Goal: Transaction & Acquisition: Purchase product/service

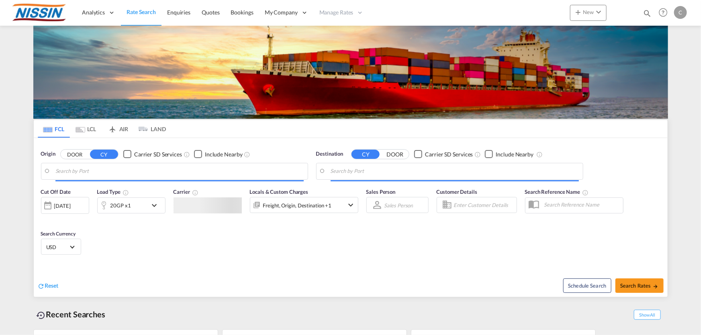
type input "[GEOGRAPHIC_DATA], [GEOGRAPHIC_DATA], USLGB"
type input "[GEOGRAPHIC_DATA], JPTYO"
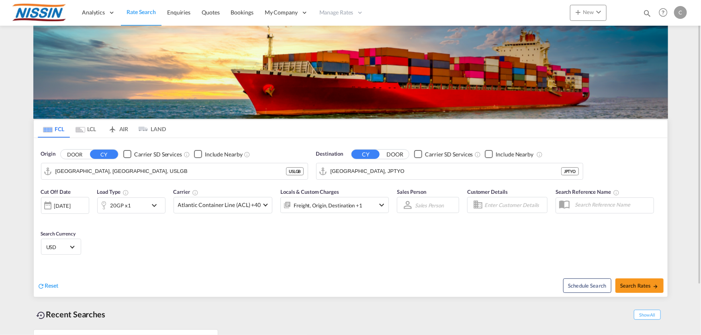
click at [125, 128] on md-tab-item "AIR" at bounding box center [118, 129] width 32 height 18
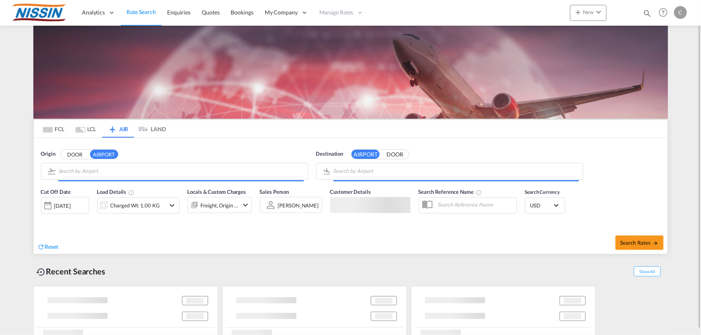
click at [121, 172] on input "Search by Airport" at bounding box center [180, 171] width 245 height 12
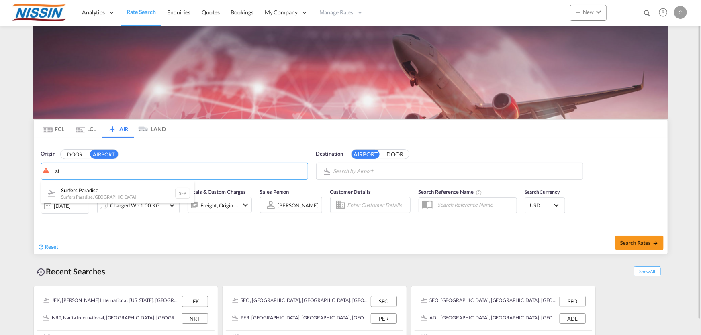
type input "s"
click at [102, 190] on div "San Francisco International [GEOGRAPHIC_DATA] , [GEOGRAPHIC_DATA] SFO" at bounding box center [117, 194] width 153 height 24
type input "San Francisco International, [GEOGRAPHIC_DATA], [GEOGRAPHIC_DATA]"
click at [351, 169] on body "Analytics Reports Dashboard Rate Search Enquiries Quotes Bookings" at bounding box center [350, 167] width 701 height 335
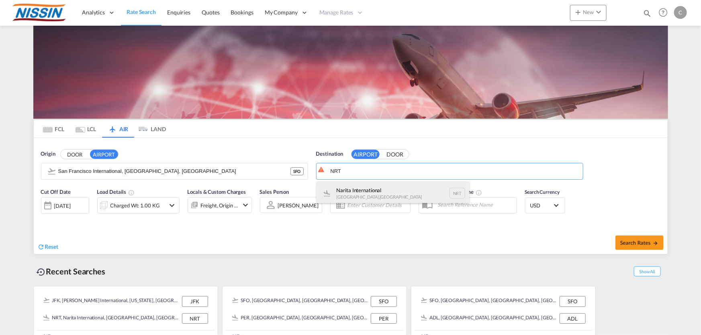
click at [341, 188] on div "Narita International [GEOGRAPHIC_DATA] , [GEOGRAPHIC_DATA] NRT" at bounding box center [393, 194] width 153 height 24
type input "Narita International, [GEOGRAPHIC_DATA], NRT"
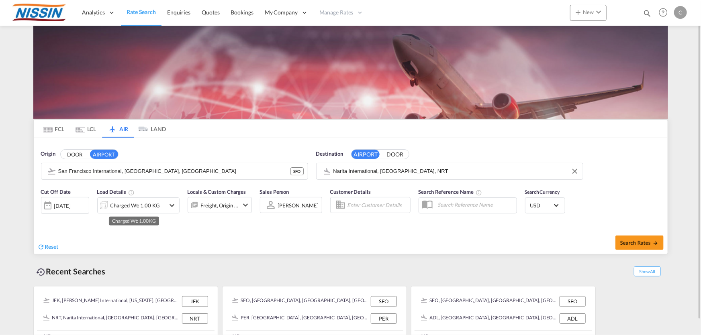
click at [154, 206] on div "Charged Wt: 1.00 KG" at bounding box center [134, 205] width 49 height 11
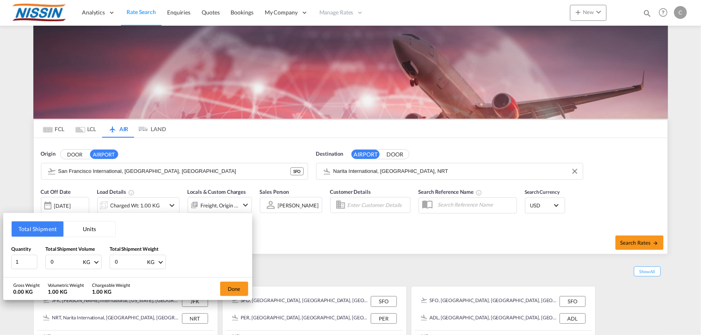
click at [173, 204] on div "Total Shipment Units Quantity 1 Total Shipment Volume 0 KG CBM CFT KG LB Total …" at bounding box center [350, 167] width 701 height 335
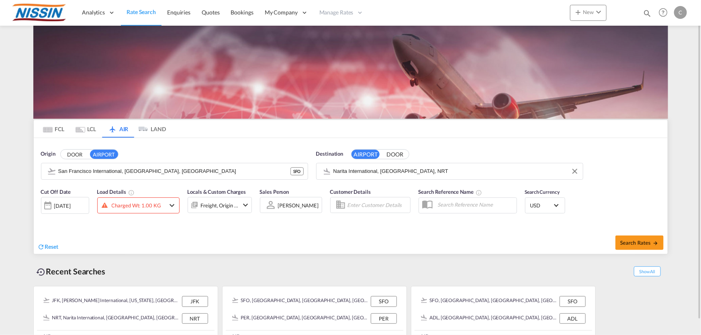
click at [173, 204] on md-icon "icon-chevron-down" at bounding box center [172, 206] width 10 height 10
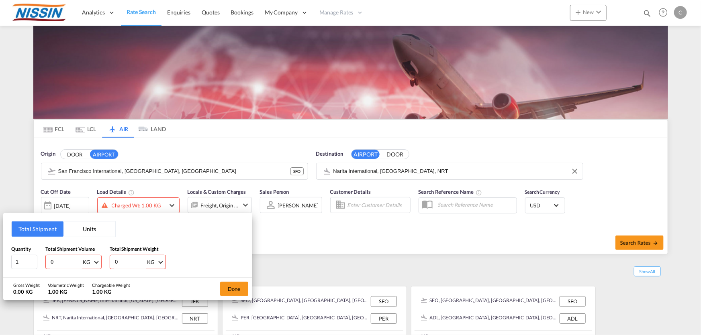
click at [92, 230] on button "Units" at bounding box center [89, 229] width 52 height 15
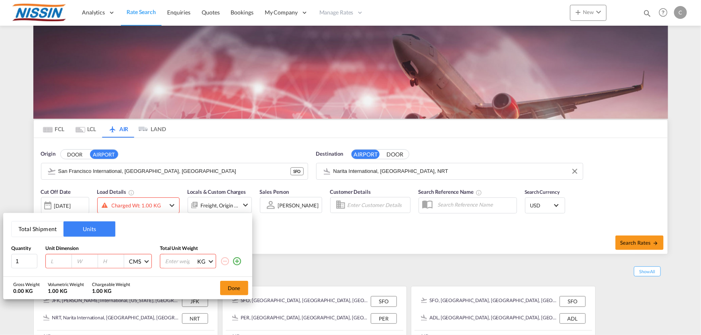
click at [55, 261] on input "number" at bounding box center [61, 261] width 22 height 7
type input "120"
type input "100"
click at [174, 262] on input "number" at bounding box center [180, 262] width 32 height 14
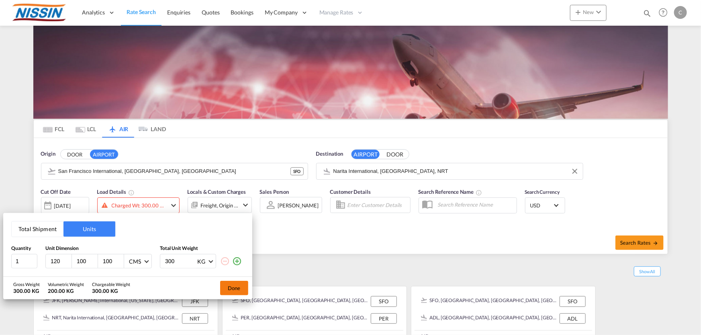
type input "300"
click at [233, 291] on button "Done" at bounding box center [234, 288] width 28 height 14
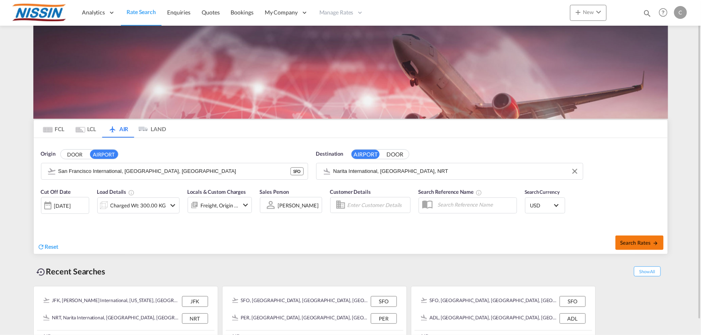
click at [619, 240] on button "Search Rates" at bounding box center [639, 243] width 48 height 14
type input "SFO to NRT / [DATE]"
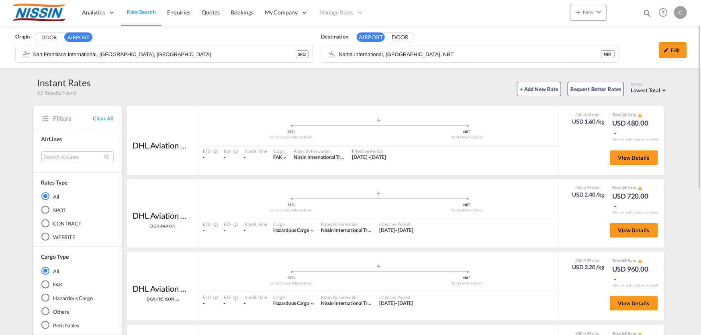
click at [77, 157] on md-select "Search AirLines air express s.a. cma cgm air cargo ddwl logistics fast logistic…" at bounding box center [77, 157] width 72 height 12
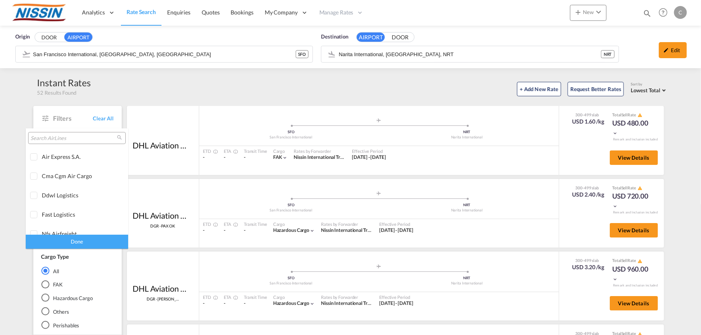
click at [81, 139] on input "search" at bounding box center [74, 138] width 86 height 7
type input "j"
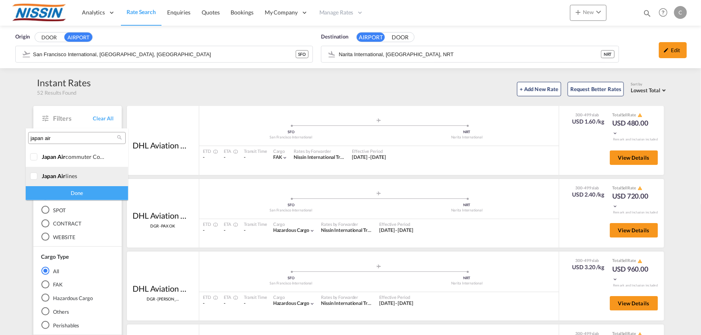
type input "japan air"
click at [32, 177] on div at bounding box center [34, 177] width 8 height 8
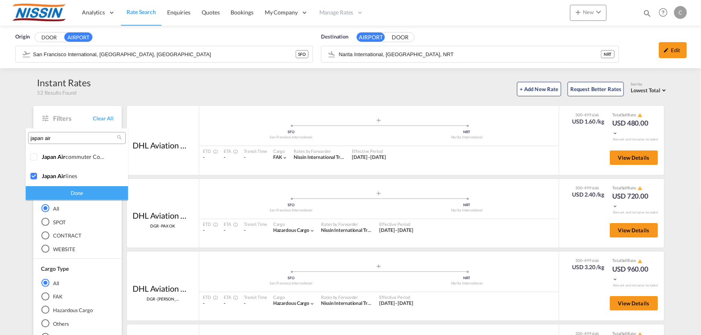
click at [82, 195] on div "Done" at bounding box center [77, 193] width 102 height 14
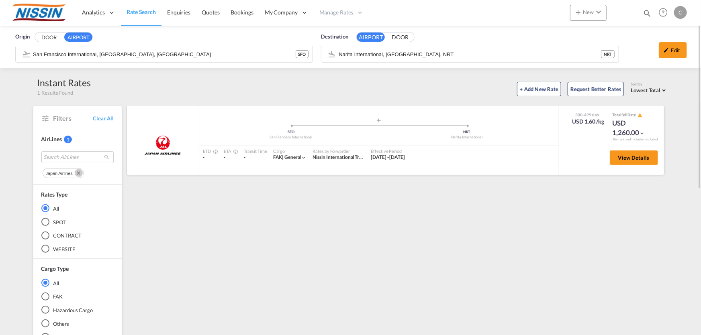
click at [635, 165] on div "View Details" at bounding box center [631, 159] width 54 height 23
click at [623, 159] on span "View Details" at bounding box center [633, 158] width 31 height 6
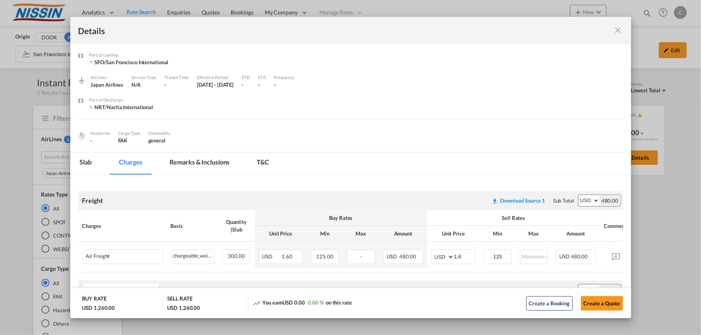
click at [617, 28] on md-icon "icon-close fg-AAA8AD m-0 cursor" at bounding box center [618, 30] width 10 height 10
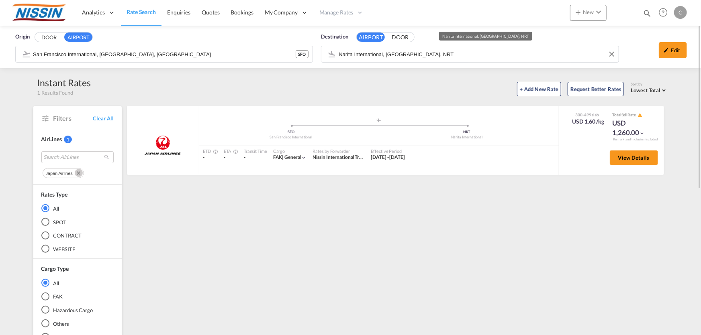
click at [427, 53] on input "Narita International, [GEOGRAPHIC_DATA], NRT" at bounding box center [477, 54] width 276 height 12
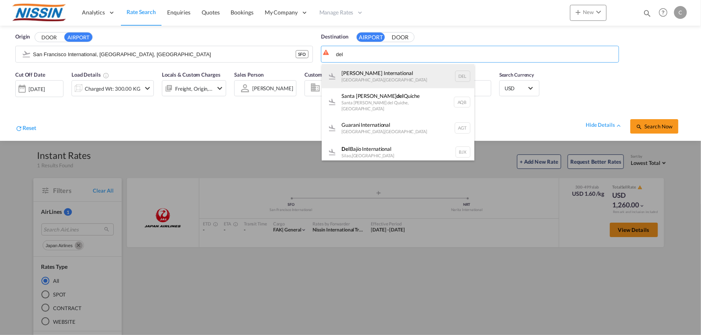
click at [376, 69] on div "[PERSON_NAME] International [GEOGRAPHIC_DATA] , [GEOGRAPHIC_DATA] DEL" at bounding box center [398, 76] width 153 height 24
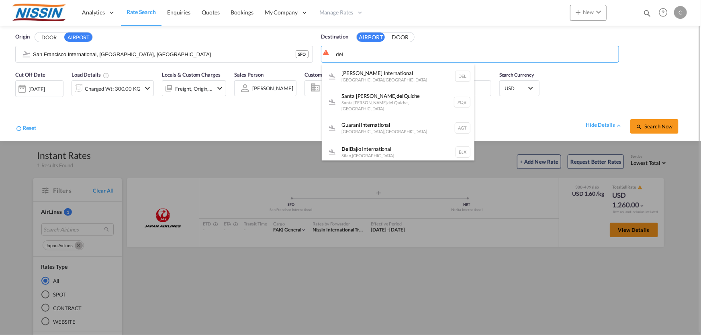
type input "[PERSON_NAME] International, [GEOGRAPHIC_DATA], [GEOGRAPHIC_DATA]"
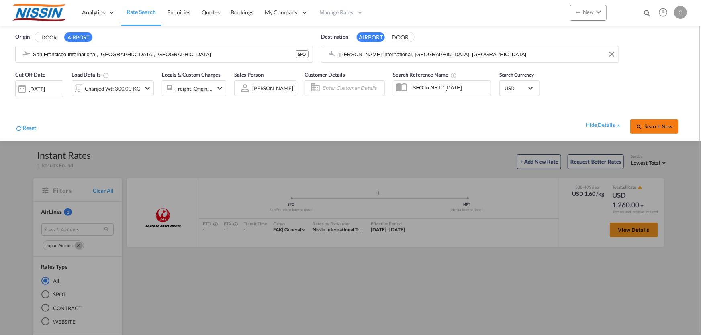
click at [655, 128] on span "Search Now" at bounding box center [654, 126] width 37 height 6
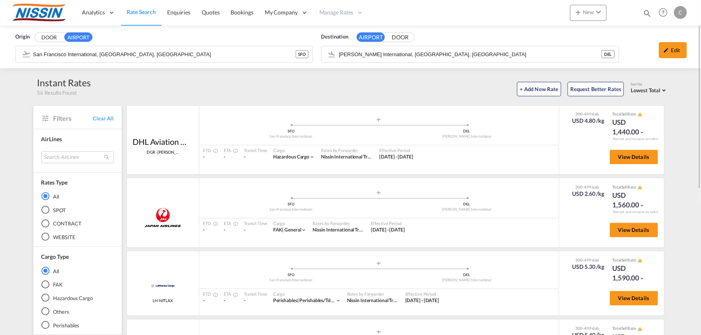
scroll to position [1088, 0]
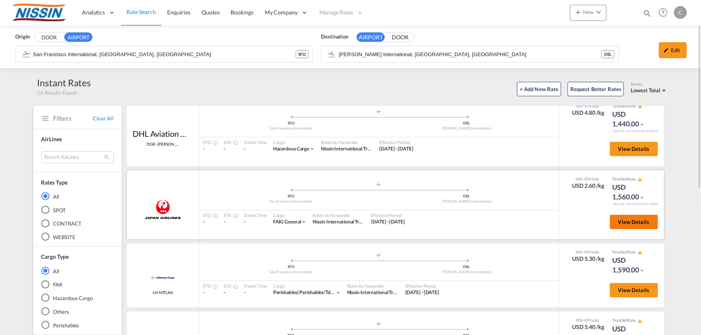
click at [629, 221] on span "View Details" at bounding box center [633, 222] width 31 height 6
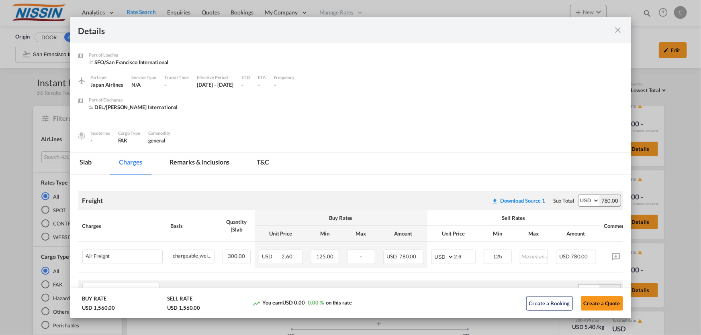
click at [613, 28] on md-icon "icon-close fg-AAA8AD m-0 cursor" at bounding box center [618, 30] width 10 height 10
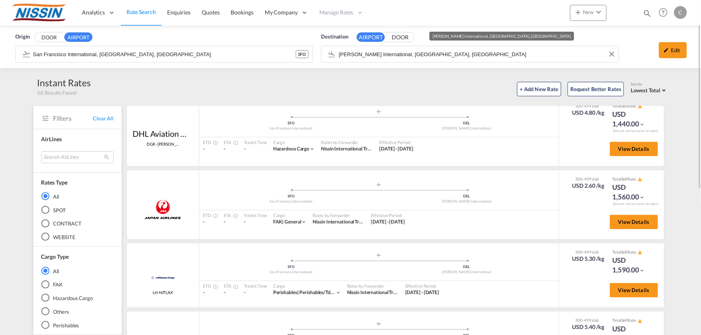
click at [481, 54] on input "[PERSON_NAME] International, [GEOGRAPHIC_DATA], [GEOGRAPHIC_DATA]" at bounding box center [477, 54] width 276 height 12
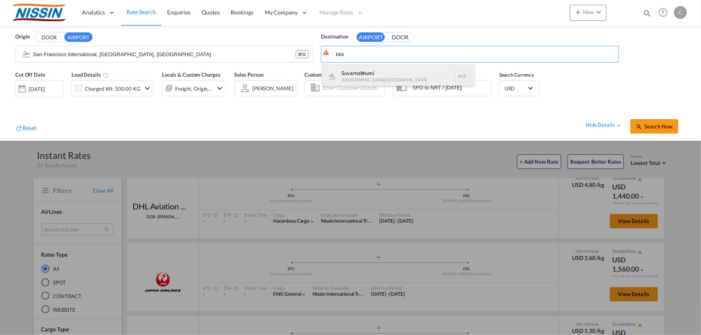
click at [397, 68] on div "Suvarnabhumi [GEOGRAPHIC_DATA] , [GEOGRAPHIC_DATA] BKK" at bounding box center [398, 76] width 153 height 24
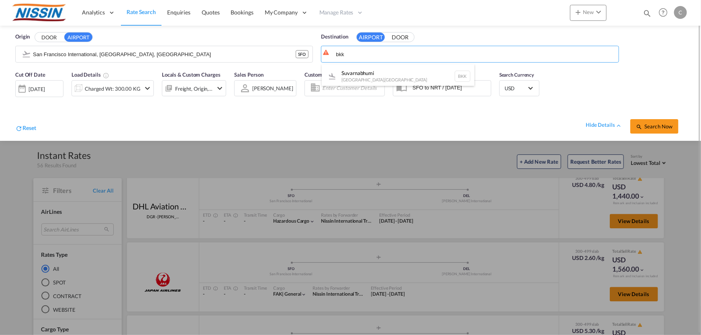
type input "Suvarnabhumi, [GEOGRAPHIC_DATA], BKK"
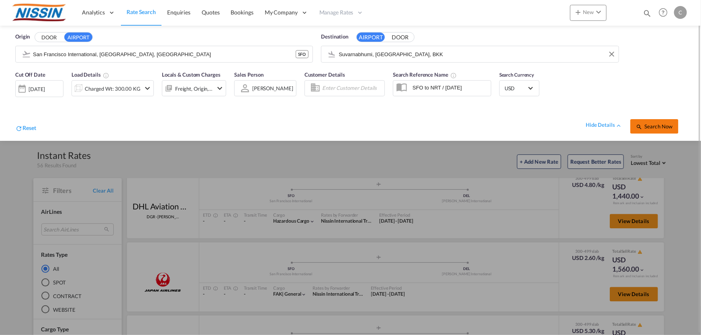
click at [646, 123] on button "Search Now" at bounding box center [654, 126] width 48 height 14
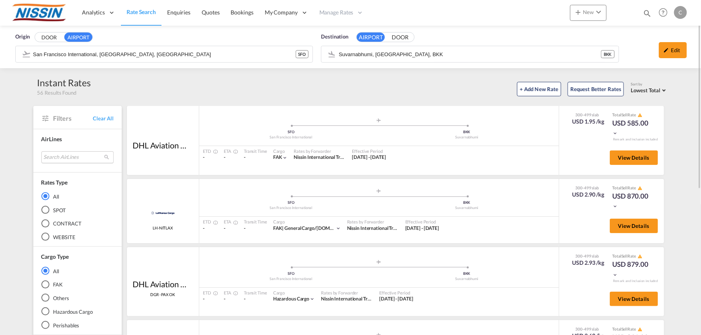
click at [67, 157] on md-select "Search AirLines air express s.a. cma cgm air cargo ddwl logistics fast logistic…" at bounding box center [77, 157] width 72 height 12
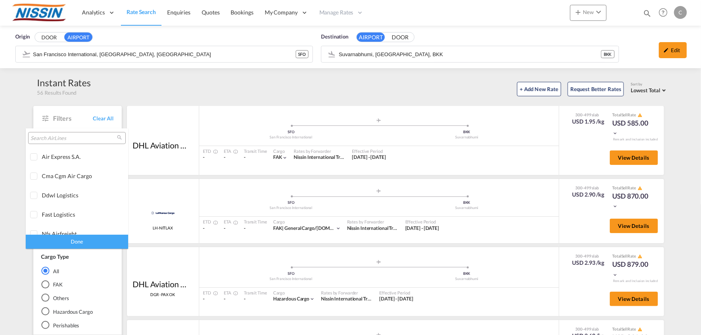
click at [68, 137] on input "search" at bounding box center [74, 138] width 86 height 7
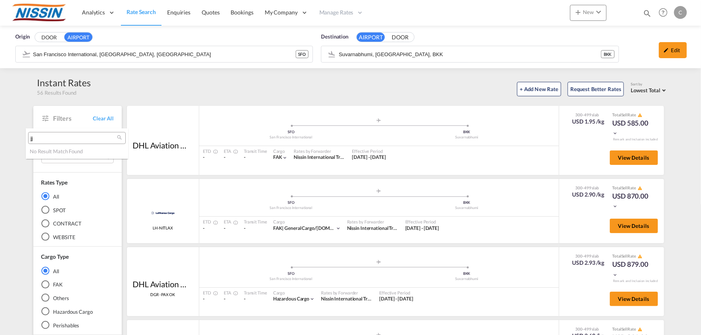
type input "j"
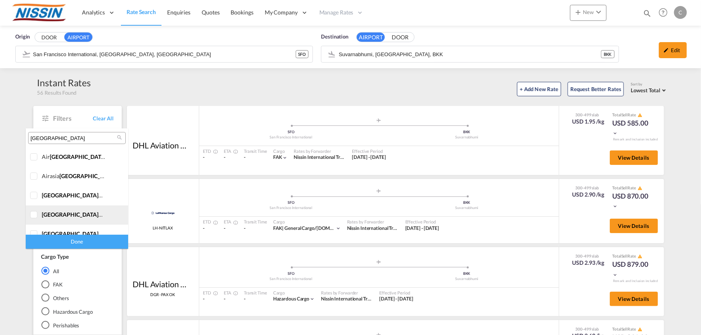
type input "[GEOGRAPHIC_DATA]"
click at [38, 213] on div at bounding box center [34, 215] width 8 height 8
click at [72, 243] on div "Done" at bounding box center [77, 242] width 102 height 14
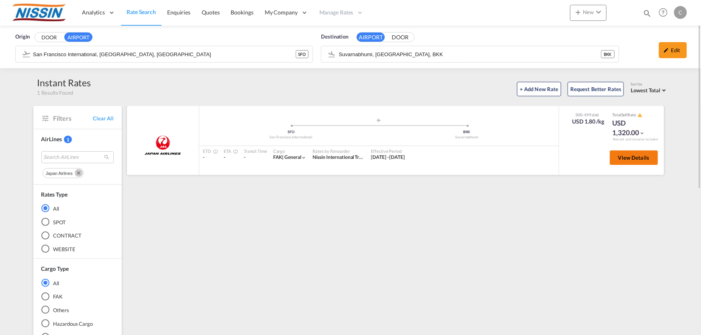
click at [637, 157] on span "View Details" at bounding box center [633, 158] width 31 height 6
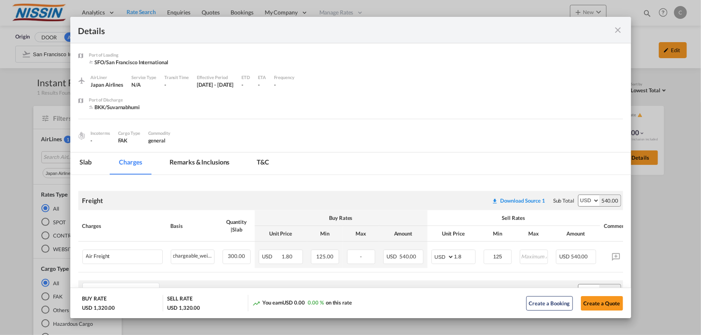
click at [618, 28] on md-icon "icon-close fg-AAA8AD m-0 cursor" at bounding box center [618, 30] width 10 height 10
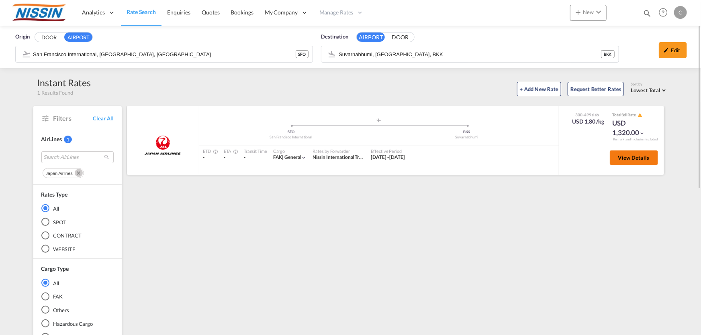
click at [627, 157] on span "View Details" at bounding box center [633, 158] width 31 height 6
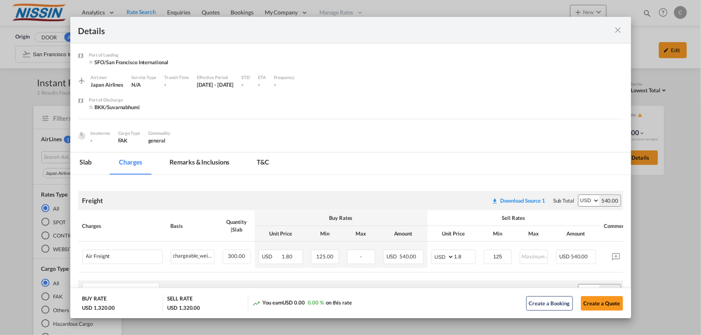
click at [618, 26] on md-icon "icon-close fg-AAA8AD m-0 cursor" at bounding box center [618, 30] width 10 height 10
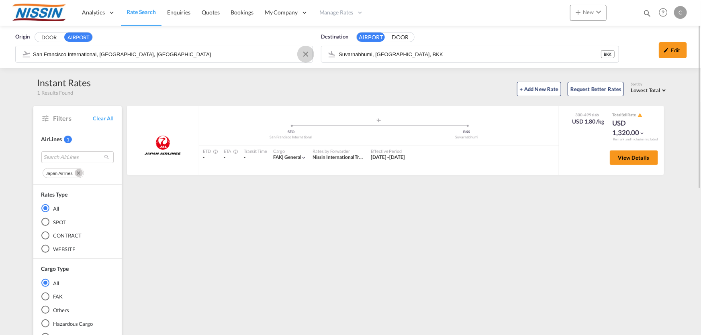
click at [305, 54] on button "Clear Input" at bounding box center [306, 54] width 12 height 12
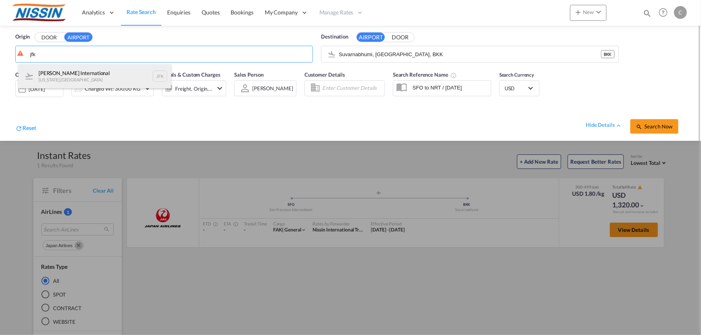
click at [100, 81] on div "[PERSON_NAME] International [US_STATE] , [GEOGRAPHIC_DATA]" at bounding box center [94, 76] width 153 height 24
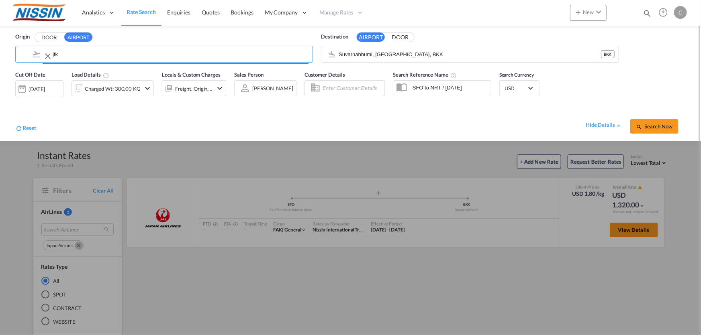
type input "[PERSON_NAME] International, [US_STATE], [GEOGRAPHIC_DATA]"
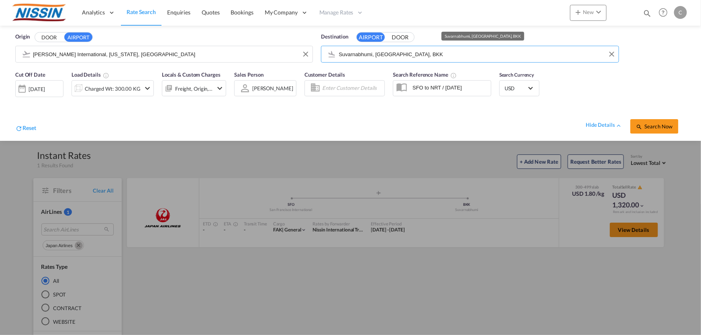
click at [426, 54] on input "Suvarnabhumi, [GEOGRAPHIC_DATA], BKK" at bounding box center [477, 54] width 276 height 12
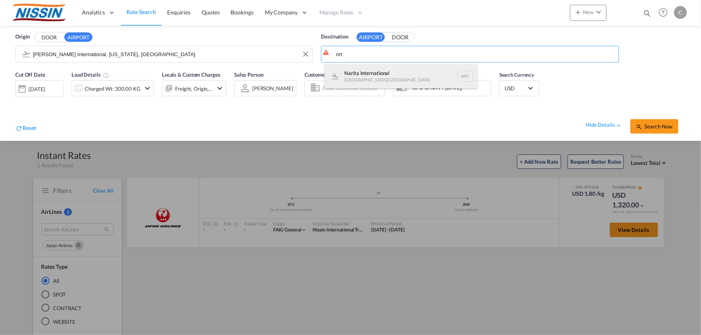
click at [408, 72] on div "Narita International [GEOGRAPHIC_DATA] , [GEOGRAPHIC_DATA] NRT" at bounding box center [401, 76] width 153 height 24
type input "Narita International, [GEOGRAPHIC_DATA], NRT"
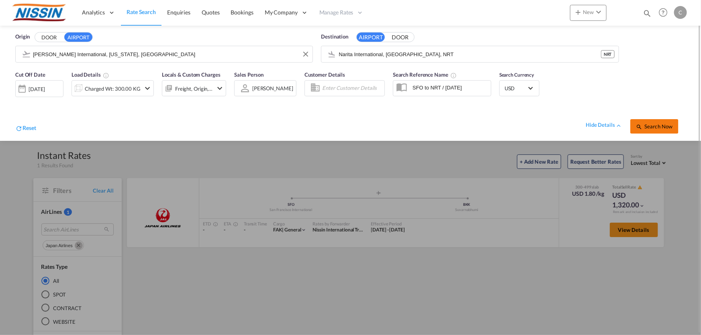
click at [653, 123] on span "Search Now" at bounding box center [654, 126] width 37 height 6
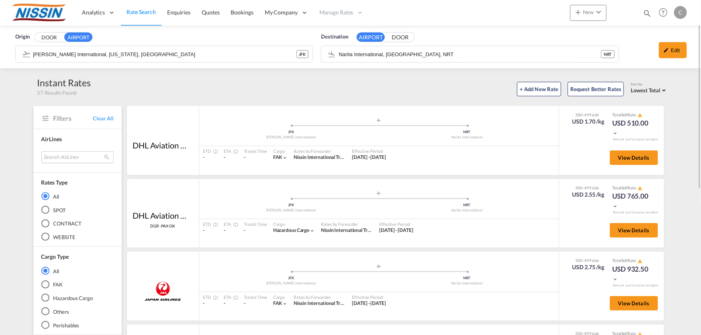
click at [67, 155] on md-select "Search AirLines air express s.a. cma cgm air cargo ddwl logistics fast logistic…" at bounding box center [77, 157] width 72 height 12
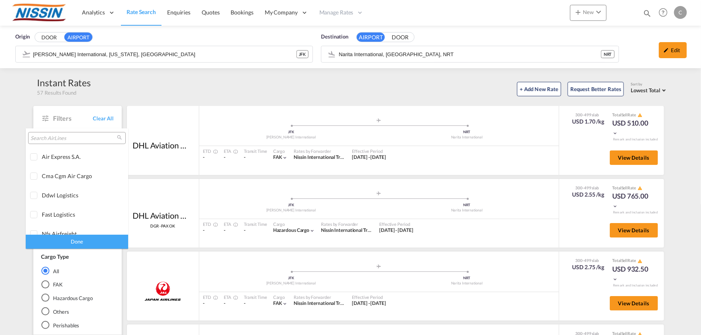
click at [69, 138] on input "search" at bounding box center [74, 138] width 86 height 7
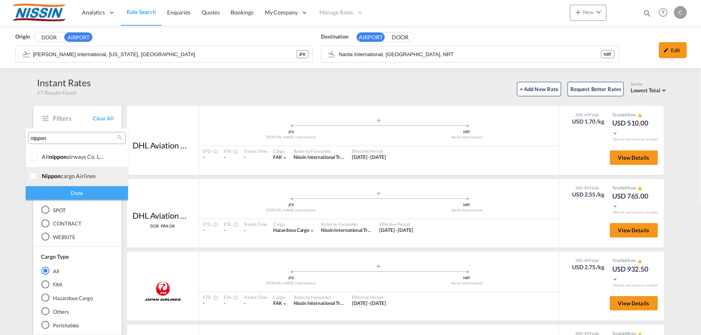
type input "nippon"
click at [35, 176] on div at bounding box center [34, 177] width 8 height 8
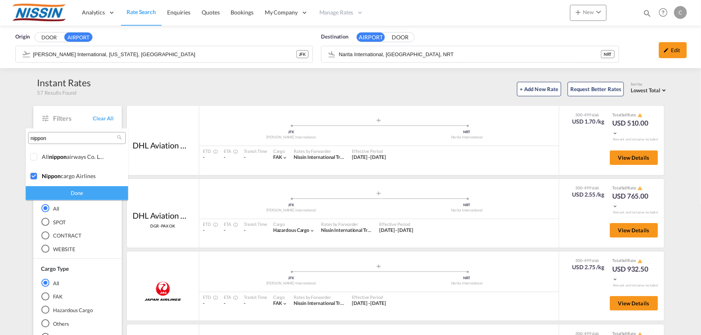
click at [57, 196] on div "Done" at bounding box center [77, 193] width 102 height 14
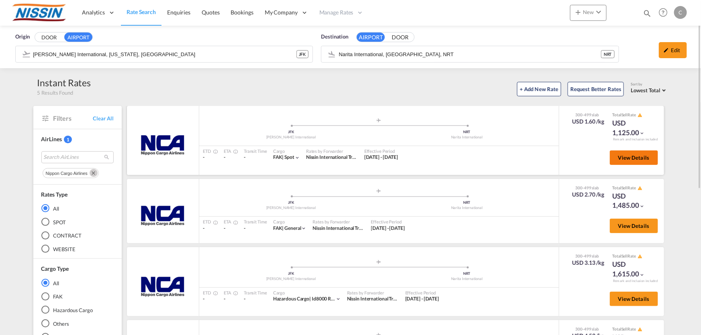
click at [626, 163] on button "View Details" at bounding box center [634, 158] width 48 height 14
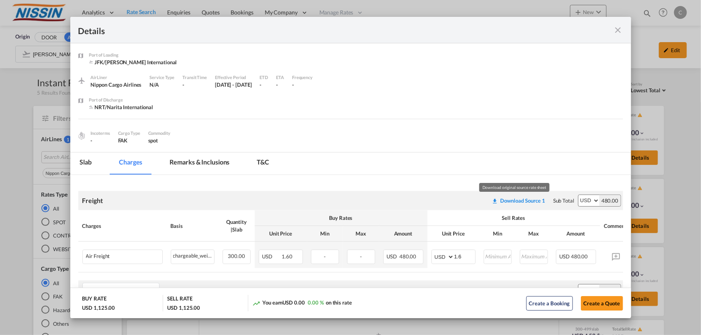
scroll to position [109, 0]
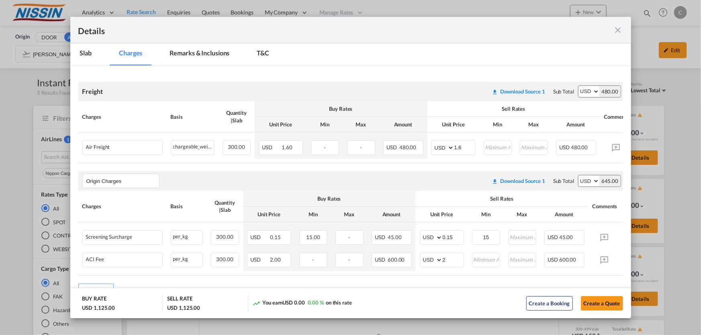
click at [619, 29] on md-icon "icon-close fg-AAA8AD m-0 cursor" at bounding box center [618, 30] width 10 height 10
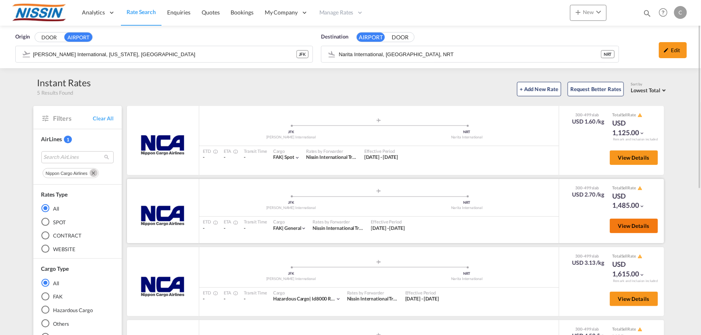
click at [629, 225] on span "View Details" at bounding box center [633, 226] width 31 height 6
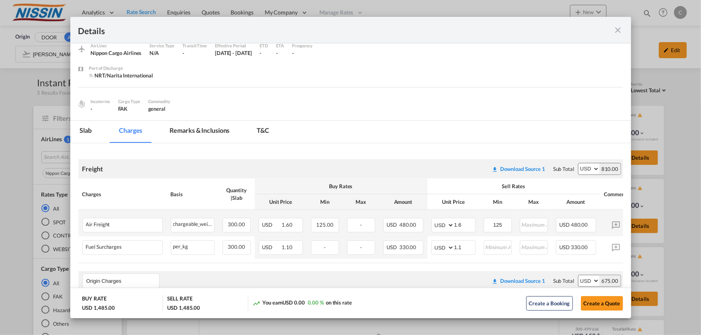
scroll to position [73, 0]
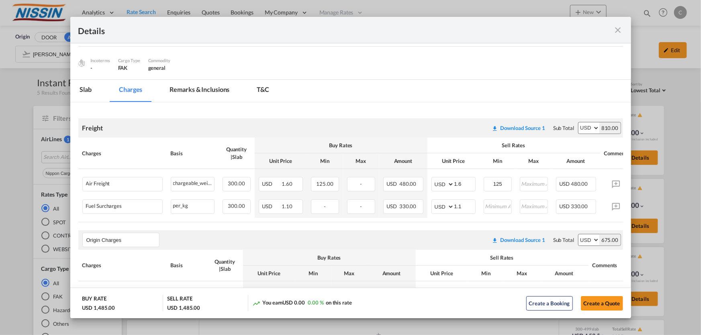
click at [617, 31] on md-icon "icon-close fg-AAA8AD m-0 cursor" at bounding box center [618, 30] width 10 height 10
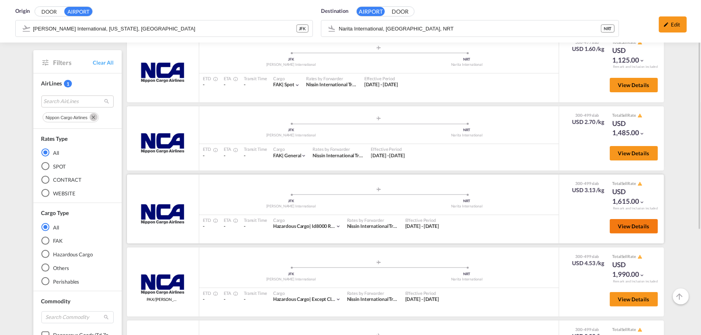
click at [627, 223] on span "View Details" at bounding box center [633, 226] width 31 height 6
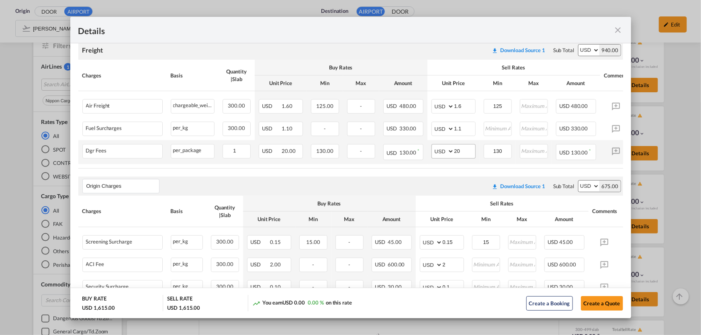
scroll to position [182, 0]
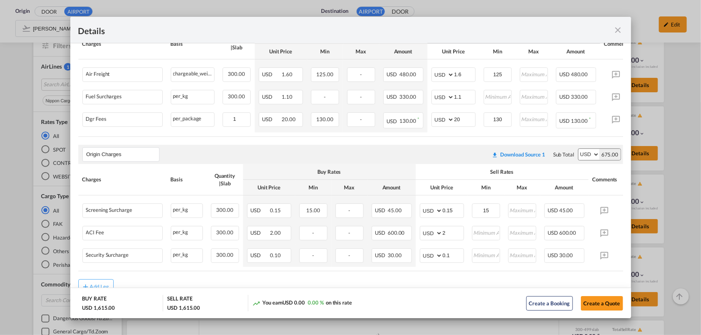
click at [615, 29] on md-icon "icon-close fg-AAA8AD m-0 cursor" at bounding box center [618, 30] width 10 height 10
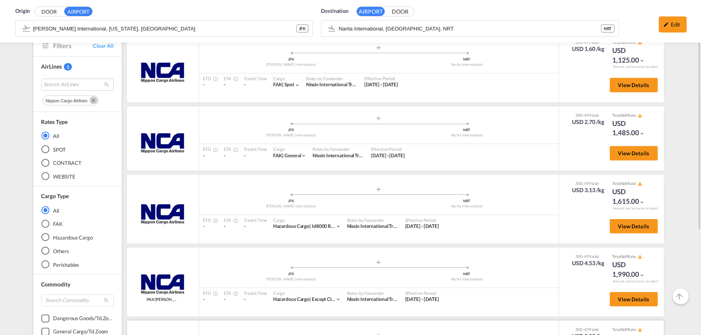
scroll to position [146, 0]
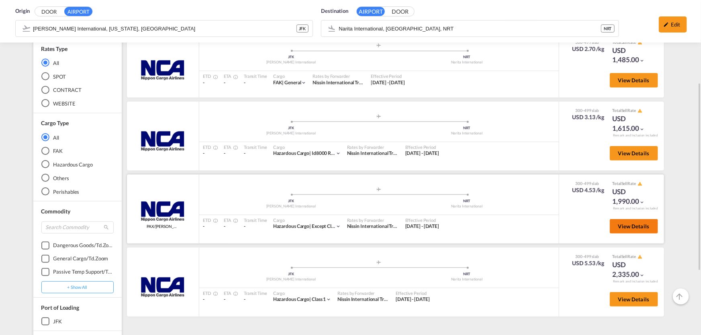
click at [624, 231] on button "View Details" at bounding box center [634, 226] width 48 height 14
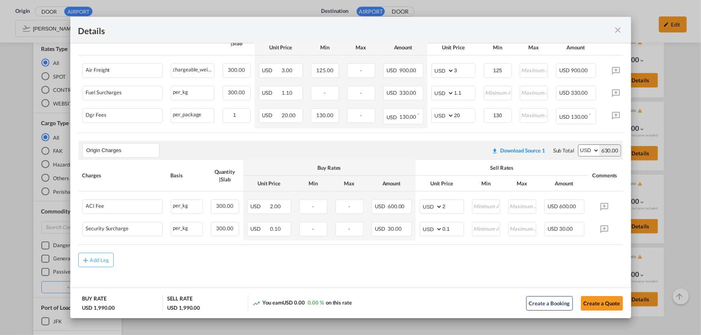
scroll to position [189, 0]
click at [613, 29] on md-icon "icon-close fg-AAA8AD m-0 cursor" at bounding box center [618, 30] width 10 height 10
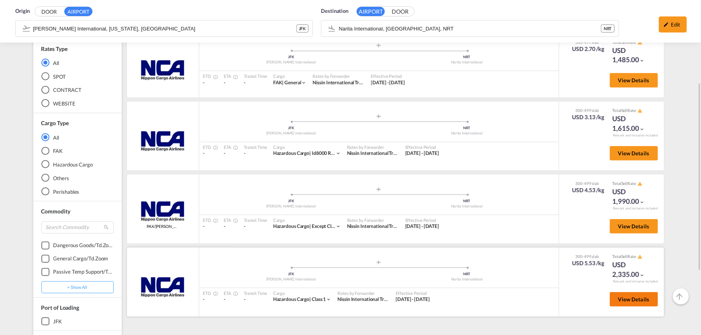
click at [623, 302] on span "View Details" at bounding box center [633, 299] width 31 height 6
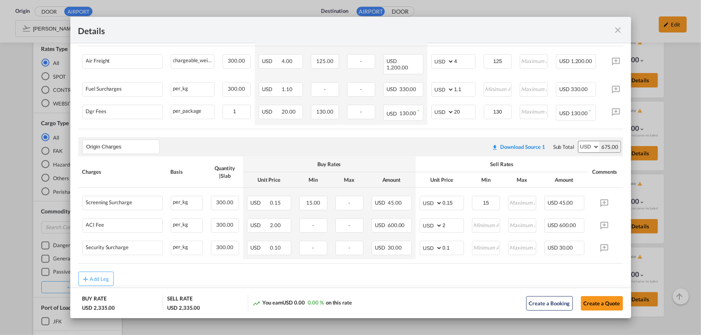
scroll to position [212, 0]
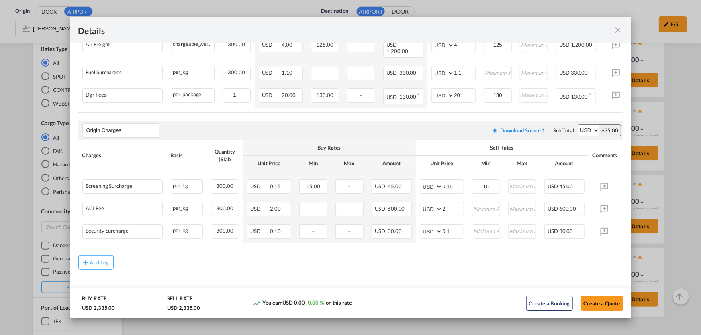
click at [617, 30] on md-icon "icon-close fg-AAA8AD m-0 cursor" at bounding box center [618, 30] width 10 height 10
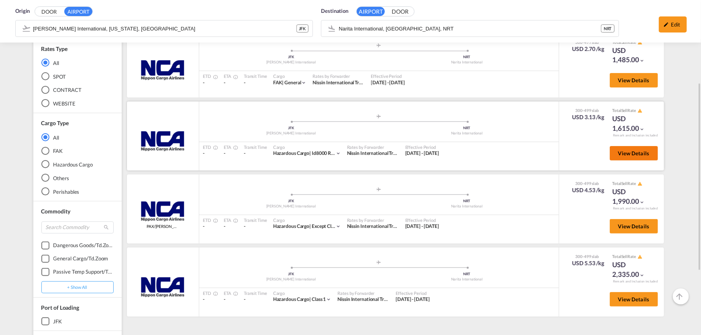
click at [647, 153] on span "View Details" at bounding box center [633, 153] width 31 height 6
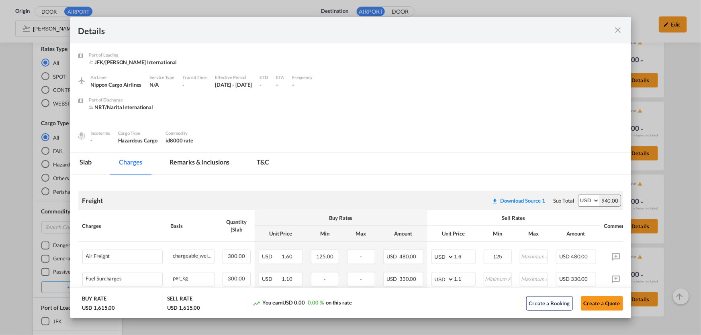
click at [617, 32] on md-icon "icon-close fg-AAA8AD m-0 cursor" at bounding box center [618, 30] width 10 height 10
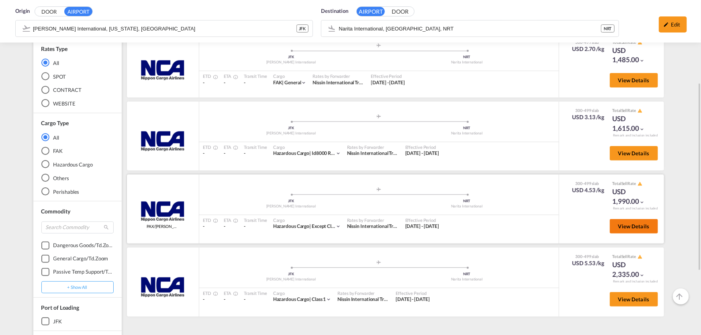
click at [635, 224] on span "View Details" at bounding box center [633, 226] width 31 height 6
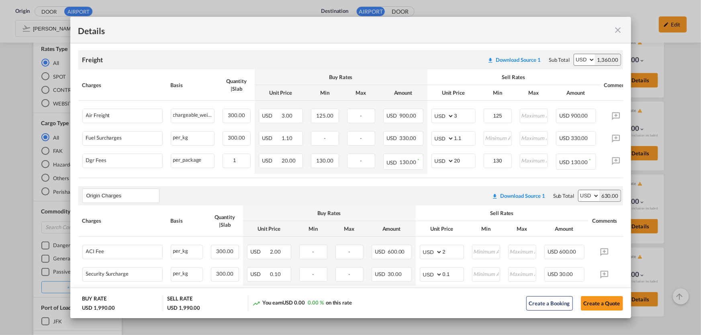
scroll to position [182, 0]
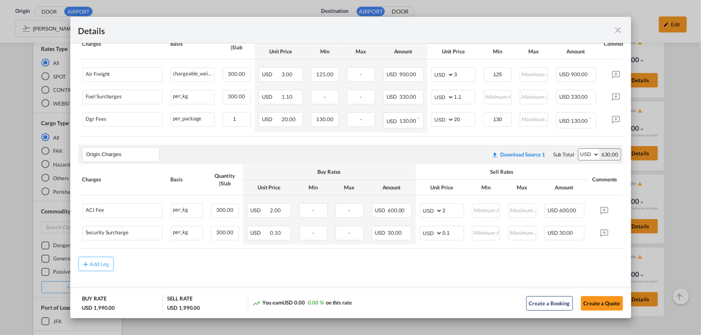
click at [622, 28] on md-icon "icon-close fg-AAA8AD m-0 cursor" at bounding box center [618, 30] width 10 height 10
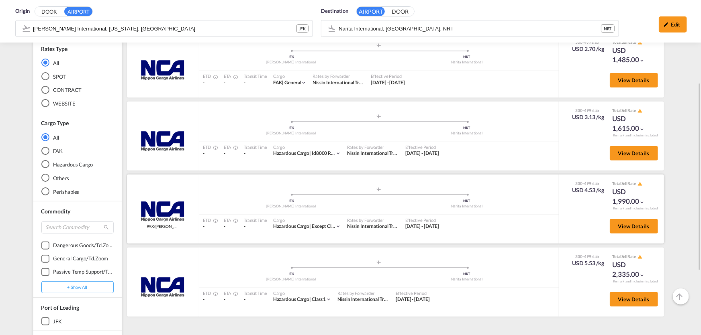
scroll to position [219, 0]
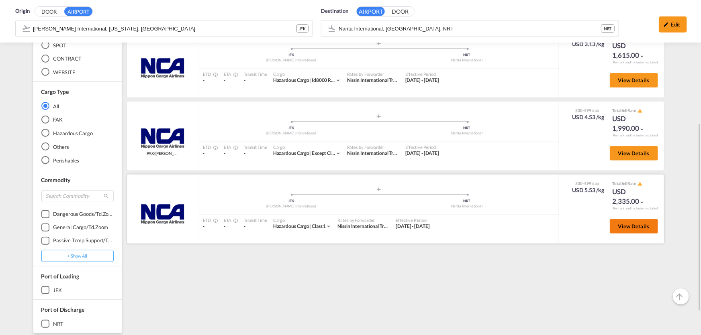
click at [631, 225] on span "View Details" at bounding box center [633, 226] width 31 height 6
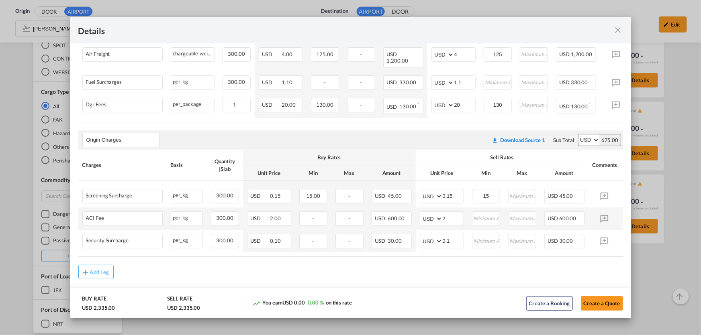
scroll to position [212, 0]
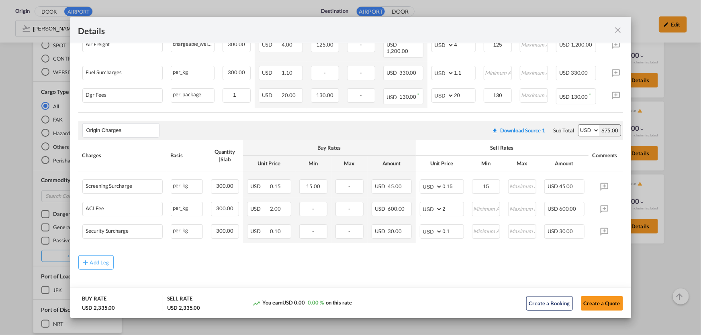
click at [621, 31] on md-icon "icon-close fg-AAA8AD m-0 cursor" at bounding box center [618, 30] width 10 height 10
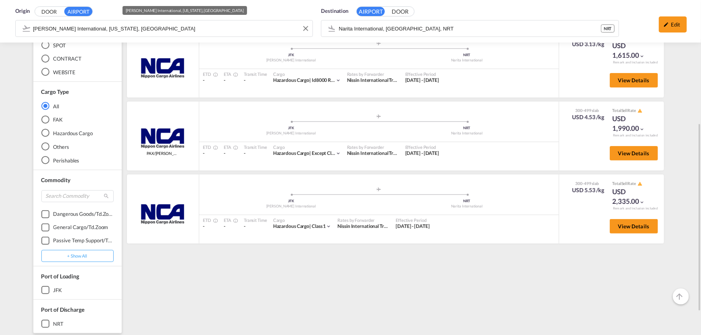
click at [163, 26] on div "Origin DOOR AIRPORT [PERSON_NAME] International, [US_STATE], [GEOGRAPHIC_DATA] …" at bounding box center [350, 21] width 685 height 43
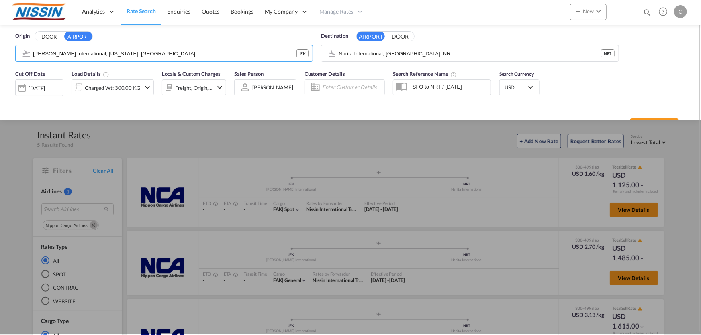
scroll to position [0, 0]
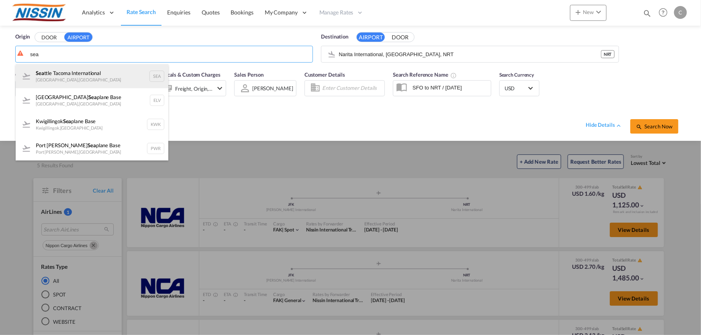
click at [93, 74] on div "Sea ttle Tacoma International [GEOGRAPHIC_DATA] , [GEOGRAPHIC_DATA]" at bounding box center [92, 76] width 153 height 24
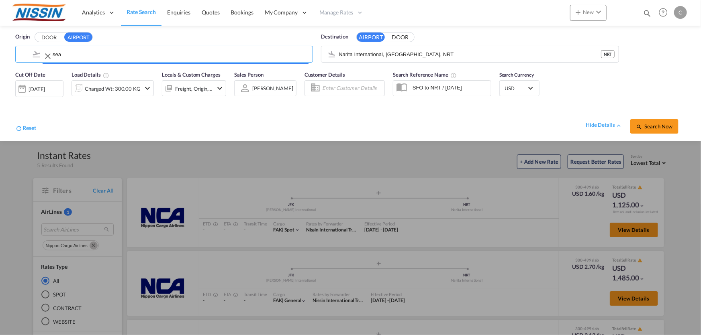
type input "Seattle Tacoma International, [GEOGRAPHIC_DATA], SEA"
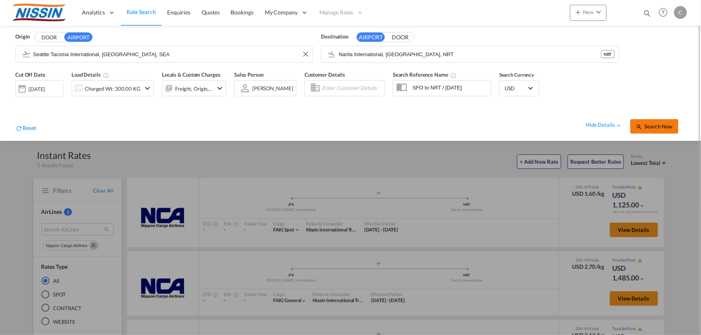
click at [654, 126] on span "Search Now" at bounding box center [654, 126] width 37 height 6
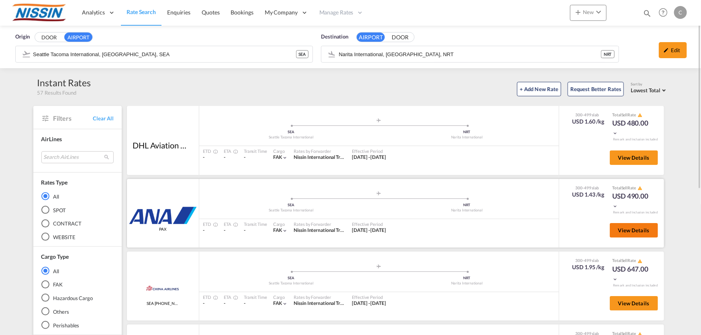
click at [629, 229] on span "View Details" at bounding box center [633, 230] width 31 height 6
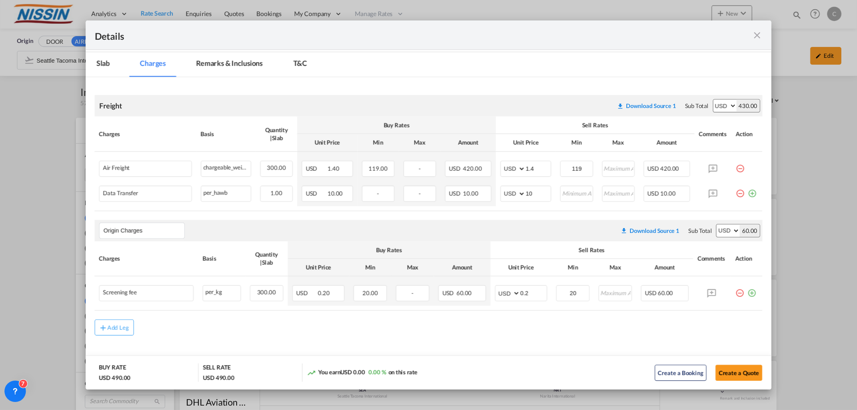
scroll to position [82, 0]
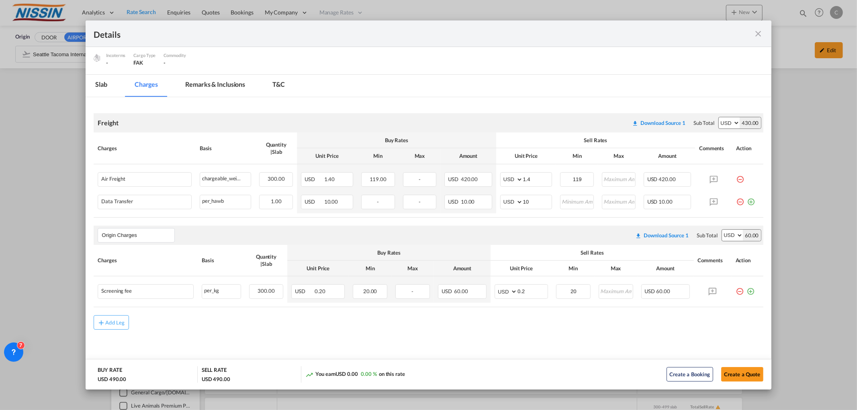
drag, startPoint x: 682, startPoint y: 0, endPoint x: 663, endPoint y: 328, distance: 328.7
click at [665, 328] on div "Add Leg" at bounding box center [428, 322] width 669 height 14
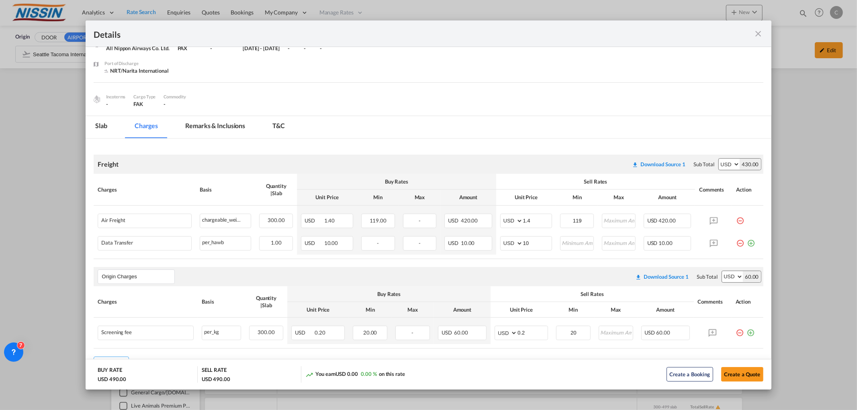
scroll to position [0, 0]
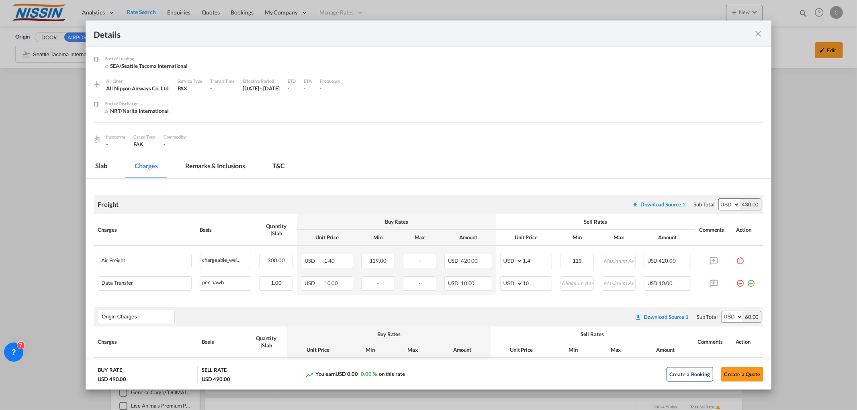
click at [701, 34] on md-icon "icon-close fg-AAA8AD m-0 cursor" at bounding box center [759, 34] width 10 height 10
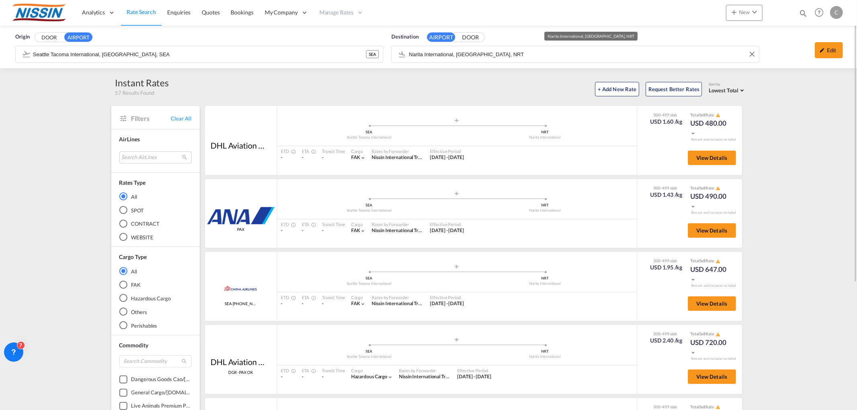
click at [540, 53] on input "Narita International, [GEOGRAPHIC_DATA], NRT" at bounding box center [582, 54] width 346 height 12
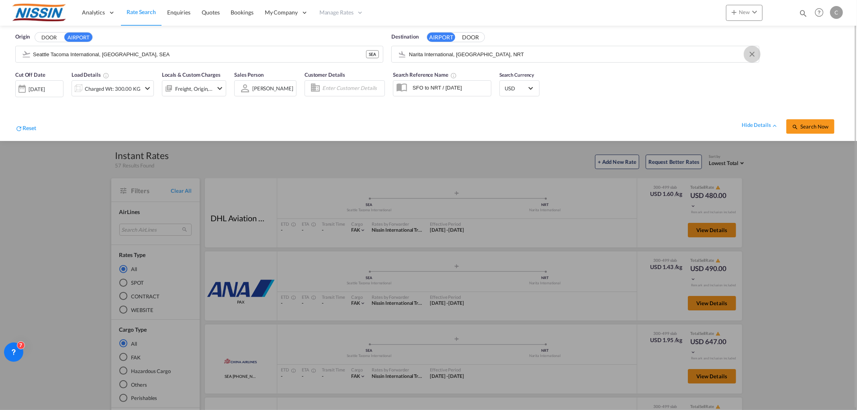
drag, startPoint x: 754, startPoint y: 51, endPoint x: 694, endPoint y: 52, distance: 59.5
click at [701, 51] on md-icon "Clear Input" at bounding box center [752, 54] width 9 height 9
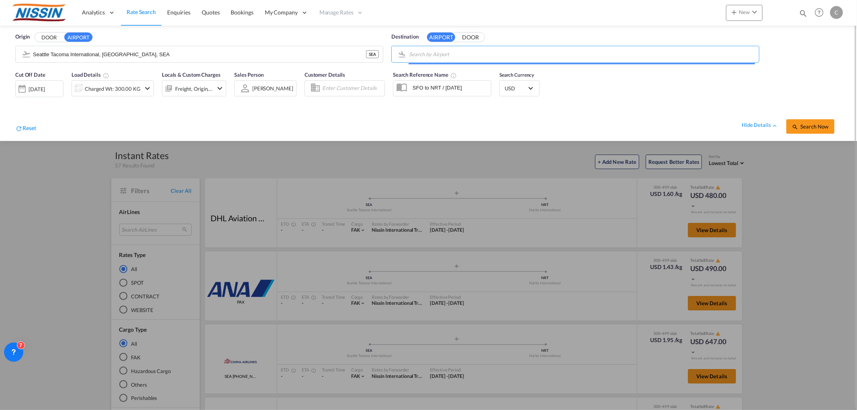
click at [642, 51] on input "Search by Airport" at bounding box center [582, 54] width 346 height 12
click at [478, 79] on div "Suvarnabhumi [GEOGRAPHIC_DATA] , [GEOGRAPHIC_DATA] BKK" at bounding box center [470, 76] width 153 height 24
type input "Suvarnabhumi, [GEOGRAPHIC_DATA], BKK"
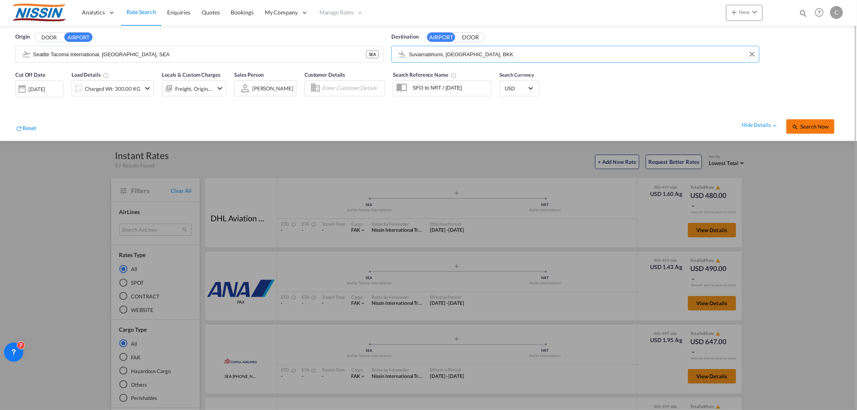
click at [701, 122] on button "Search Now" at bounding box center [810, 126] width 48 height 14
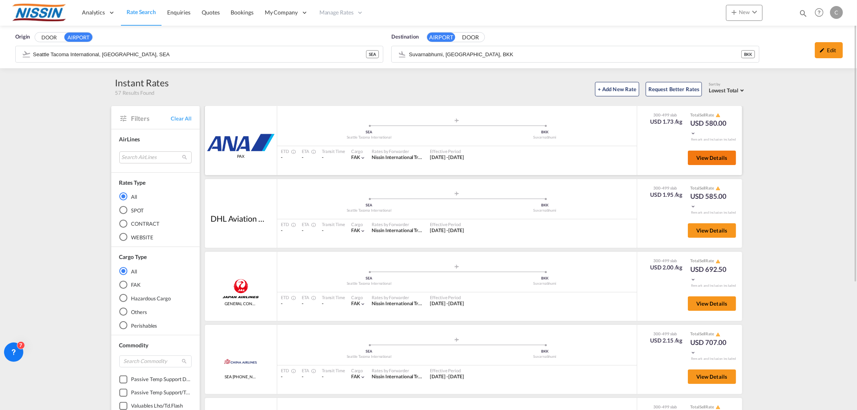
click at [701, 159] on span "View Details" at bounding box center [711, 158] width 31 height 6
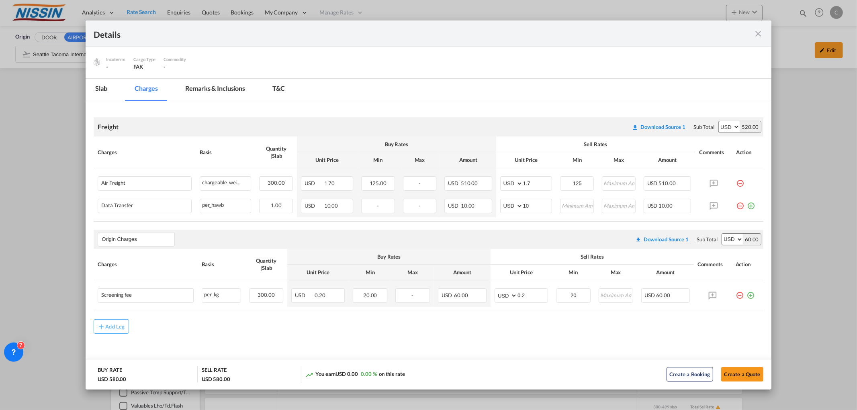
scroll to position [82, 0]
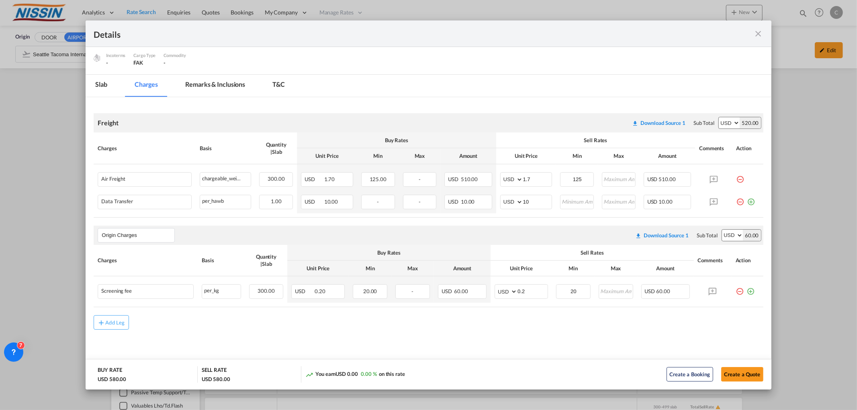
click at [701, 34] on md-icon "icon-close fg-AAA8AD m-0 cursor" at bounding box center [759, 34] width 10 height 10
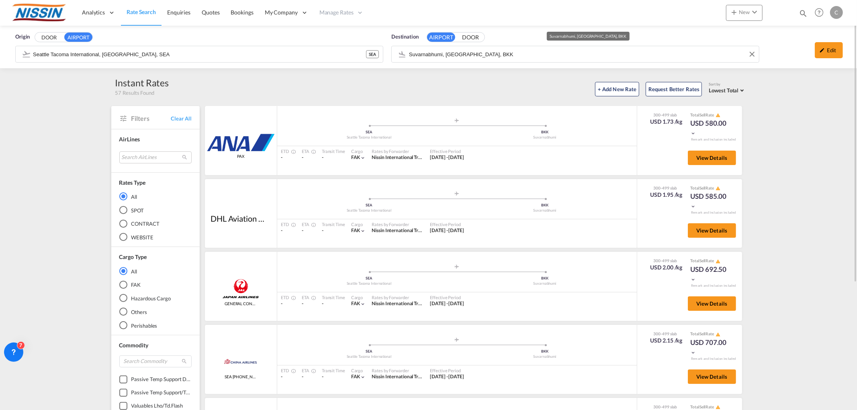
click at [524, 51] on input "Suvarnabhumi, [GEOGRAPHIC_DATA], BKK" at bounding box center [582, 54] width 346 height 12
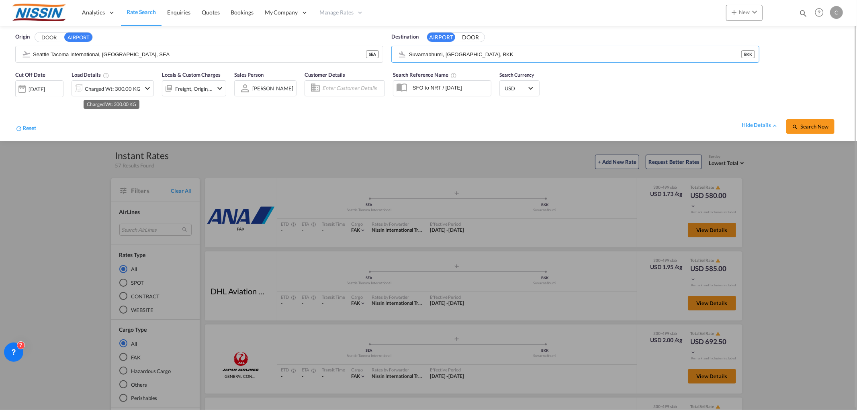
click at [96, 89] on div "Charged Wt: 300.00 KG" at bounding box center [113, 88] width 56 height 11
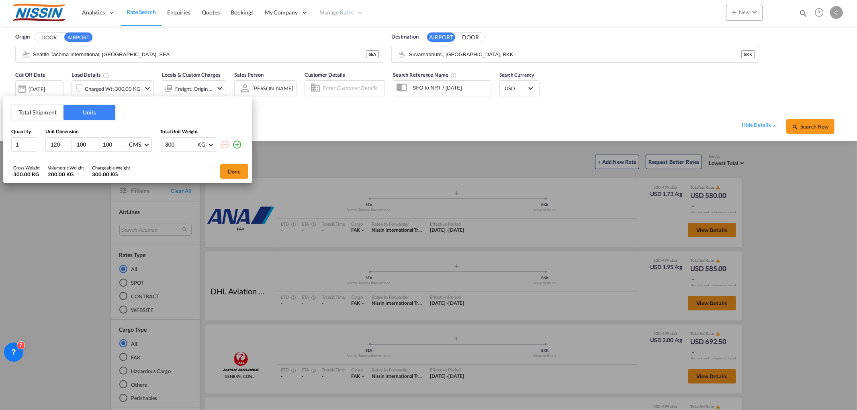
click at [60, 142] on input "120" at bounding box center [61, 144] width 22 height 7
type input "1"
type input "50"
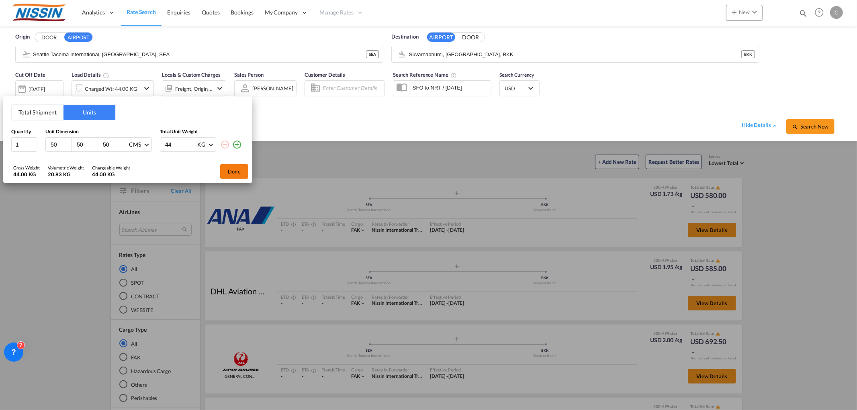
type input "44"
click at [233, 171] on button "Done" at bounding box center [234, 171] width 28 height 14
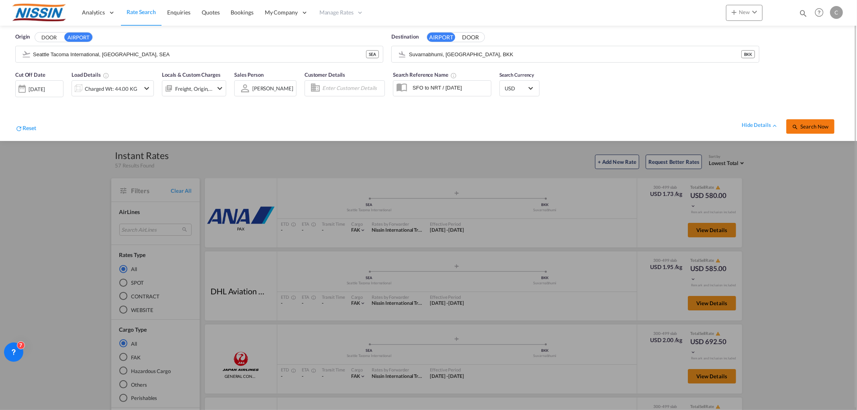
click at [701, 125] on span "Search Now" at bounding box center [810, 126] width 37 height 6
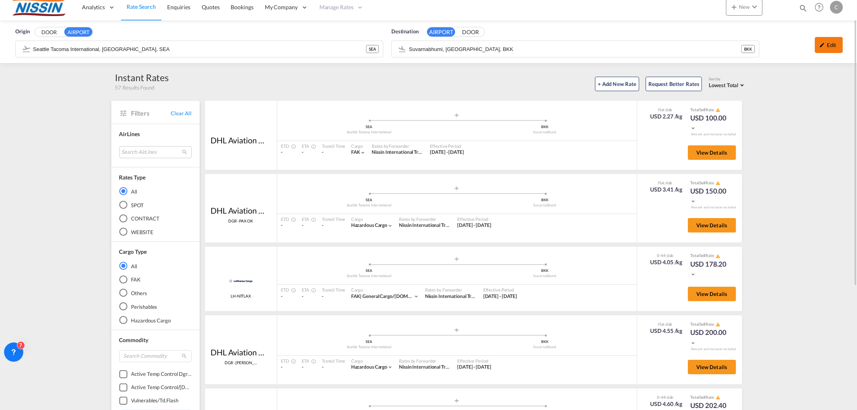
click at [701, 45] on md-icon "icon-pencil" at bounding box center [822, 45] width 6 height 6
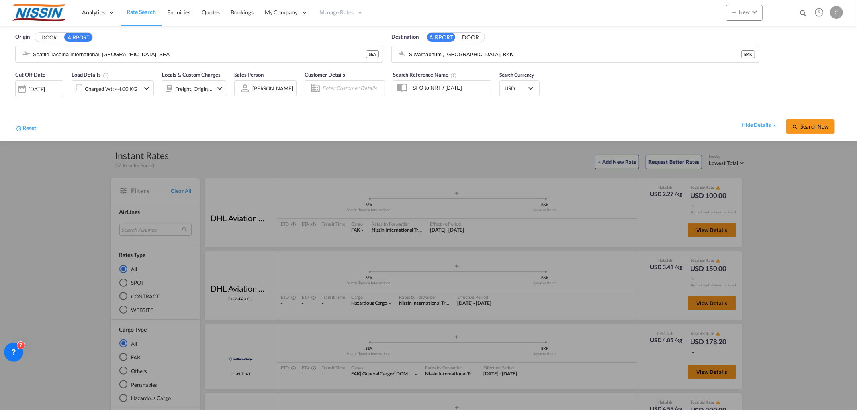
click at [150, 88] on md-icon "icon-chevron-down" at bounding box center [147, 89] width 10 height 10
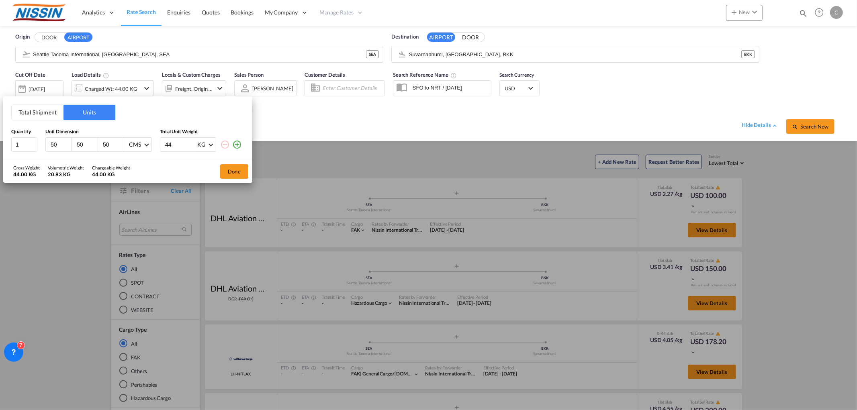
click at [178, 142] on input "44" at bounding box center [180, 145] width 32 height 14
type input "45"
click at [236, 174] on button "Done" at bounding box center [234, 171] width 28 height 14
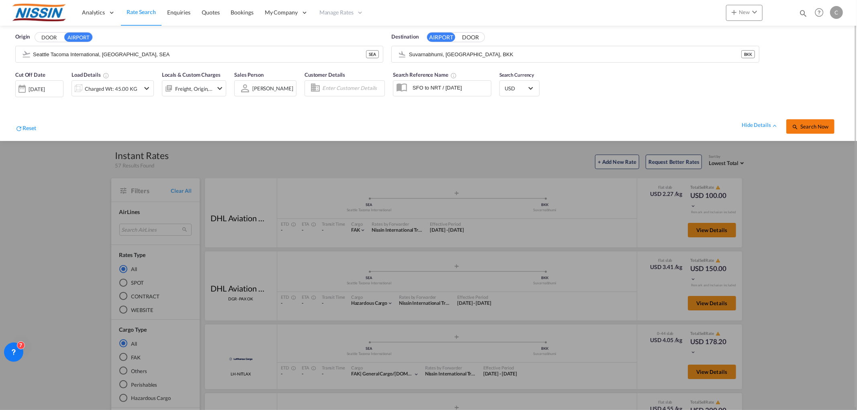
click at [701, 128] on span "Search Now" at bounding box center [810, 126] width 37 height 6
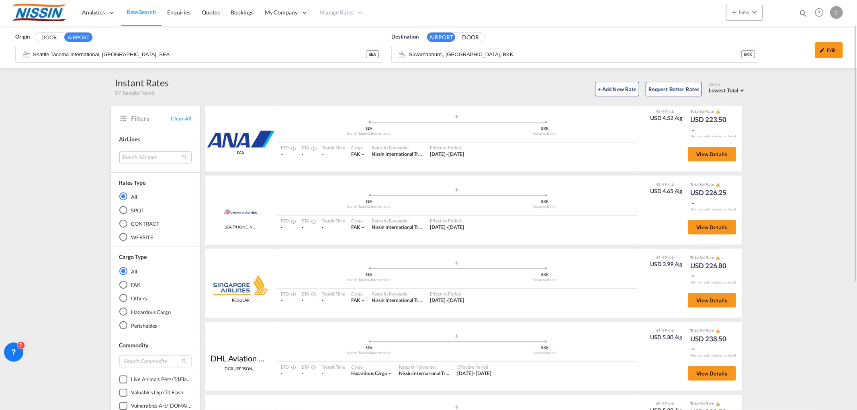
scroll to position [282, 0]
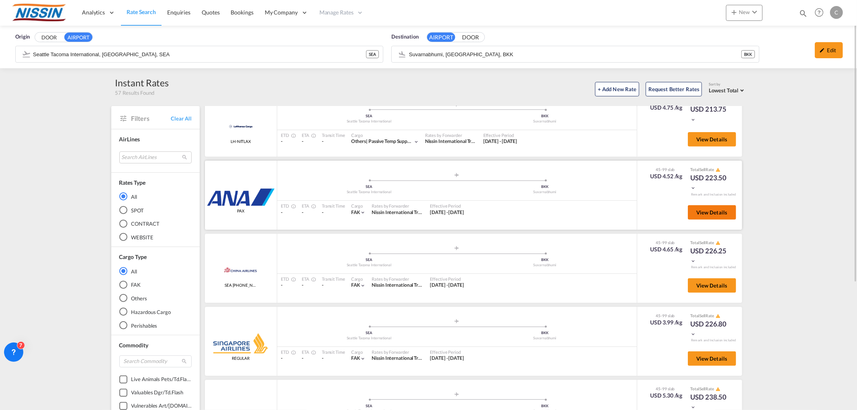
click at [701, 210] on span "View Details" at bounding box center [711, 212] width 31 height 6
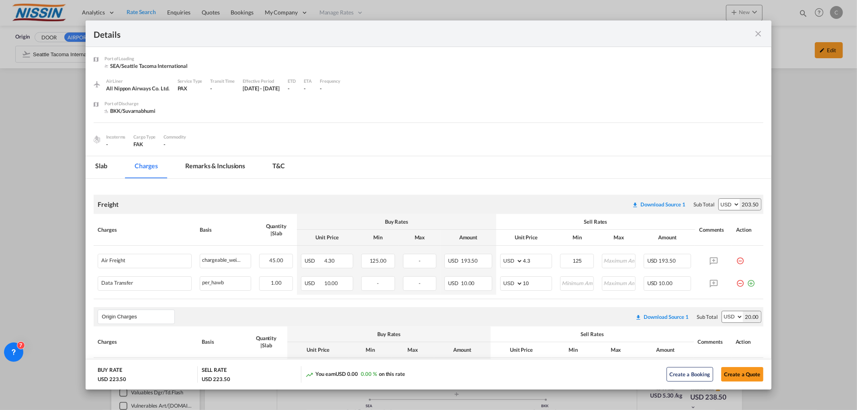
click at [701, 32] on md-icon "icon-close fg-AAA8AD m-0 cursor" at bounding box center [759, 34] width 10 height 10
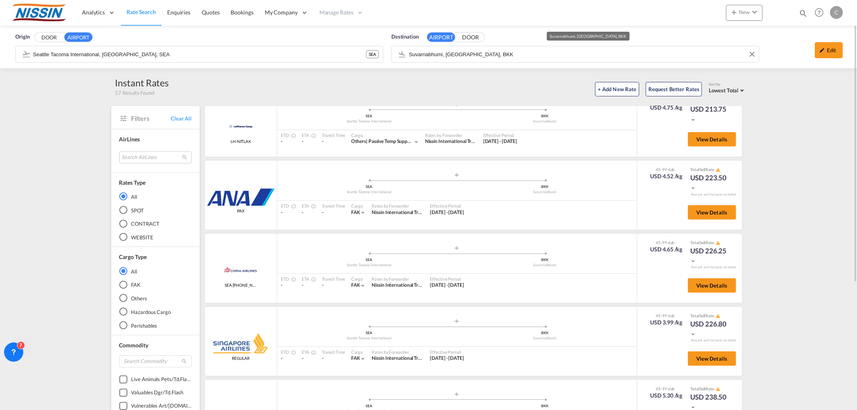
click at [511, 51] on input "Suvarnabhumi, [GEOGRAPHIC_DATA], BKK" at bounding box center [582, 54] width 346 height 12
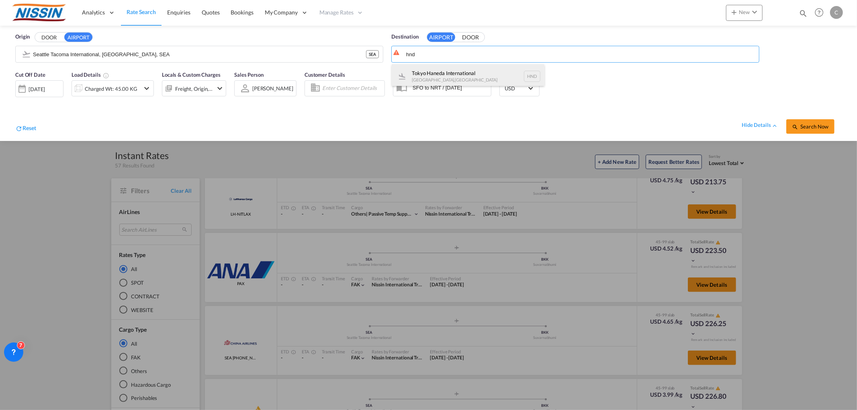
click at [469, 67] on div "[GEOGRAPHIC_DATA] , [GEOGRAPHIC_DATA] HND" at bounding box center [468, 76] width 153 height 24
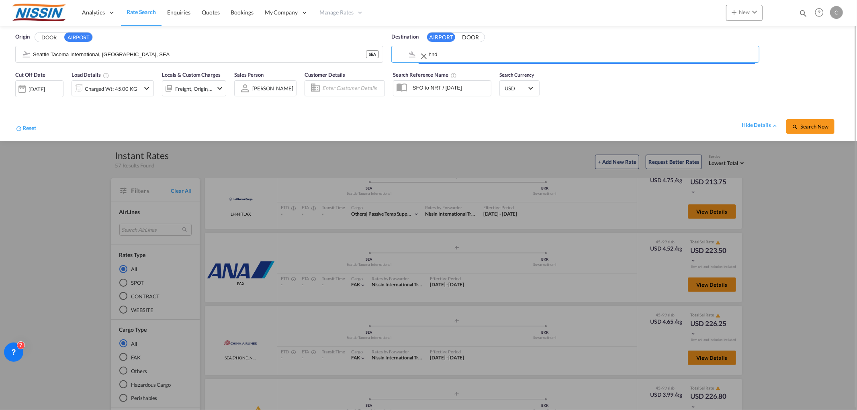
type input "Tokyo Haneda International, [GEOGRAPHIC_DATA], HND"
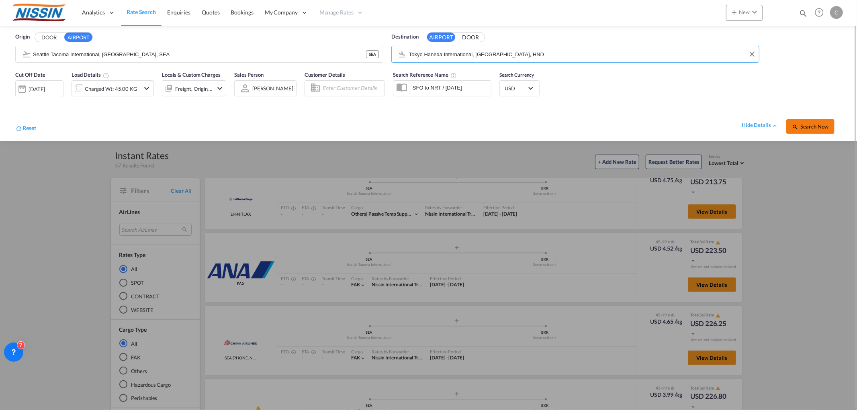
click at [701, 122] on button "Search Now" at bounding box center [810, 126] width 48 height 14
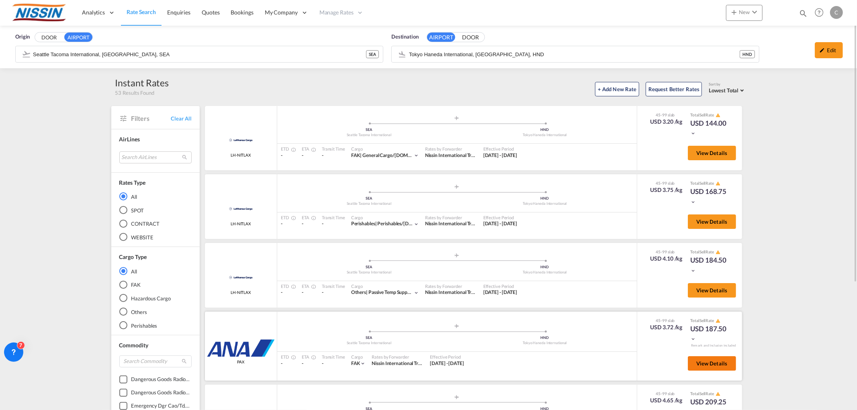
click at [701, 335] on span "View Details" at bounding box center [711, 363] width 31 height 6
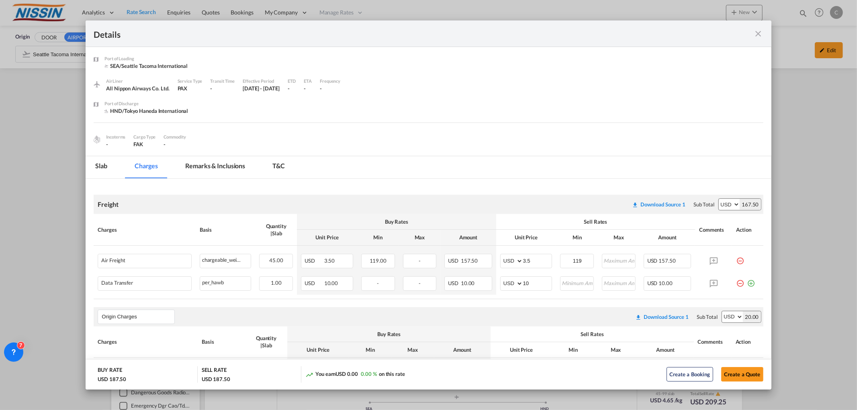
drag, startPoint x: 761, startPoint y: 33, endPoint x: 803, endPoint y: 30, distance: 42.3
click at [701, 33] on md-icon "icon-close fg-AAA8AD m-0 cursor" at bounding box center [759, 34] width 10 height 10
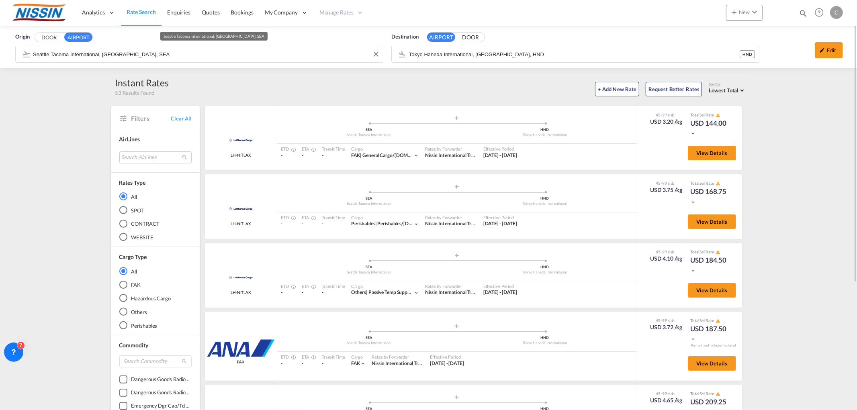
click at [221, 52] on input "Seattle Tacoma International, [GEOGRAPHIC_DATA], SEA" at bounding box center [206, 54] width 346 height 12
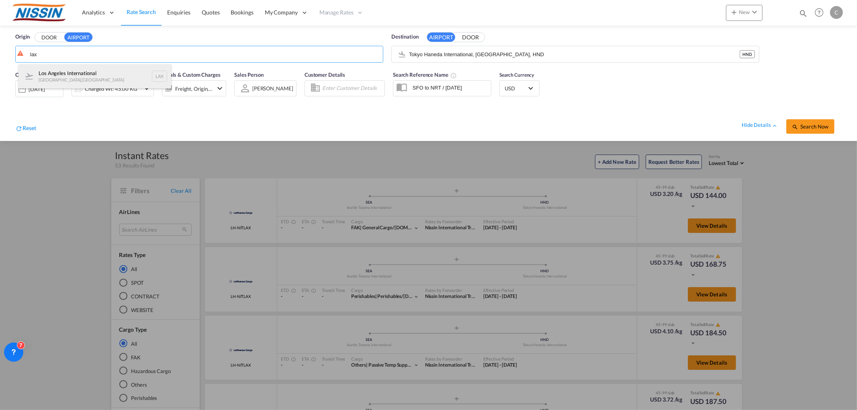
click at [111, 73] on div "Los Angeles International [GEOGRAPHIC_DATA] , [GEOGRAPHIC_DATA] LAX" at bounding box center [94, 76] width 153 height 24
type input "Los Angeles International, [GEOGRAPHIC_DATA], [GEOGRAPHIC_DATA]"
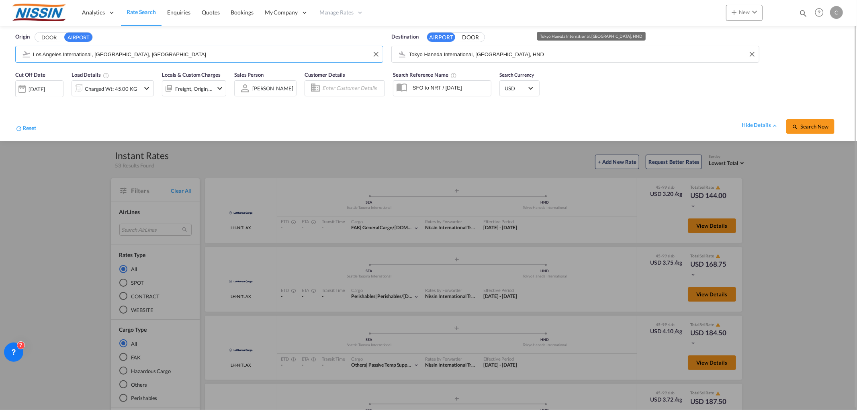
click at [536, 49] on input "Tokyo Haneda International, [GEOGRAPHIC_DATA], HND" at bounding box center [582, 54] width 346 height 12
type input "d"
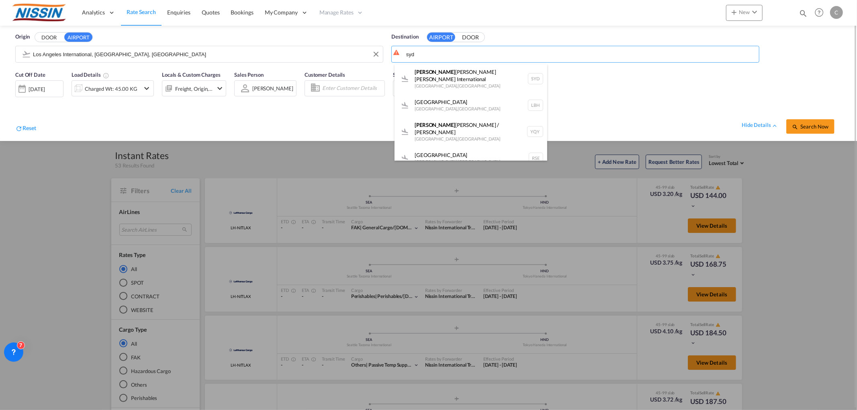
click at [451, 70] on div "[PERSON_NAME] Kingsford [PERSON_NAME] International [GEOGRAPHIC_DATA] , [GEOGRA…" at bounding box center [470, 78] width 153 height 29
type input "[PERSON_NAME] [PERSON_NAME] International, [GEOGRAPHIC_DATA], SYD"
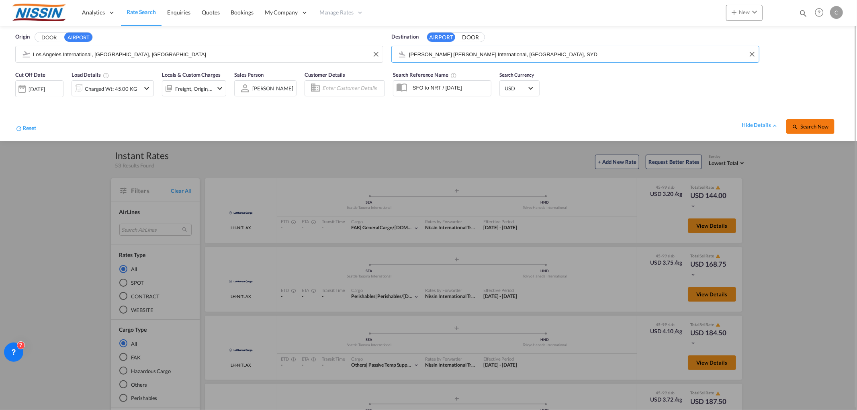
click at [701, 125] on span "Search Now" at bounding box center [810, 126] width 37 height 6
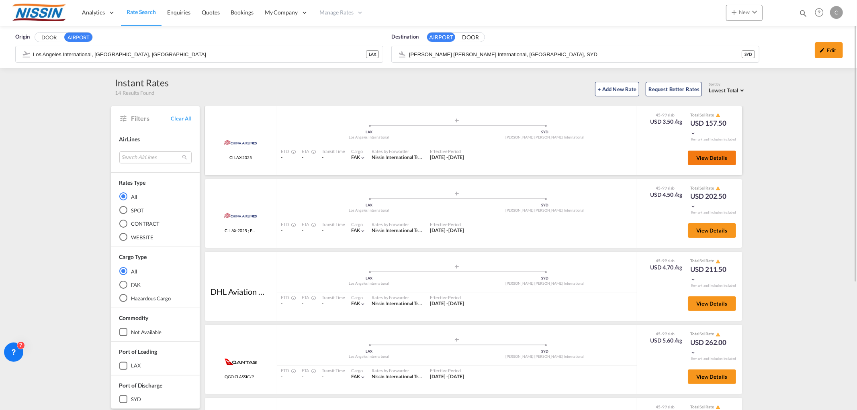
click at [701, 155] on span "View Details" at bounding box center [711, 158] width 31 height 6
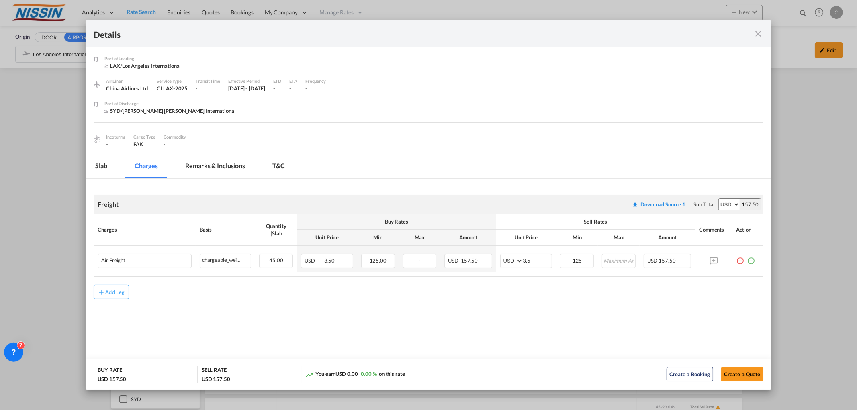
click at [701, 34] on md-icon "icon-close fg-AAA8AD m-0 cursor" at bounding box center [759, 34] width 10 height 10
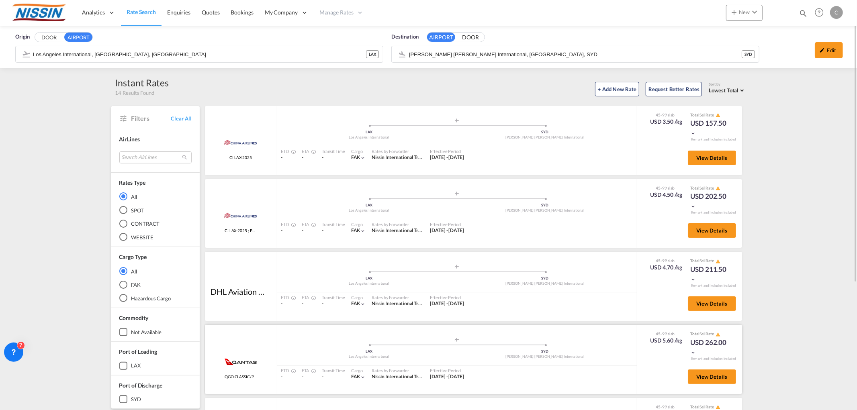
scroll to position [134, 0]
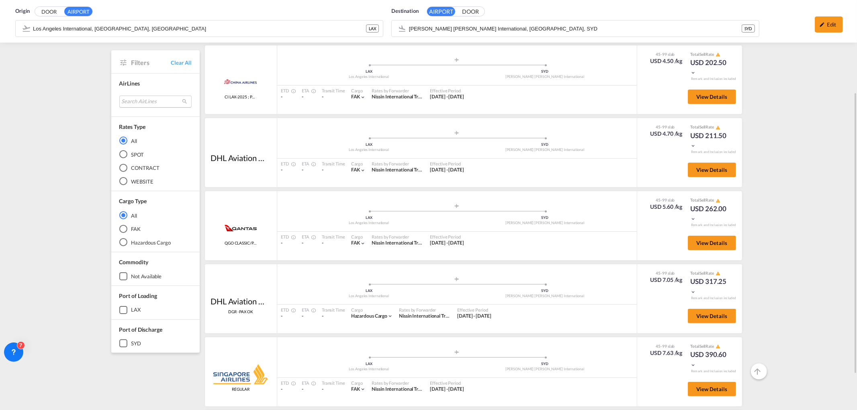
click at [165, 102] on md-select "Search AirLines air express s.a. cma cgm air cargo ddwl logistics fast logistic…" at bounding box center [155, 101] width 72 height 12
click at [157, 79] on input "search" at bounding box center [151, 82] width 86 height 7
type input "qan"
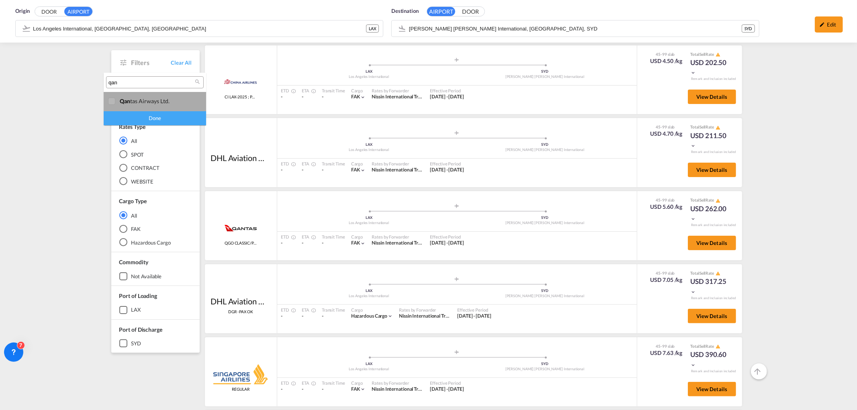
click at [114, 101] on div at bounding box center [112, 102] width 8 height 8
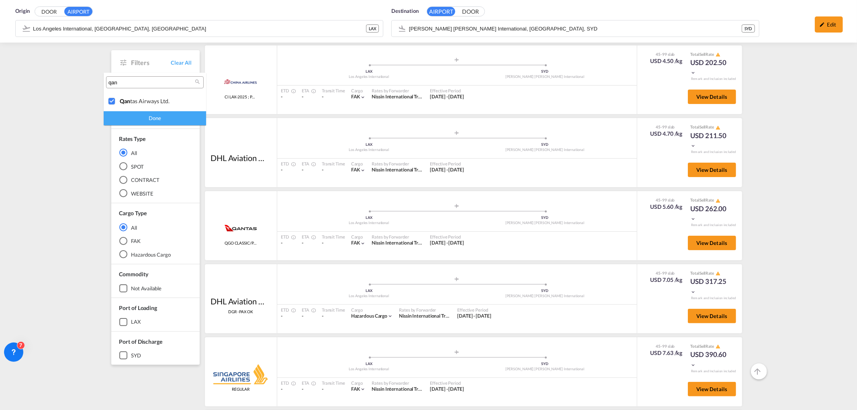
click at [151, 125] on md-backdrop at bounding box center [428, 205] width 857 height 410
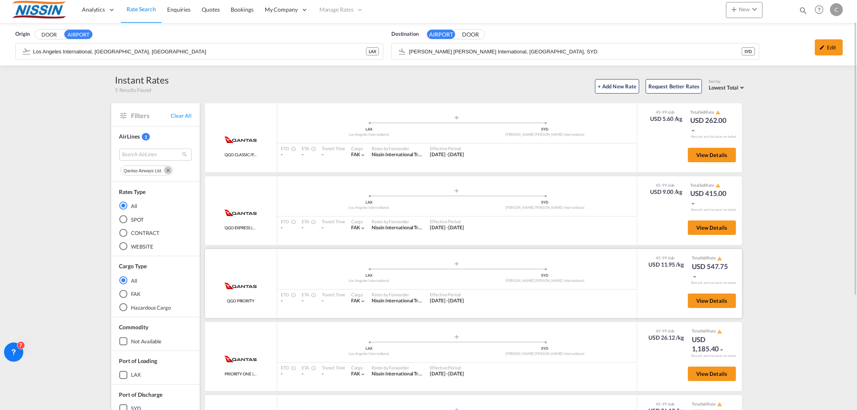
scroll to position [0, 0]
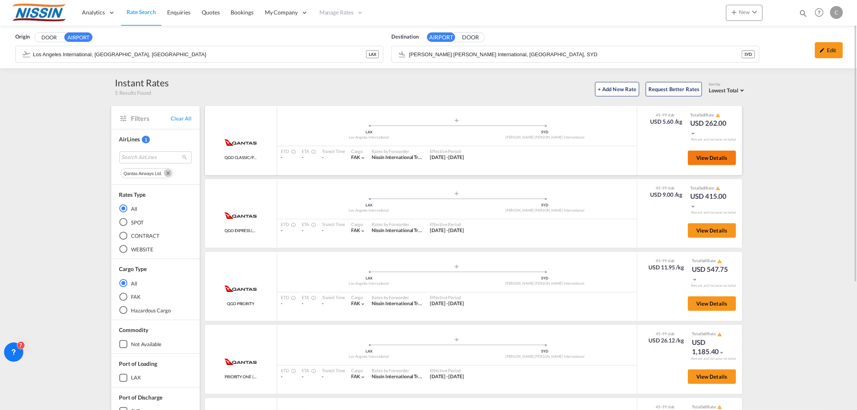
click at [701, 161] on button "View Details" at bounding box center [712, 158] width 48 height 14
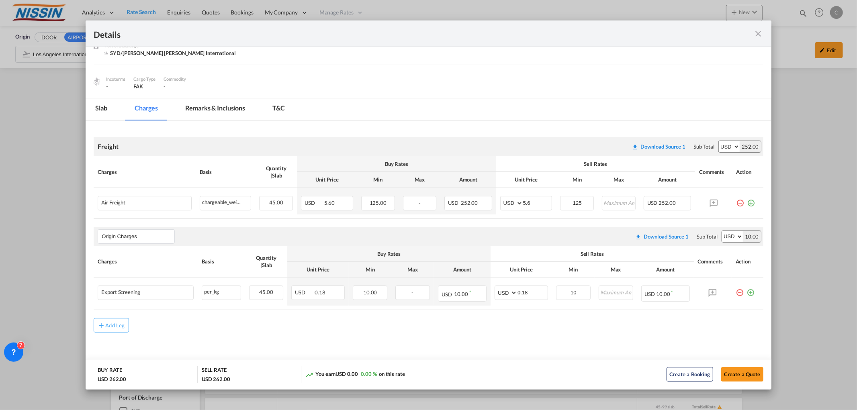
scroll to position [59, 0]
click at [701, 36] on md-icon "icon-close fg-AAA8AD m-0 cursor" at bounding box center [759, 34] width 10 height 10
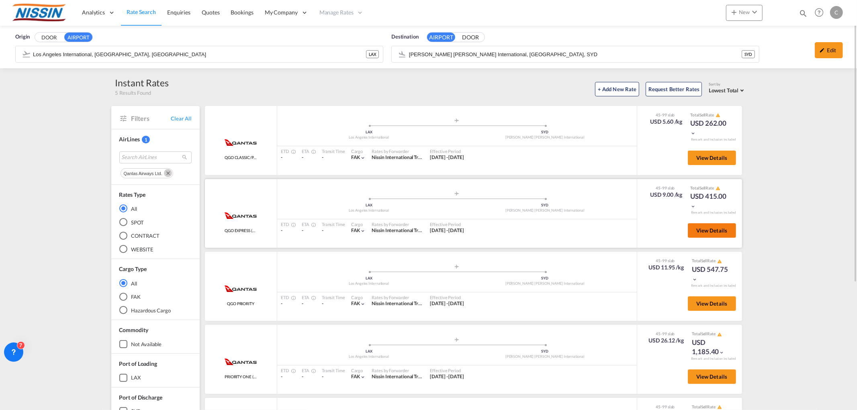
click at [701, 227] on span "View Details" at bounding box center [711, 230] width 31 height 6
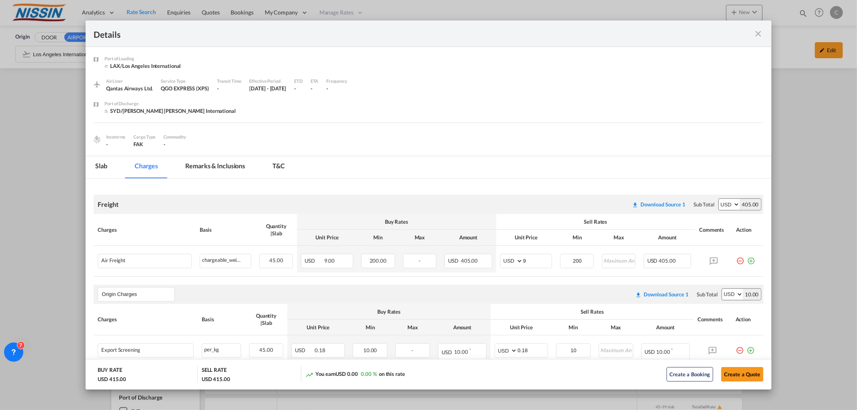
click at [701, 35] on md-icon "icon-close fg-AAA8AD m-0 cursor" at bounding box center [759, 34] width 10 height 10
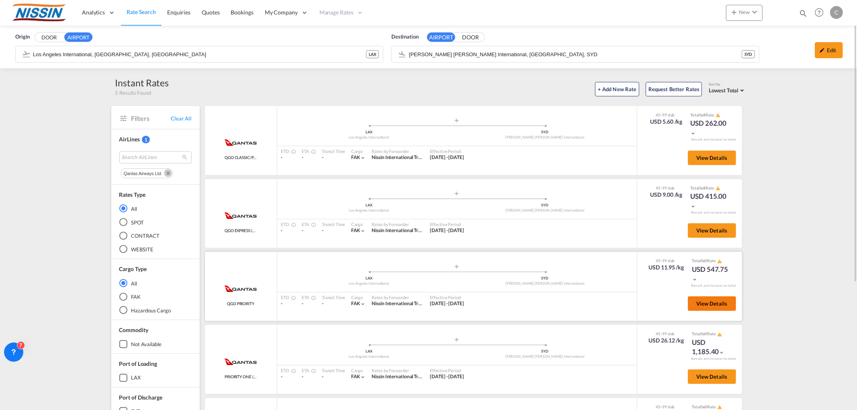
click at [701, 301] on span "View Details" at bounding box center [711, 303] width 31 height 6
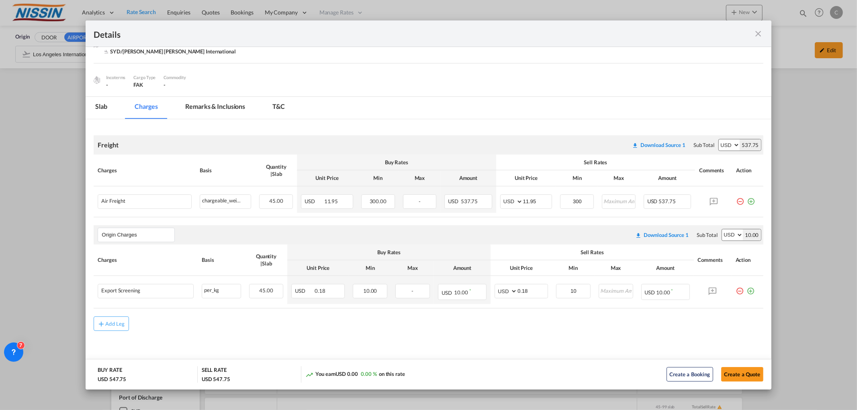
click at [701, 33] on md-icon "icon-close fg-AAA8AD m-0 cursor" at bounding box center [759, 34] width 10 height 10
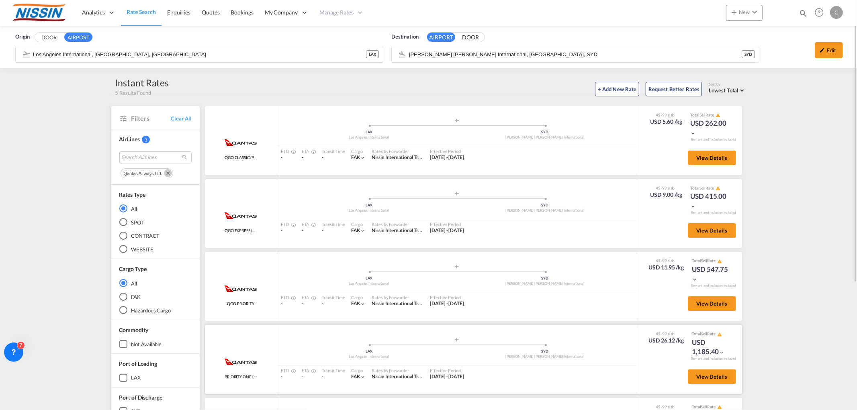
scroll to position [89, 0]
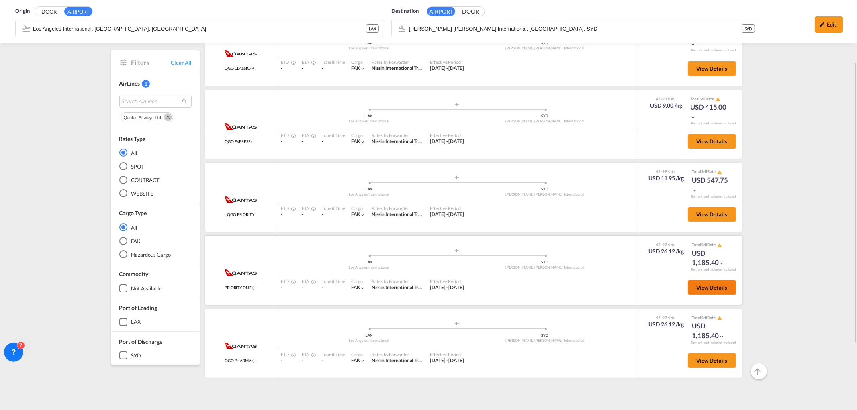
click at [701, 286] on span "View Details" at bounding box center [711, 287] width 31 height 6
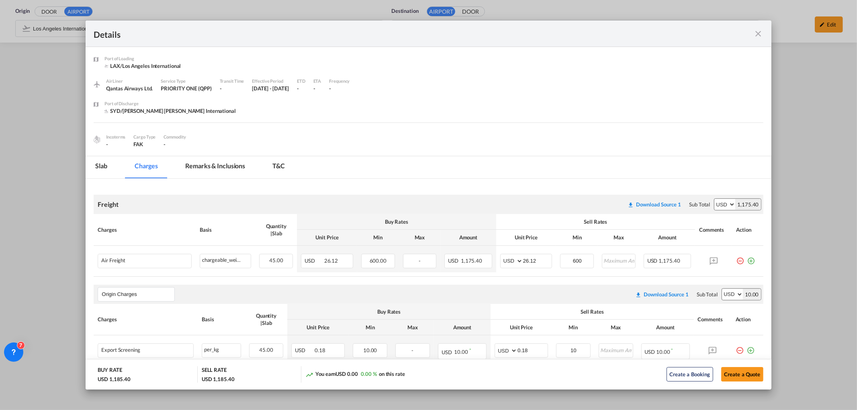
click at [701, 31] on md-icon "icon-close fg-AAA8AD m-0 cursor" at bounding box center [759, 34] width 10 height 10
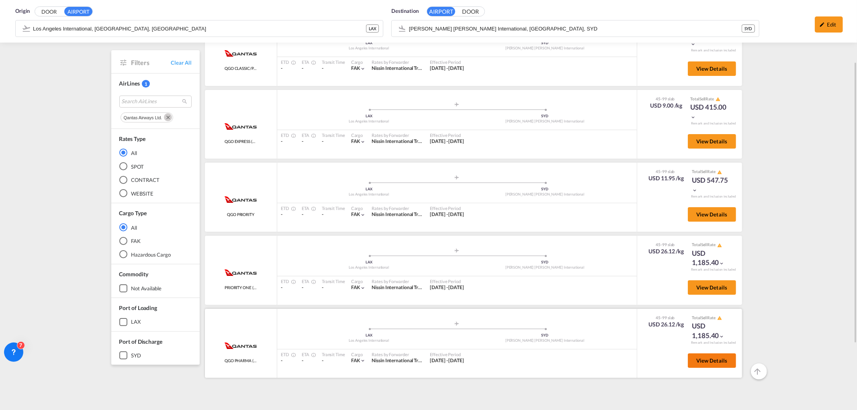
click at [701, 335] on span "View Details" at bounding box center [711, 360] width 31 height 6
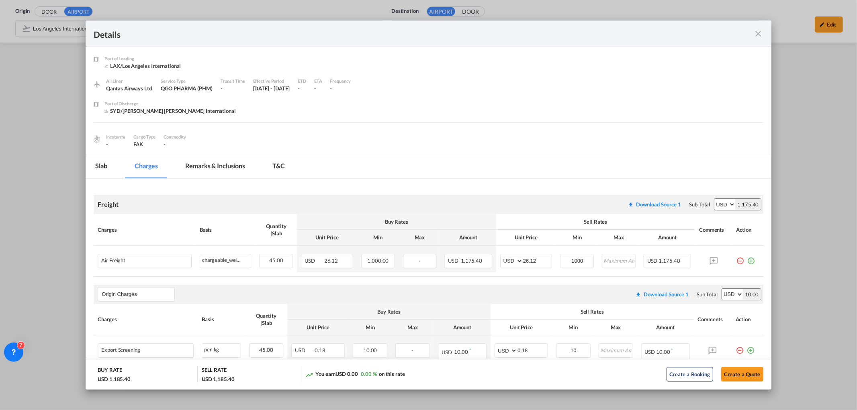
click at [701, 30] on md-icon "icon-close fg-AAA8AD m-0 cursor" at bounding box center [759, 34] width 10 height 10
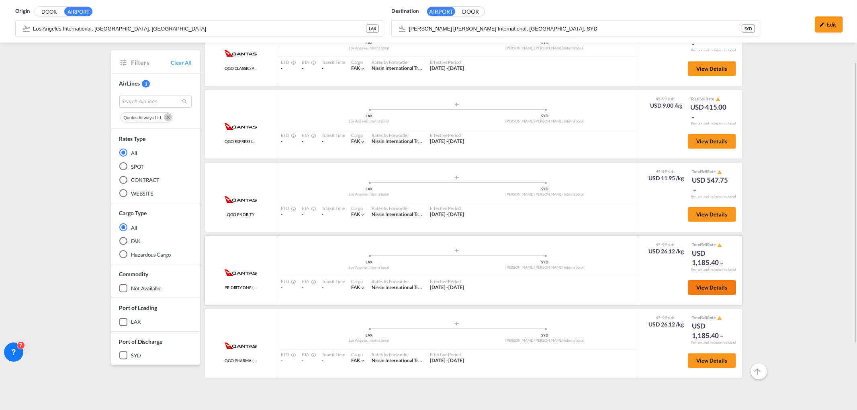
click at [701, 284] on span "View Details" at bounding box center [711, 287] width 31 height 6
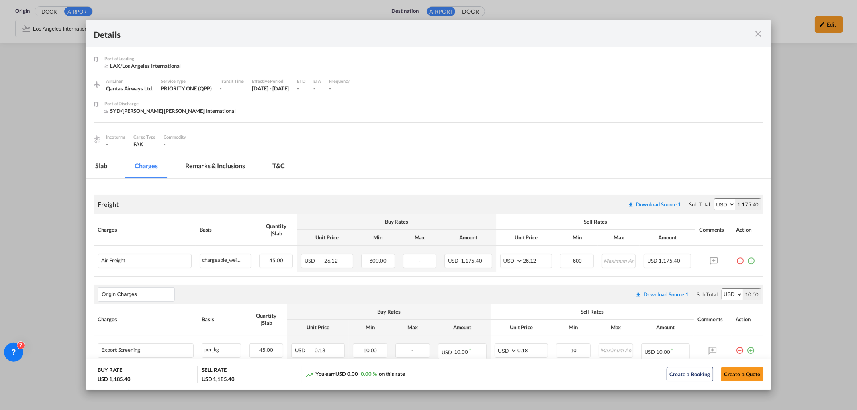
click at [701, 30] on md-icon "icon-close fg-AAA8AD m-0 cursor" at bounding box center [759, 34] width 10 height 10
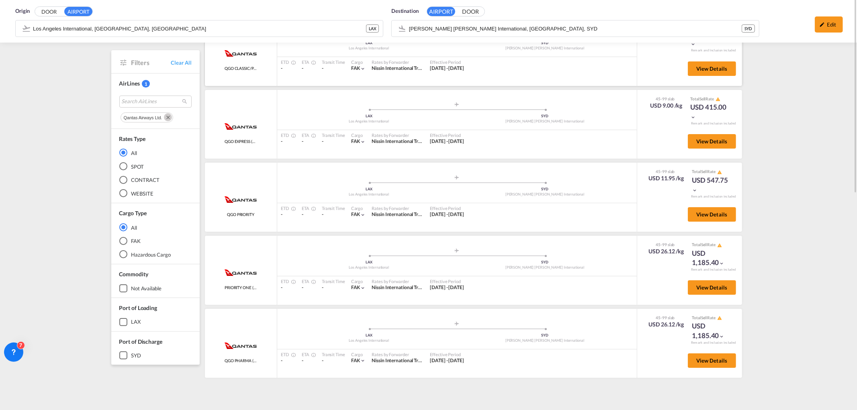
scroll to position [0, 0]
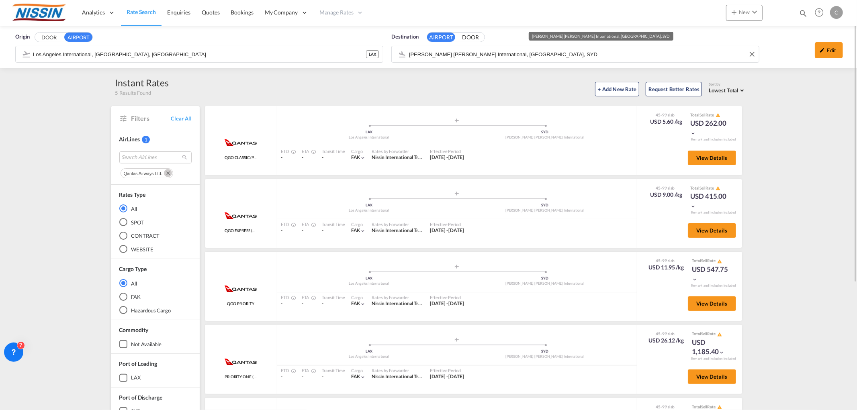
click at [553, 55] on input "[PERSON_NAME] [PERSON_NAME] International, [GEOGRAPHIC_DATA], SYD" at bounding box center [582, 54] width 346 height 12
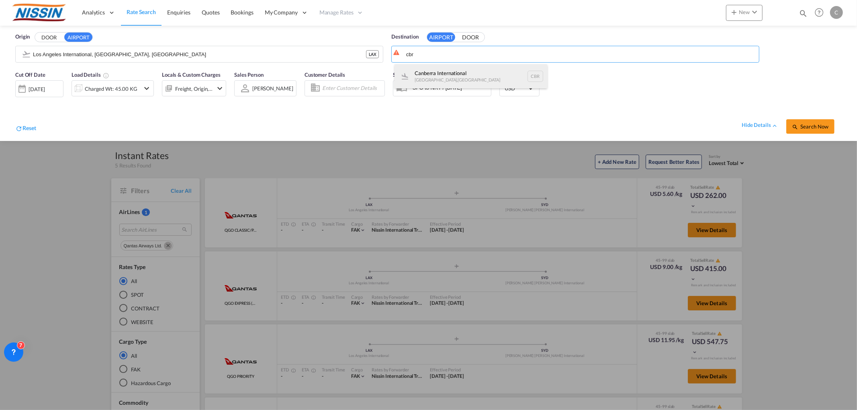
click at [451, 73] on div "Canberra International [GEOGRAPHIC_DATA] , [GEOGRAPHIC_DATA] CBR" at bounding box center [470, 76] width 153 height 24
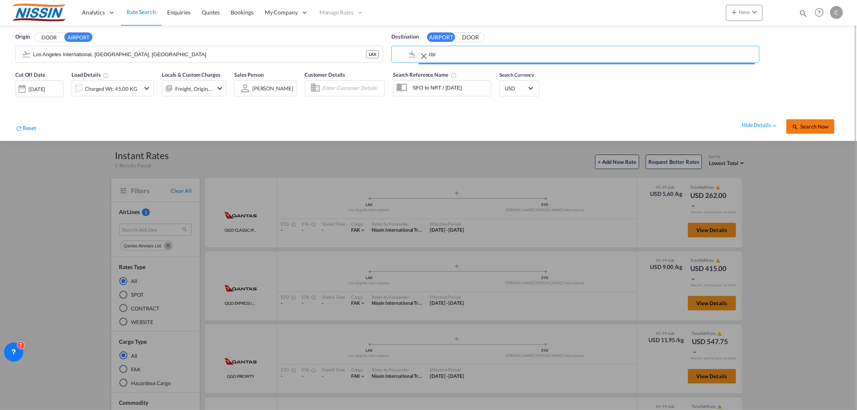
type input "Canberra International, [GEOGRAPHIC_DATA], [GEOGRAPHIC_DATA]"
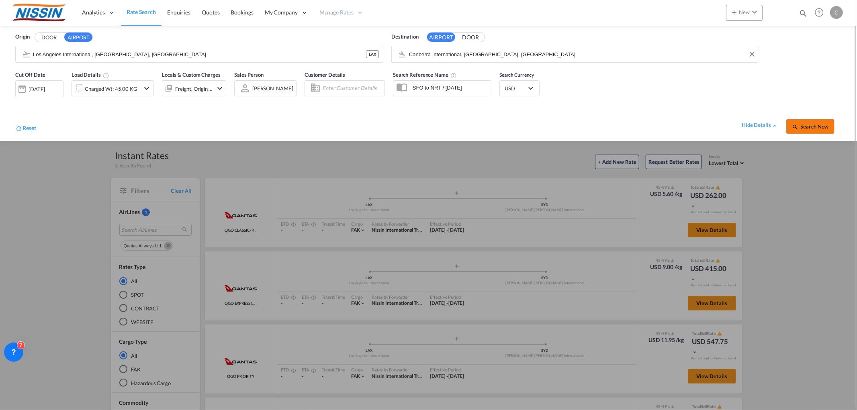
click at [701, 122] on button "Search Now" at bounding box center [810, 126] width 48 height 14
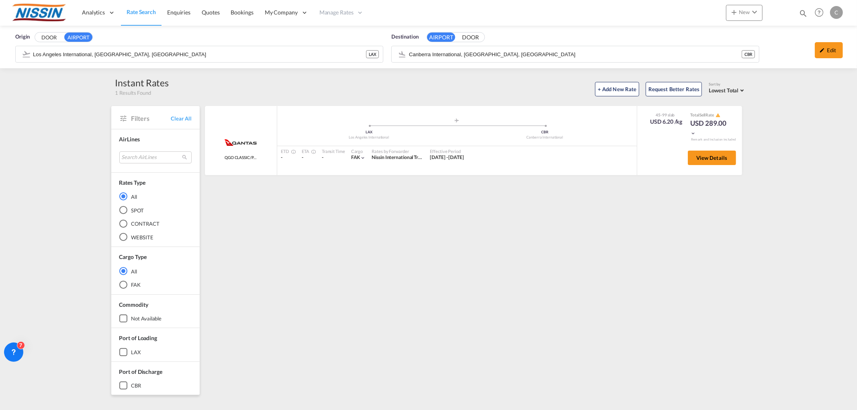
click at [701, 161] on button "View Details" at bounding box center [712, 158] width 48 height 14
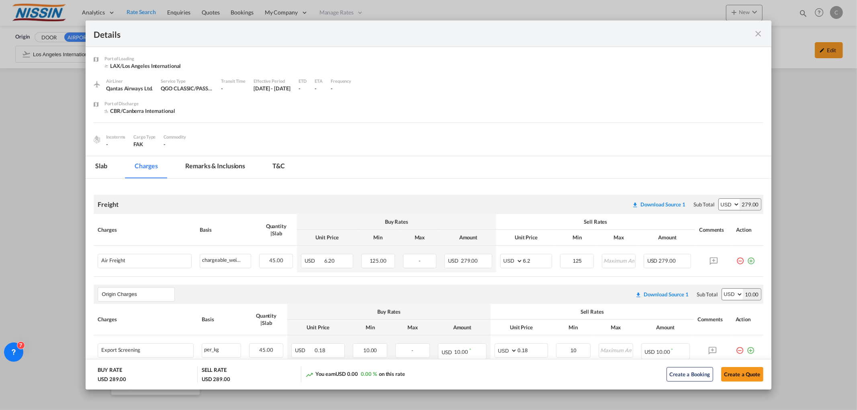
click at [701, 35] on md-icon "icon-close fg-AAA8AD m-0 cursor" at bounding box center [759, 34] width 10 height 10
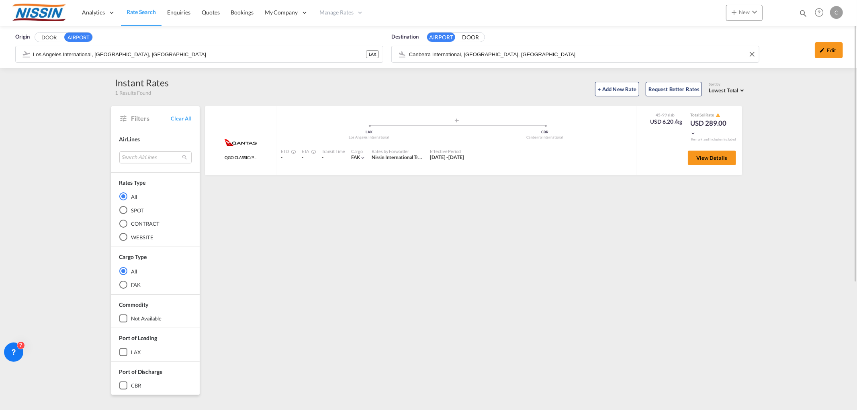
click at [509, 55] on input "Canberra International, [GEOGRAPHIC_DATA], [GEOGRAPHIC_DATA]" at bounding box center [582, 54] width 346 height 12
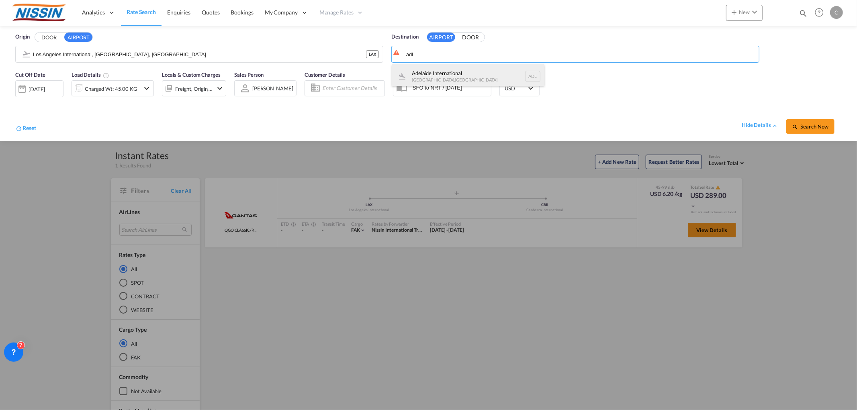
click at [466, 75] on div "Adelaide International [GEOGRAPHIC_DATA] , [GEOGRAPHIC_DATA] ADL" at bounding box center [468, 76] width 153 height 24
type input "Adelaide International, [GEOGRAPHIC_DATA], ADL"
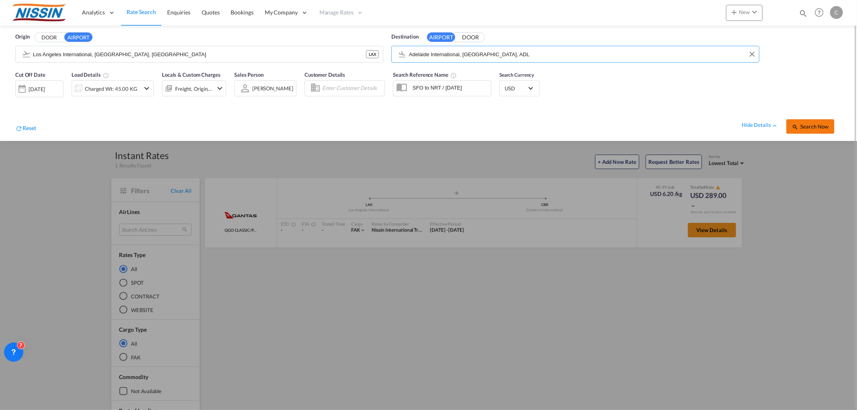
click at [701, 131] on button "Search Now" at bounding box center [810, 126] width 48 height 14
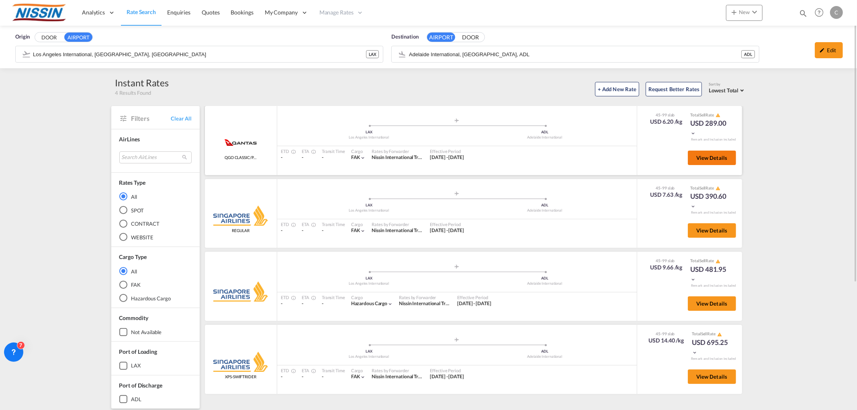
click at [701, 155] on span "View Details" at bounding box center [711, 158] width 31 height 6
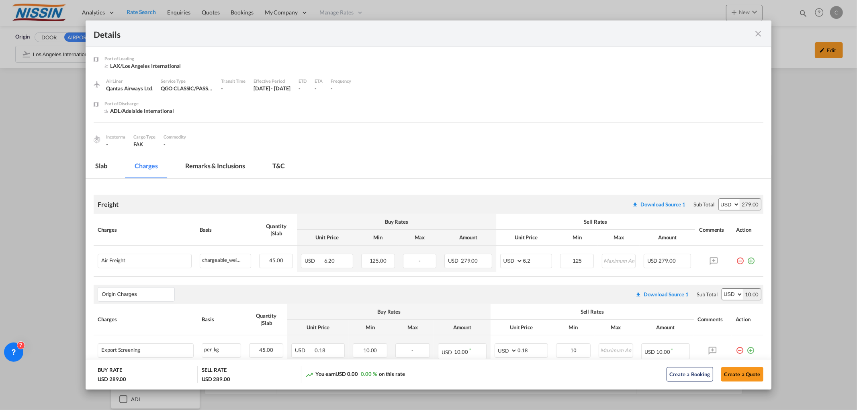
click at [701, 37] on md-icon "icon-close fg-AAA8AD m-0 cursor" at bounding box center [759, 34] width 10 height 10
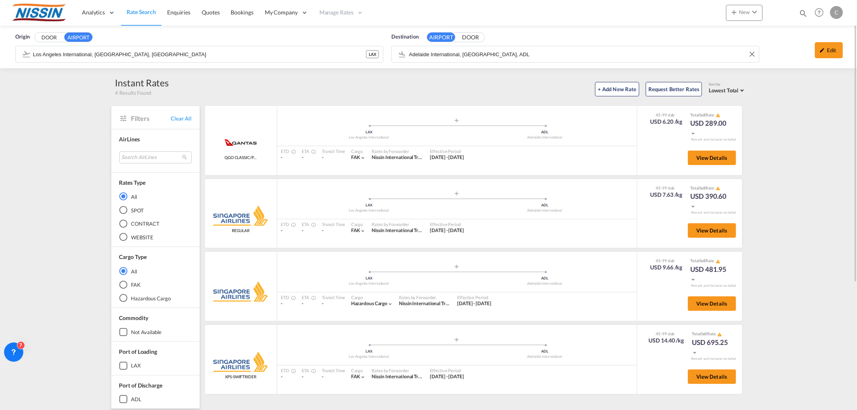
click at [520, 52] on input "Adelaide International, [GEOGRAPHIC_DATA], ADL" at bounding box center [582, 54] width 346 height 12
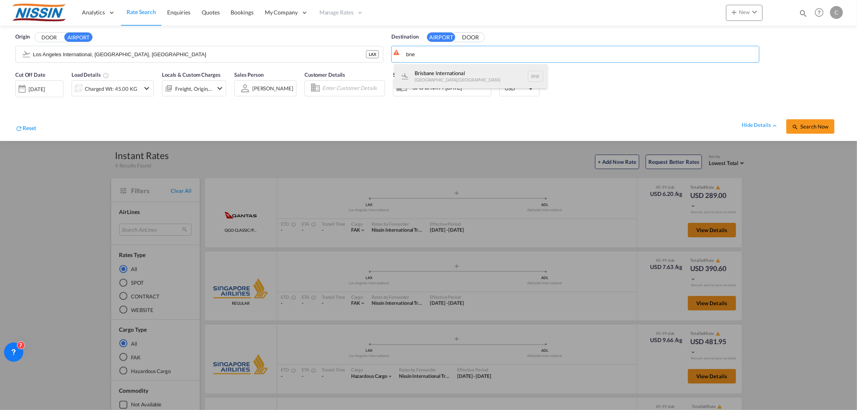
click at [439, 74] on div "Brisbane International [GEOGRAPHIC_DATA] , [GEOGRAPHIC_DATA] BNE" at bounding box center [470, 76] width 153 height 24
type input "Brisbane International, [GEOGRAPHIC_DATA], [GEOGRAPHIC_DATA]"
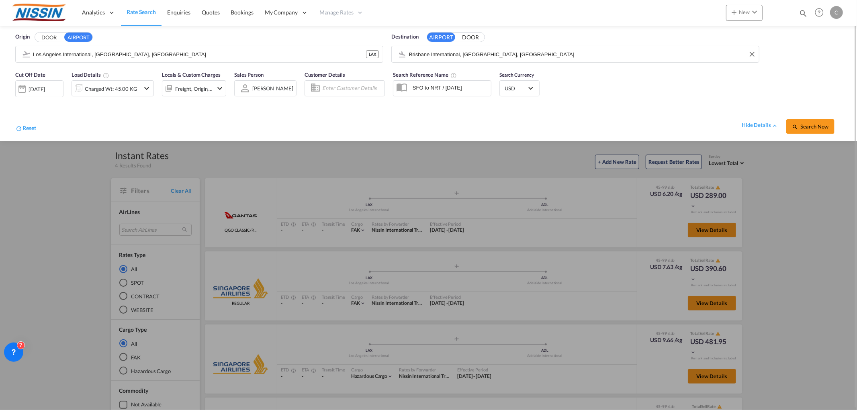
click at [147, 88] on md-icon "icon-chevron-down" at bounding box center [147, 89] width 10 height 10
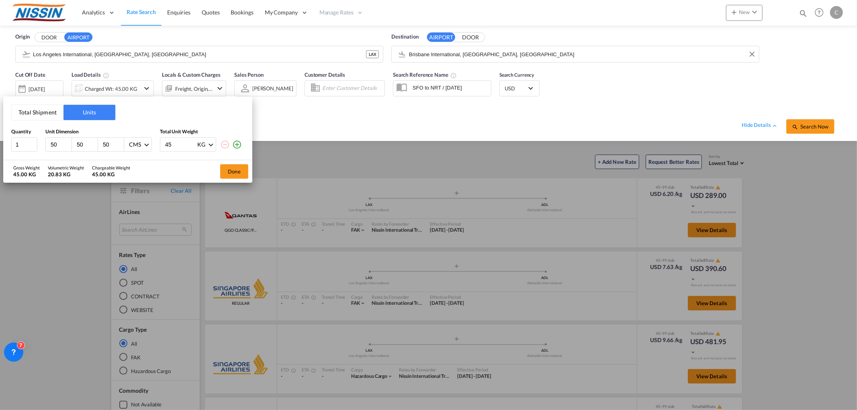
click at [178, 144] on input "45" at bounding box center [180, 145] width 32 height 14
type input "4"
type input "100"
click at [59, 146] on input "50" at bounding box center [61, 144] width 22 height 7
type input "5"
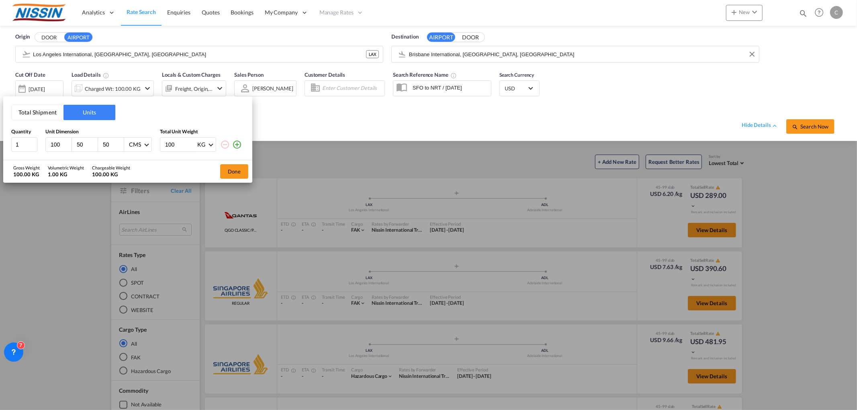
type input "100"
drag, startPoint x: 224, startPoint y: 172, endPoint x: 563, endPoint y: 157, distance: 338.9
click at [236, 172] on button "Done" at bounding box center [234, 171] width 28 height 14
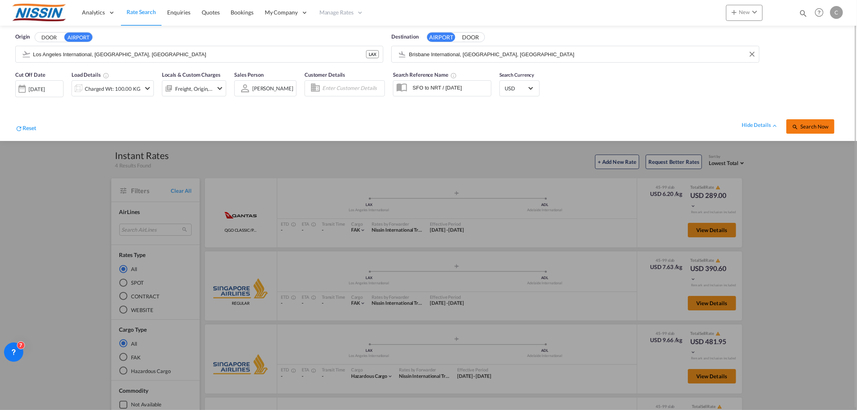
click at [701, 126] on span "Search Now" at bounding box center [810, 126] width 37 height 6
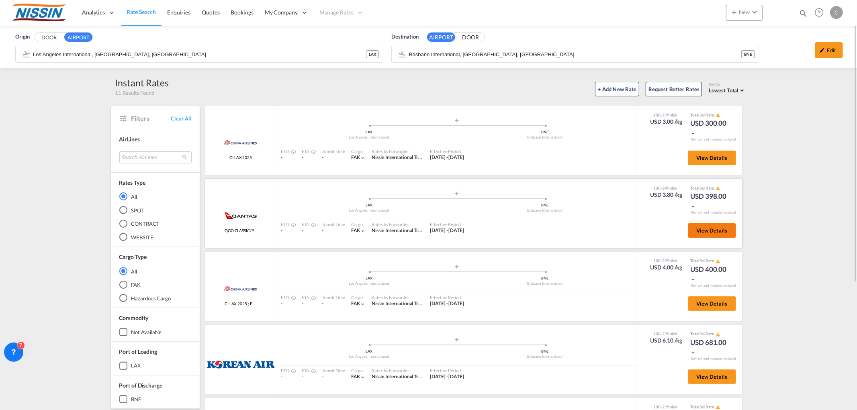
click at [701, 234] on button "View Details" at bounding box center [712, 230] width 48 height 14
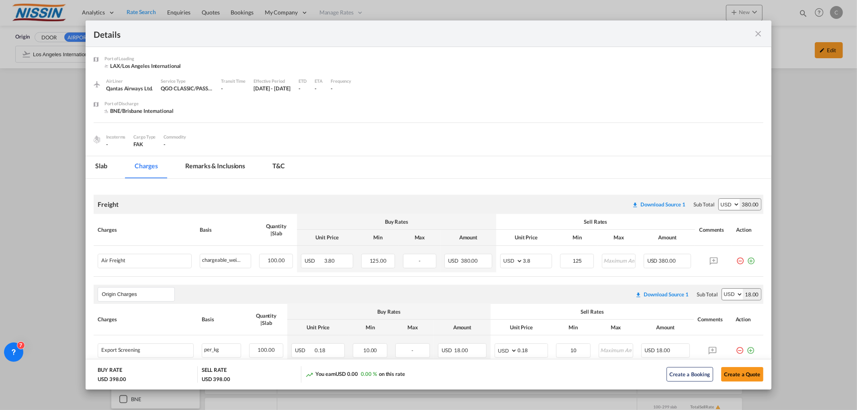
click at [701, 31] on md-icon "icon-close fg-AAA8AD m-0 cursor" at bounding box center [759, 34] width 10 height 10
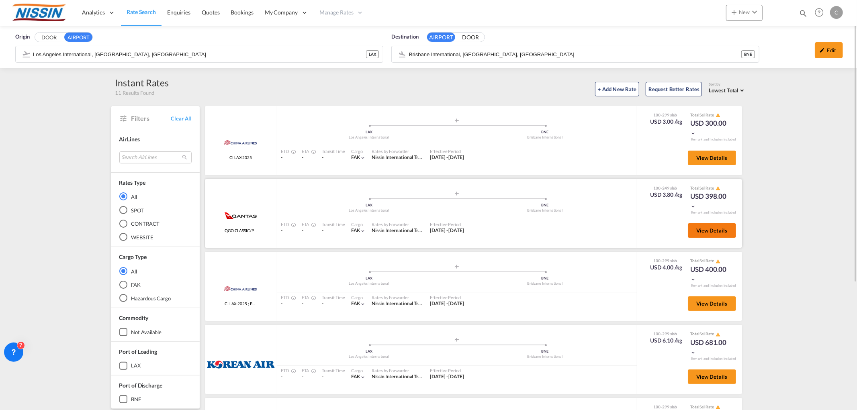
click at [701, 227] on span "View Details" at bounding box center [711, 230] width 31 height 6
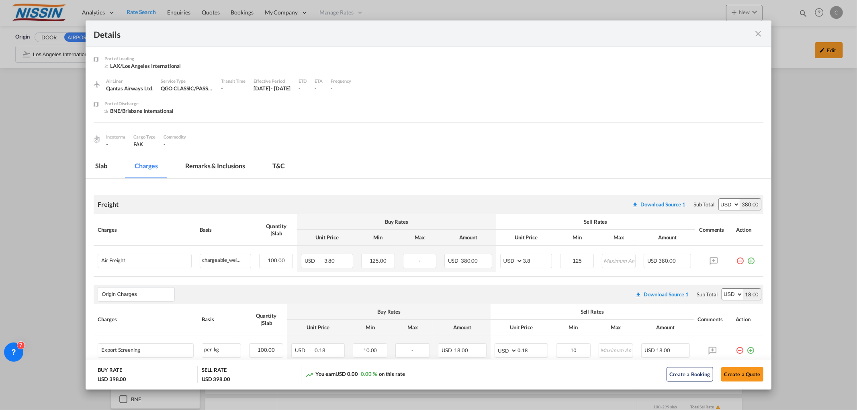
click at [701, 29] on md-icon "icon-close fg-AAA8AD m-0 cursor" at bounding box center [759, 34] width 10 height 10
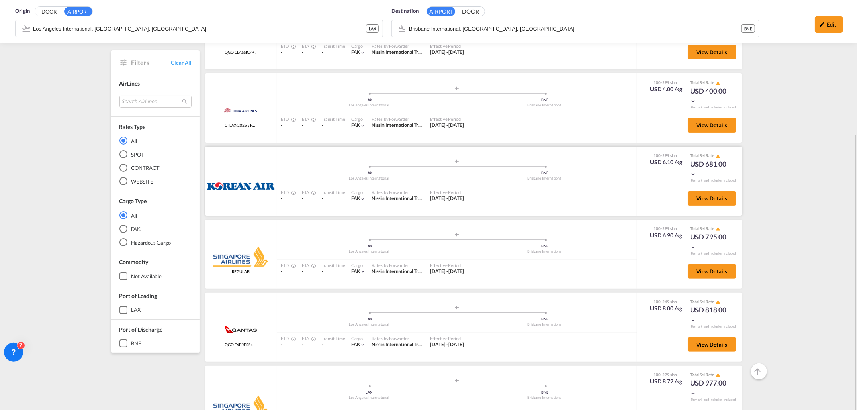
scroll to position [185, 0]
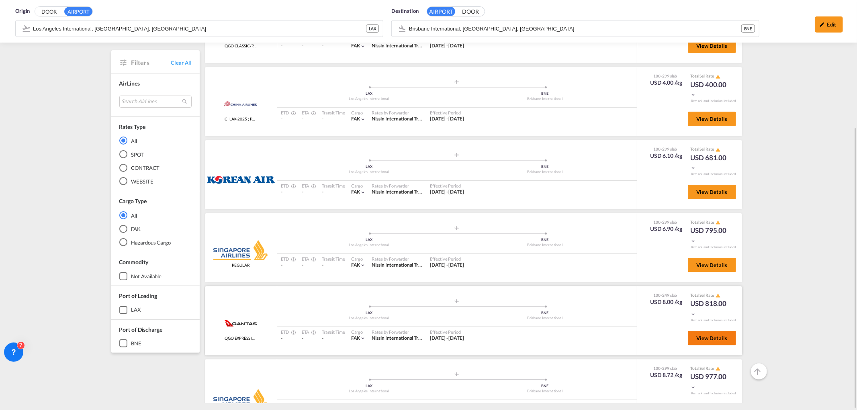
click at [701, 331] on button "View Details" at bounding box center [712, 338] width 48 height 14
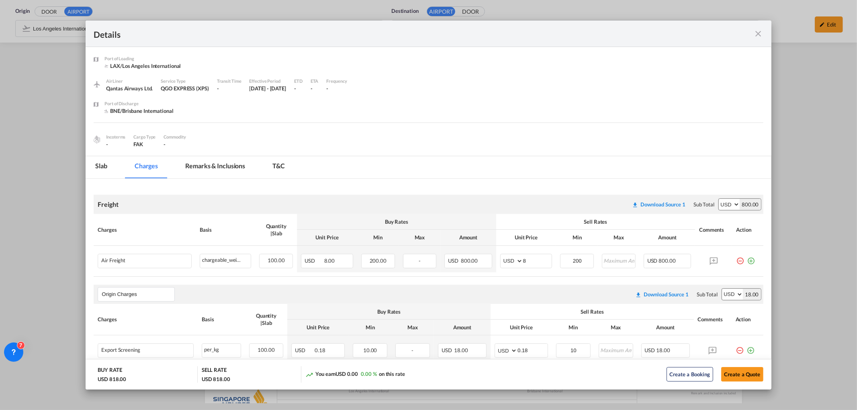
click at [701, 31] on md-icon "icon-close fg-AAA8AD m-0 cursor" at bounding box center [759, 34] width 10 height 10
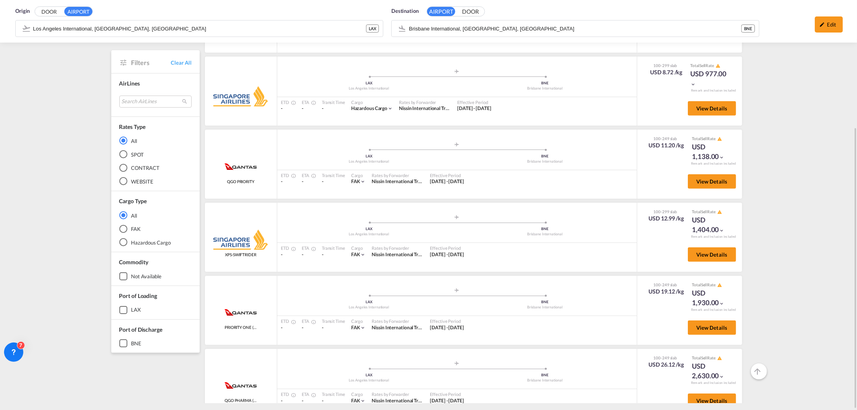
scroll to position [315, 0]
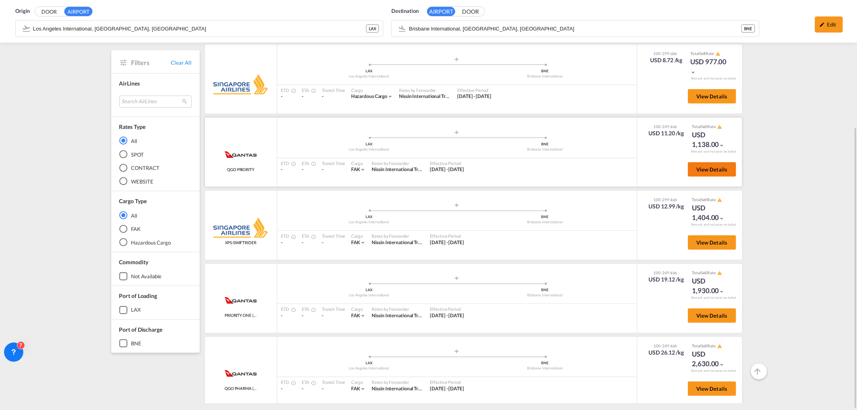
click at [696, 166] on span "View Details" at bounding box center [711, 169] width 31 height 6
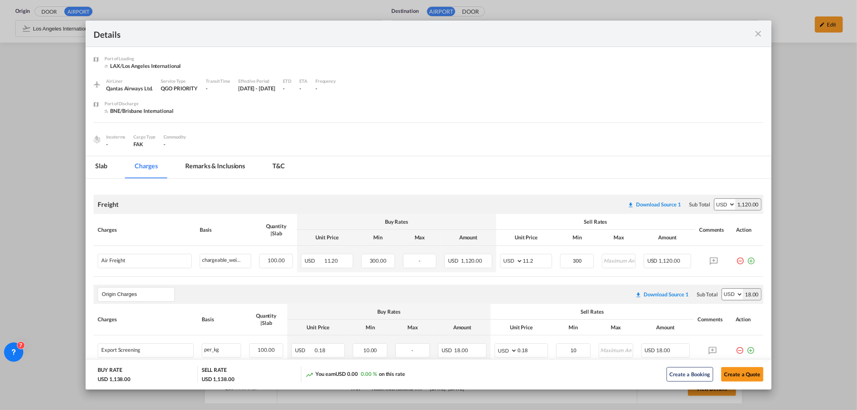
click at [701, 37] on md-icon "icon-close fg-AAA8AD m-0 cursor" at bounding box center [759, 34] width 10 height 10
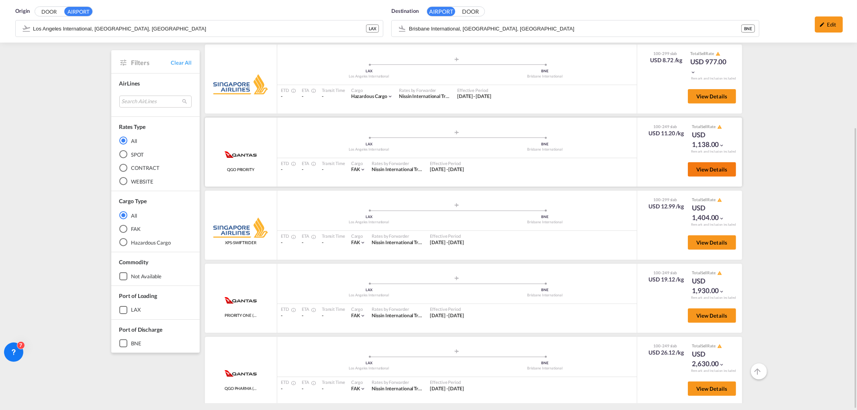
click at [701, 170] on button "View Details" at bounding box center [712, 169] width 48 height 14
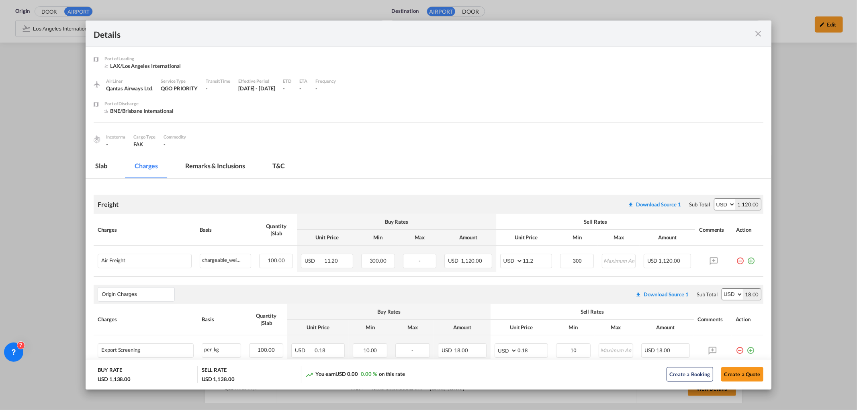
click at [701, 32] on md-icon "icon-close fg-AAA8AD m-0 cursor" at bounding box center [759, 34] width 10 height 10
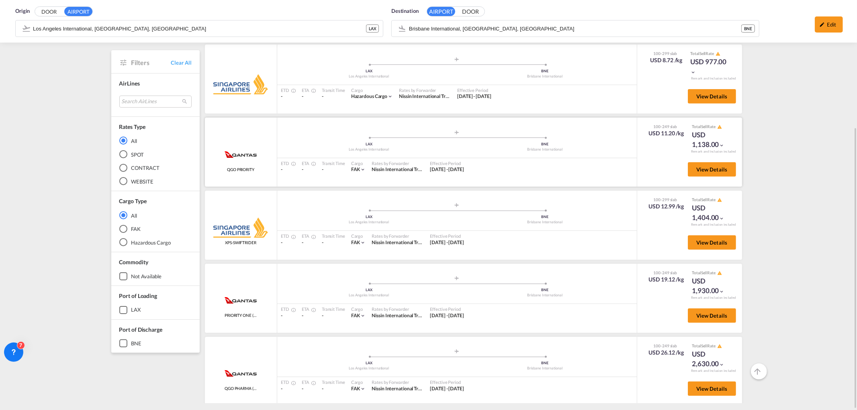
scroll to position [95, 0]
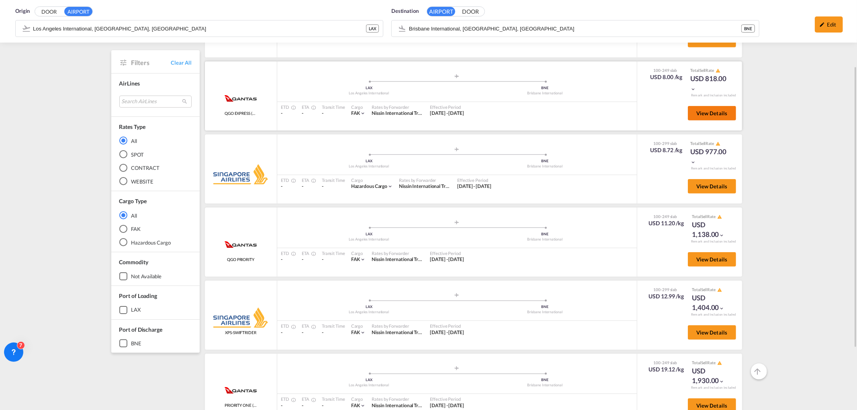
click at [701, 111] on span "View Details" at bounding box center [711, 113] width 31 height 6
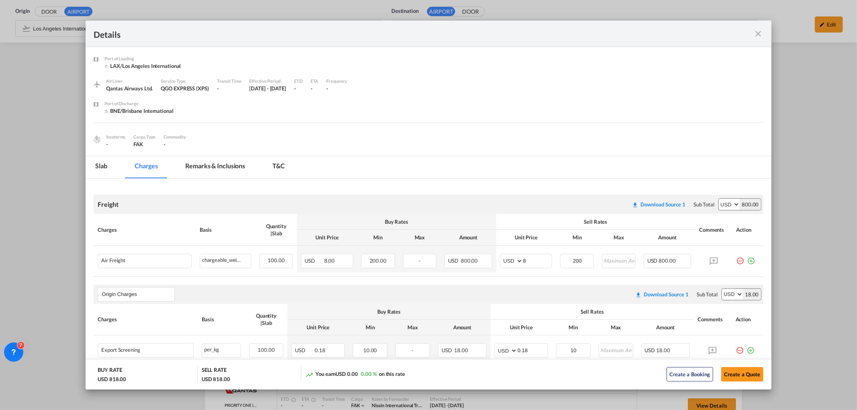
click at [701, 33] on md-icon "icon-close fg-AAA8AD m-0 cursor" at bounding box center [759, 34] width 10 height 10
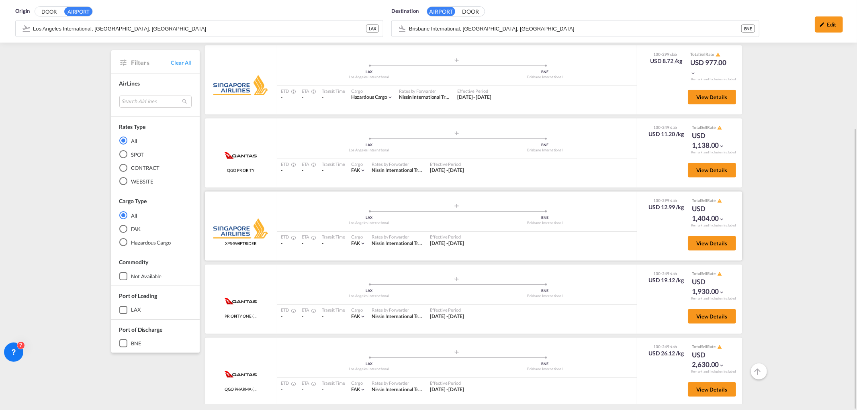
scroll to position [185, 0]
click at [701, 335] on span "View Details" at bounding box center [711, 389] width 31 height 6
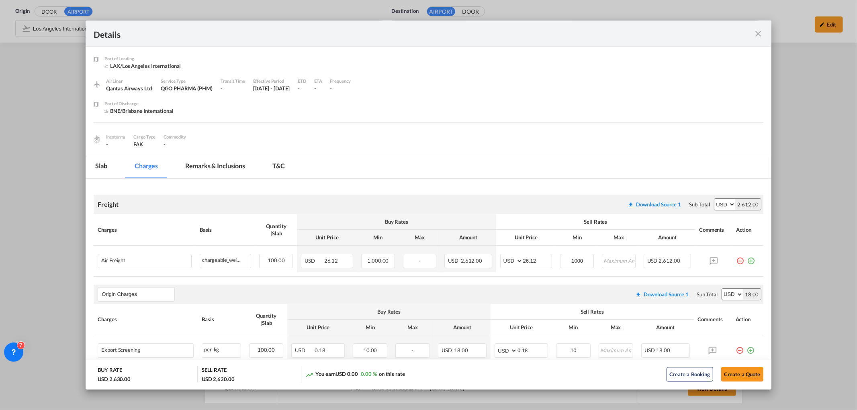
click at [701, 34] on md-icon "icon-close fg-AAA8AD m-0 cursor" at bounding box center [759, 34] width 10 height 10
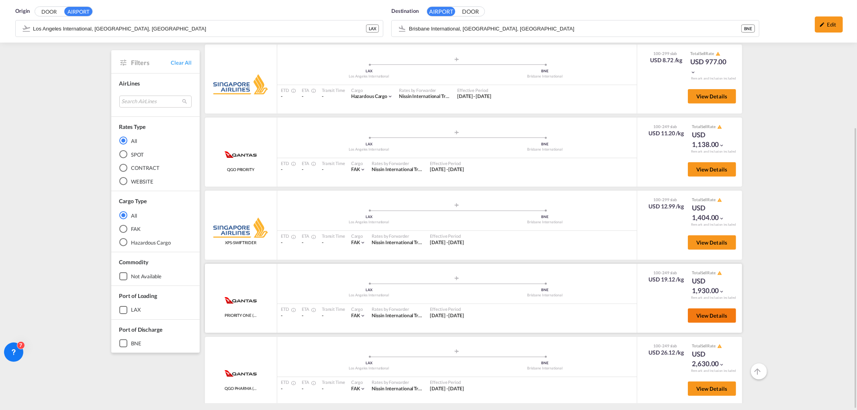
click at [701, 312] on span "View Details" at bounding box center [711, 315] width 31 height 6
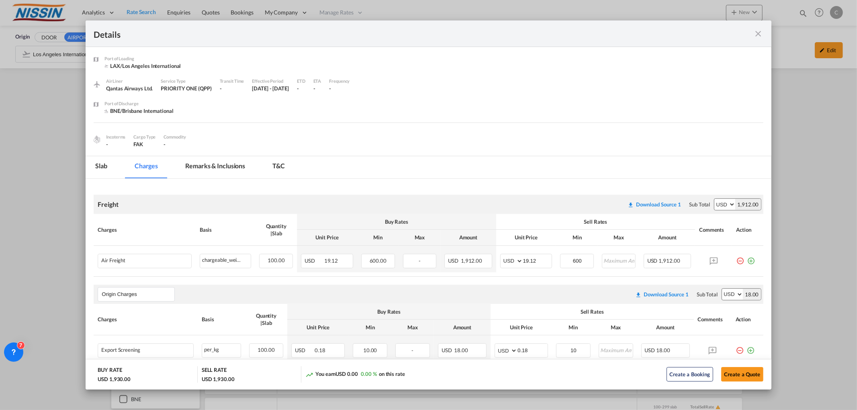
scroll to position [315, 0]
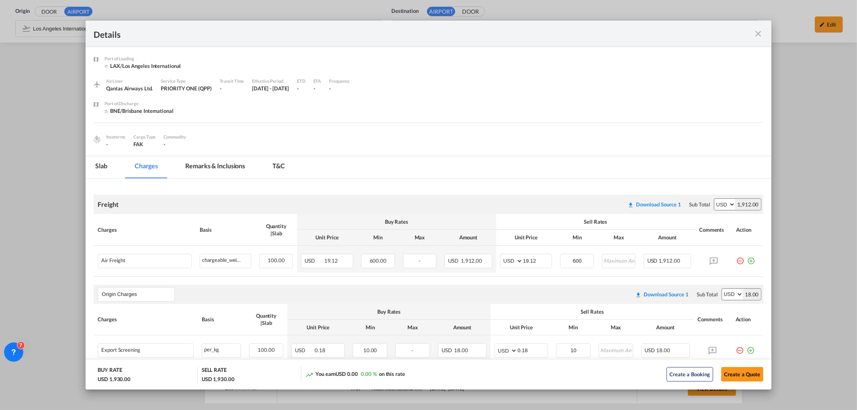
click at [759, 33] on md-icon "icon-close fg-AAA8AD m-0 cursor" at bounding box center [759, 34] width 10 height 10
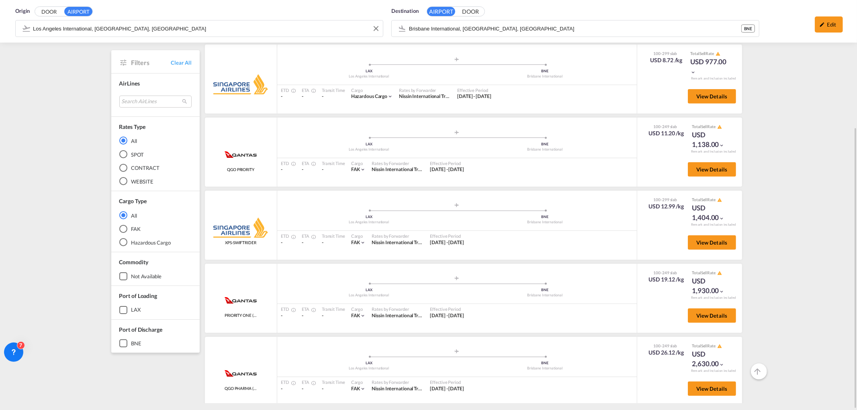
click at [235, 23] on md-content "Analytics Reports Dashboard Rate Search Enquiries Quotes Bookings" at bounding box center [428, 205] width 857 height 410
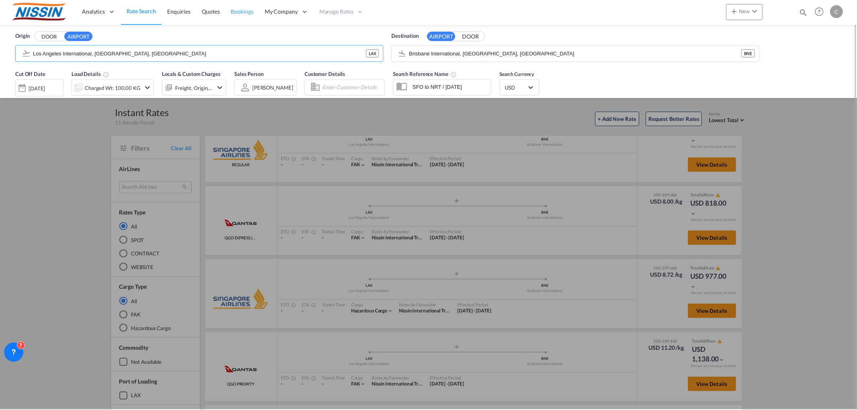
scroll to position [0, 0]
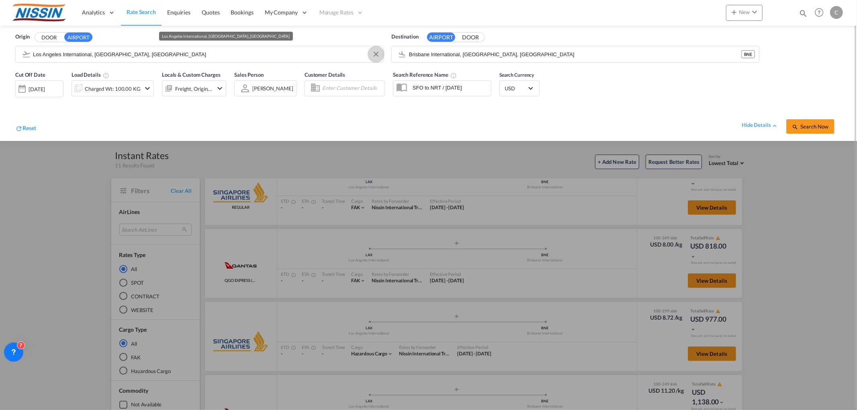
click at [376, 54] on button "Clear Input" at bounding box center [376, 54] width 12 height 12
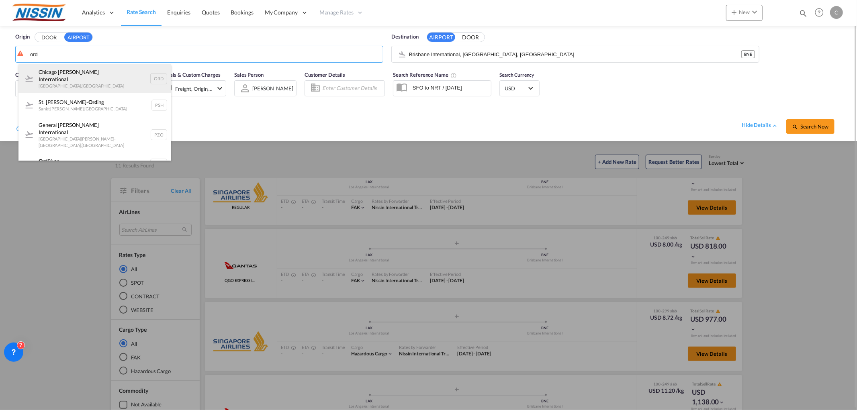
click at [66, 80] on div "Chicago O'Hare International Chicago , United States ORD" at bounding box center [94, 78] width 153 height 29
type input "Chicago O'Hare International, Chicago, ORD"
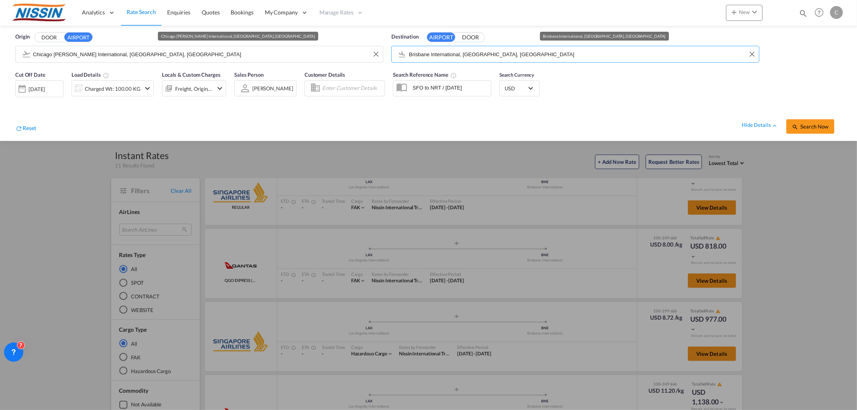
click at [502, 52] on input "Brisbane International, [GEOGRAPHIC_DATA], [GEOGRAPHIC_DATA]" at bounding box center [582, 54] width 346 height 12
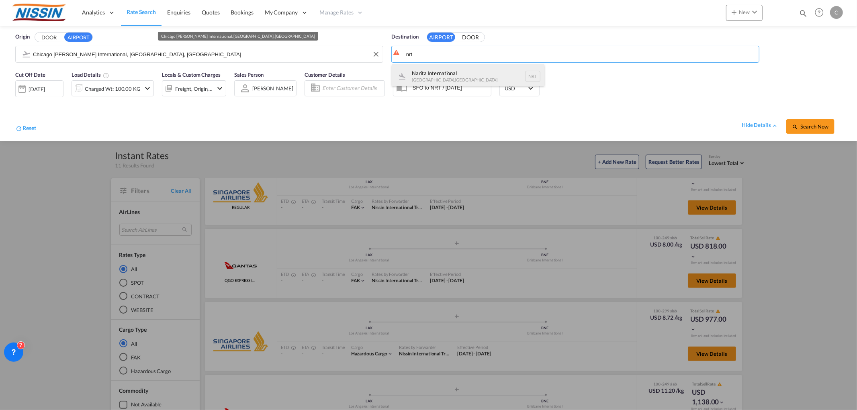
click at [455, 69] on div "Narita International [GEOGRAPHIC_DATA] , [GEOGRAPHIC_DATA] NRT" at bounding box center [468, 76] width 153 height 24
type input "Narita International, [GEOGRAPHIC_DATA], NRT"
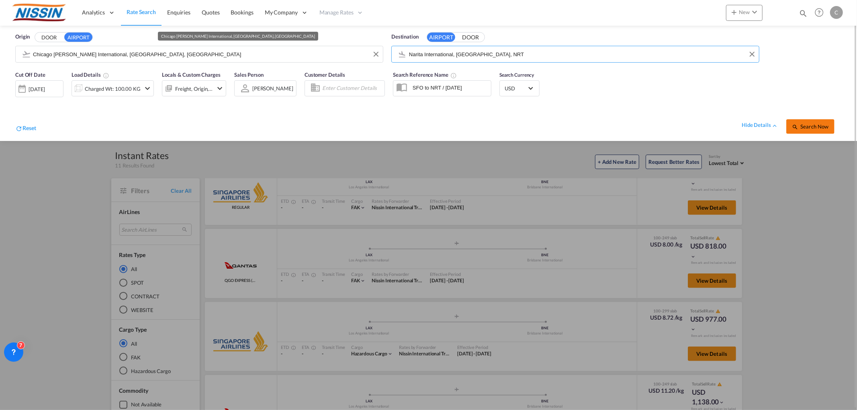
click at [805, 125] on span "Search Now" at bounding box center [810, 126] width 37 height 6
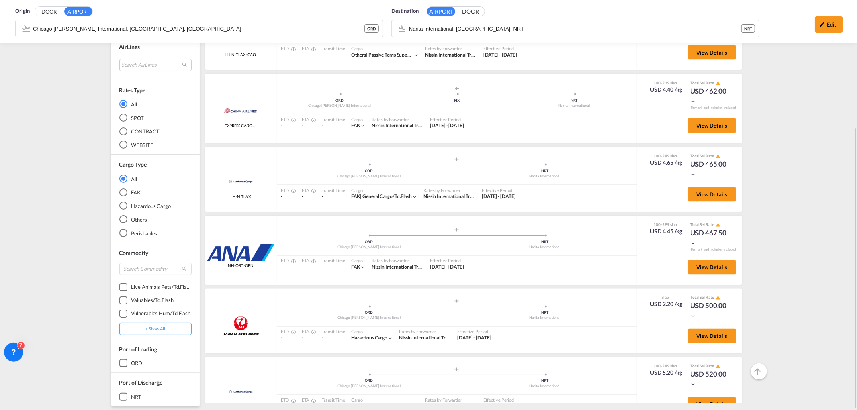
scroll to position [999, 0]
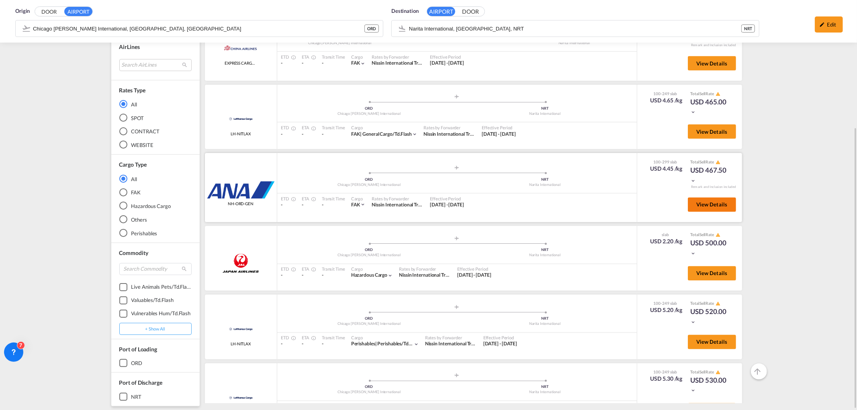
click at [708, 205] on button "View Details" at bounding box center [712, 205] width 48 height 14
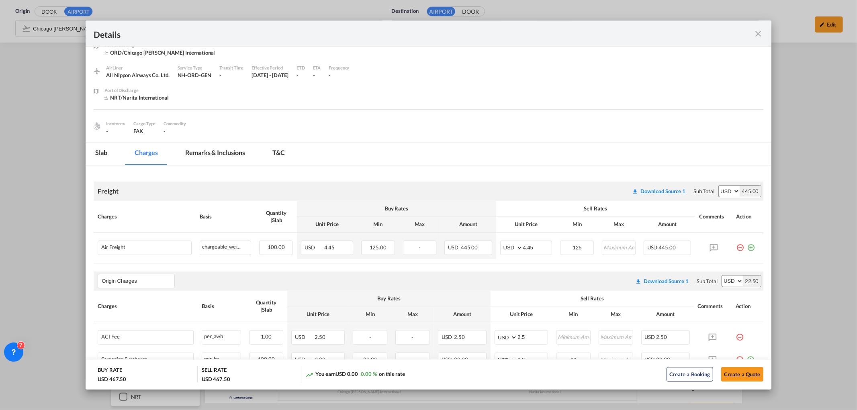
scroll to position [0, 0]
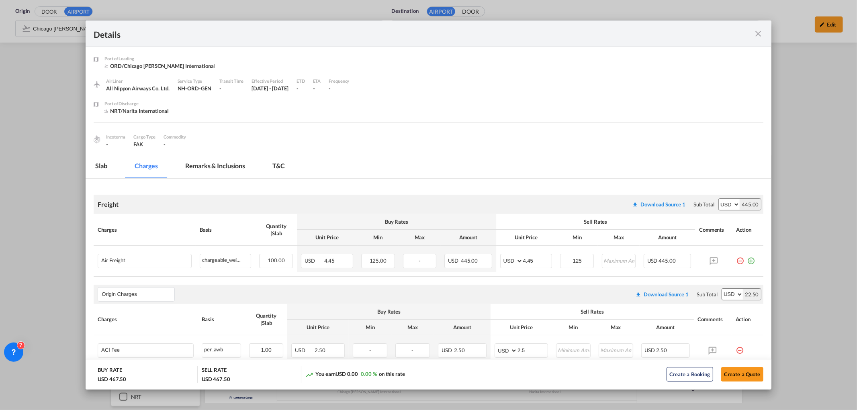
click at [760, 33] on md-icon "icon-close fg-AAA8AD m-0 cursor" at bounding box center [759, 34] width 10 height 10
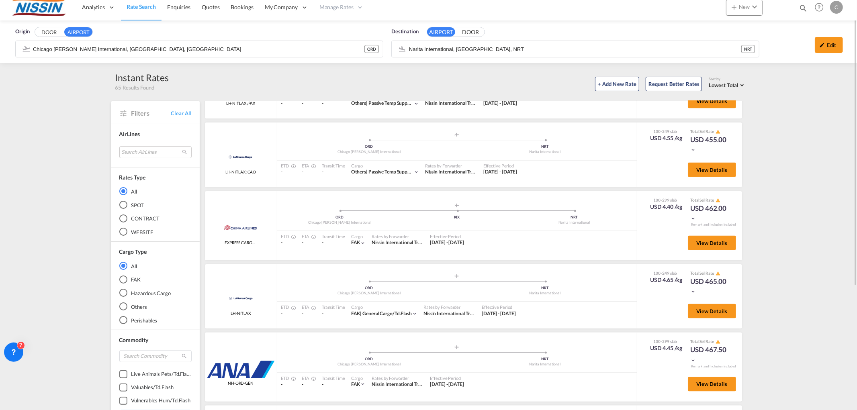
scroll to position [94, 0]
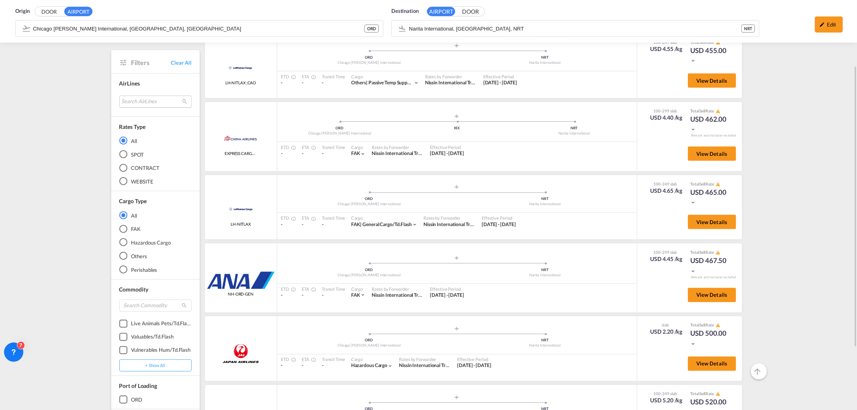
click at [154, 99] on md-select "Search AirLines air express s.a. cma cgm air cargo ddwl logistics fast logistic…" at bounding box center [155, 101] width 72 height 12
click at [159, 81] on input "search" at bounding box center [151, 82] width 86 height 7
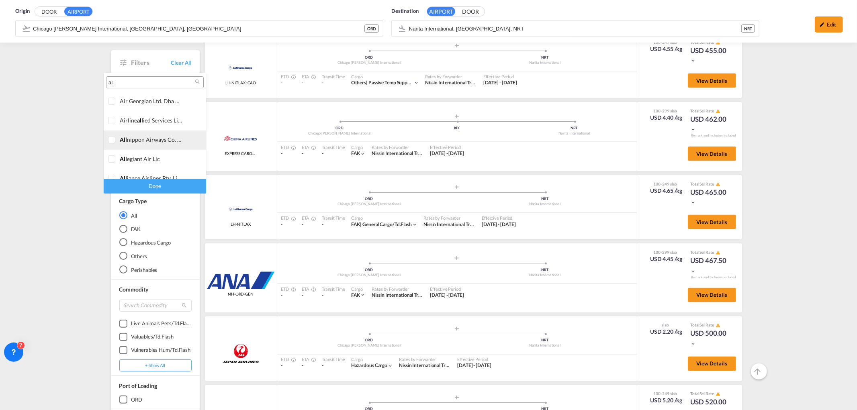
type input "all"
click at [114, 139] on div at bounding box center [112, 140] width 8 height 8
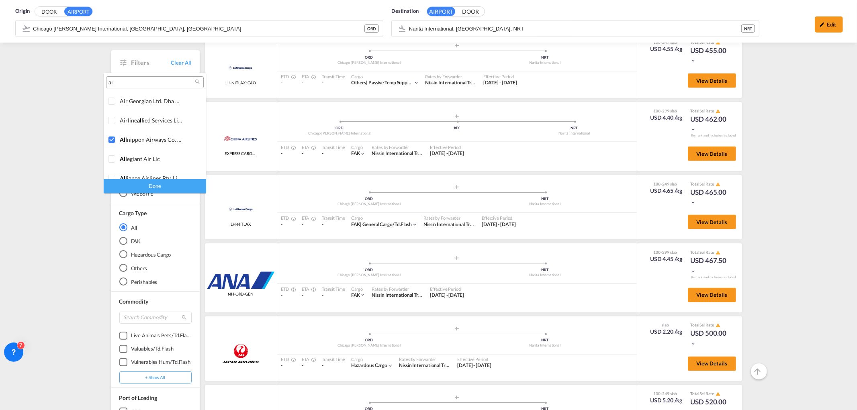
click at [159, 192] on div "Done" at bounding box center [155, 186] width 102 height 14
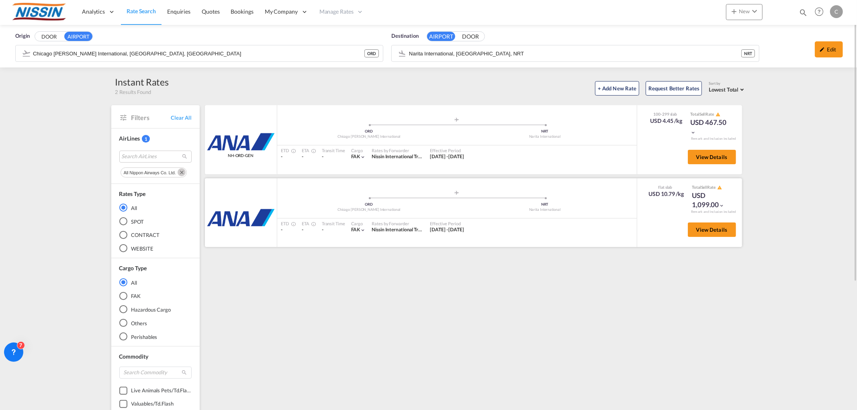
scroll to position [0, 0]
click at [717, 159] on span "View Details" at bounding box center [711, 158] width 31 height 6
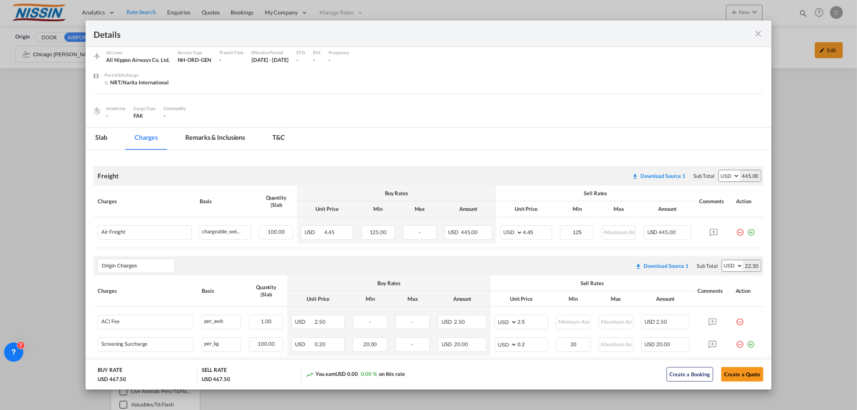
scroll to position [45, 0]
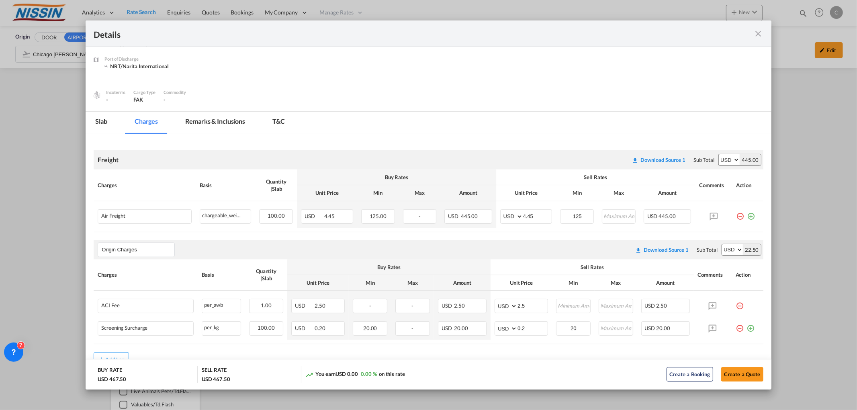
click at [757, 31] on md-icon "icon-close fg-AAA8AD m-0 cursor" at bounding box center [759, 34] width 10 height 10
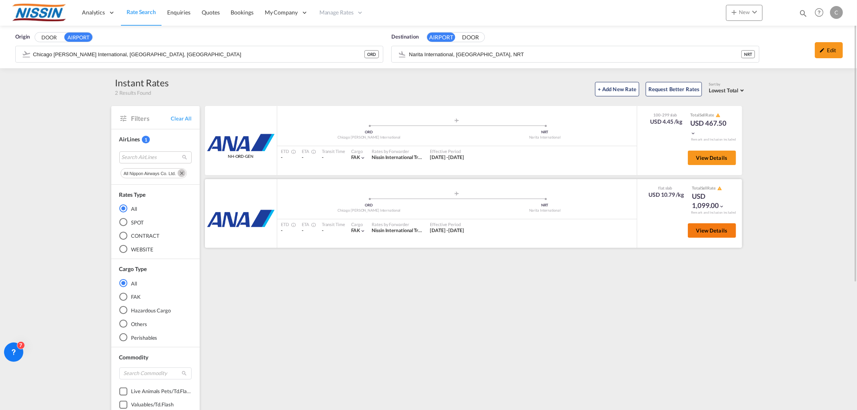
click at [714, 231] on span "View Details" at bounding box center [711, 230] width 31 height 6
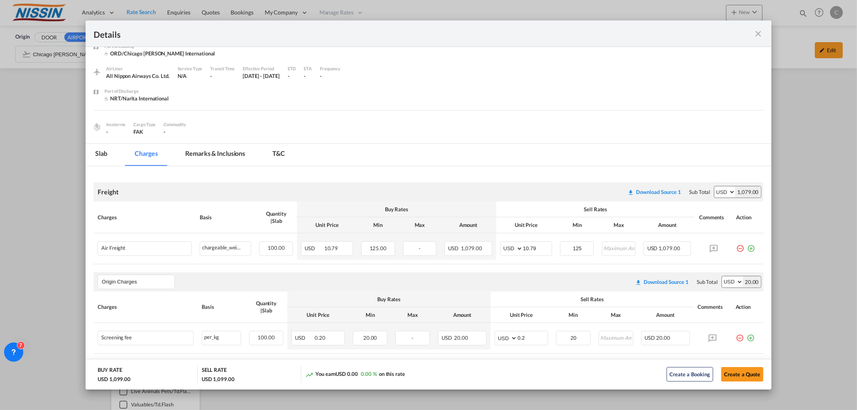
scroll to position [0, 0]
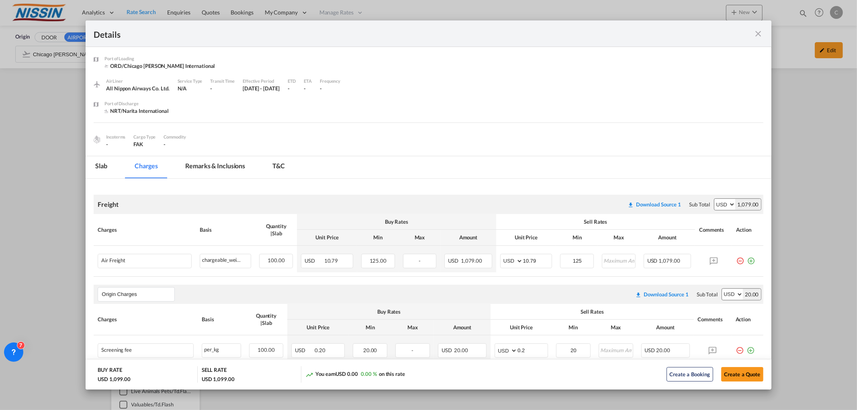
click at [756, 32] on md-icon "icon-close fg-AAA8AD m-0 cursor" at bounding box center [759, 34] width 10 height 10
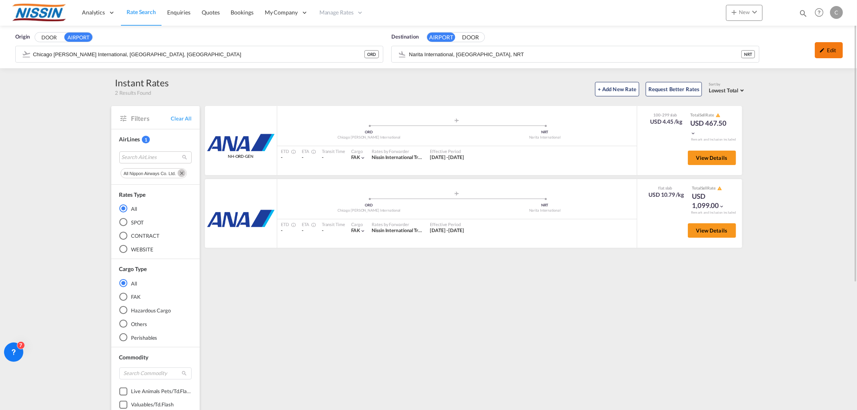
click at [832, 49] on div "Edit" at bounding box center [829, 50] width 28 height 16
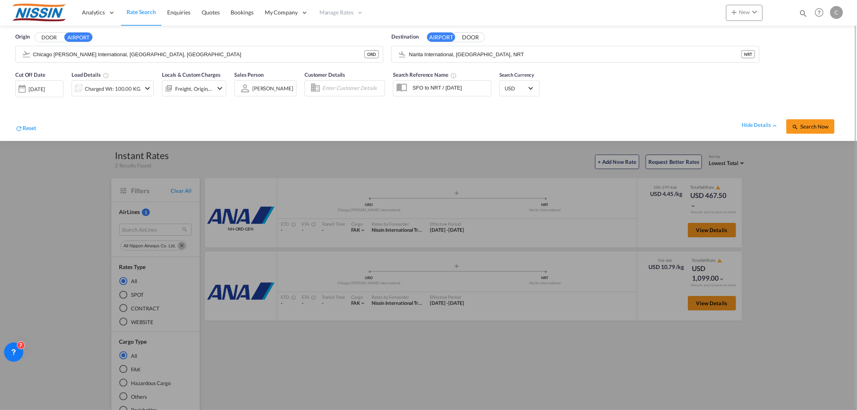
click at [146, 88] on md-icon "icon-chevron-down" at bounding box center [148, 89] width 10 height 10
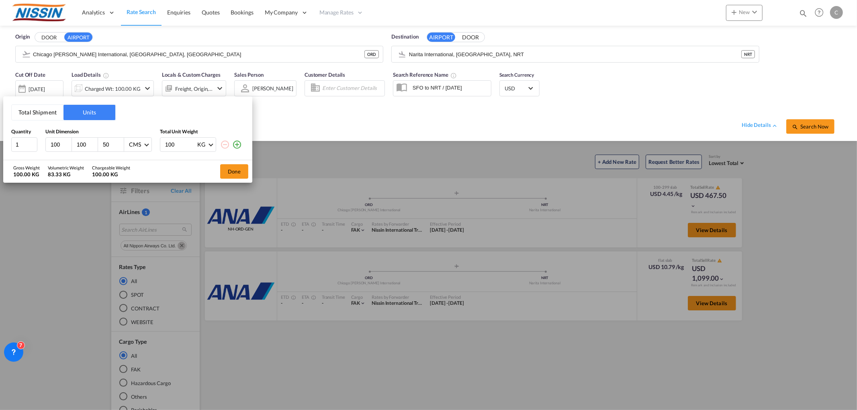
click at [359, 121] on div "Total Shipment Units Quantity Unit Dimension Total Unit Weight 1 100 100 50 CMS…" at bounding box center [428, 205] width 857 height 410
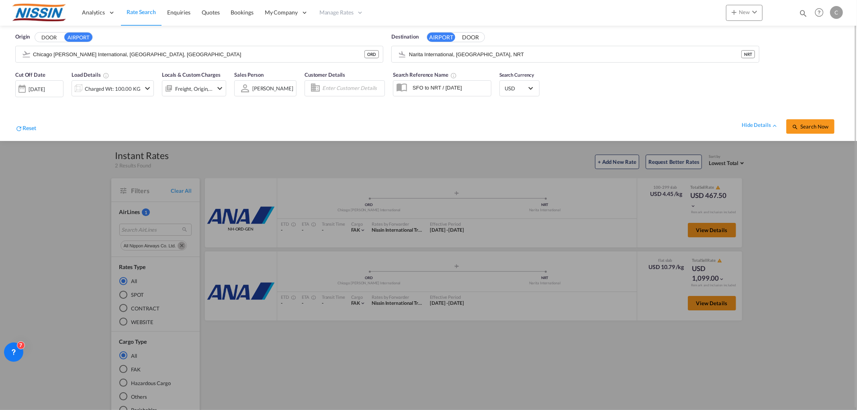
click at [149, 89] on md-icon "icon-chevron-down" at bounding box center [148, 89] width 10 height 10
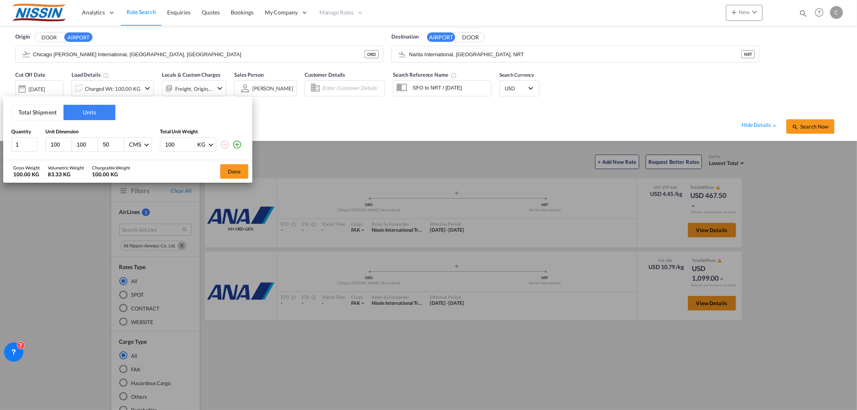
click at [181, 146] on input "100" at bounding box center [180, 145] width 32 height 14
type input "1"
type input "300"
drag, startPoint x: 236, startPoint y: 174, endPoint x: 561, endPoint y: 155, distance: 325.1
click at [237, 174] on button "Done" at bounding box center [234, 171] width 28 height 14
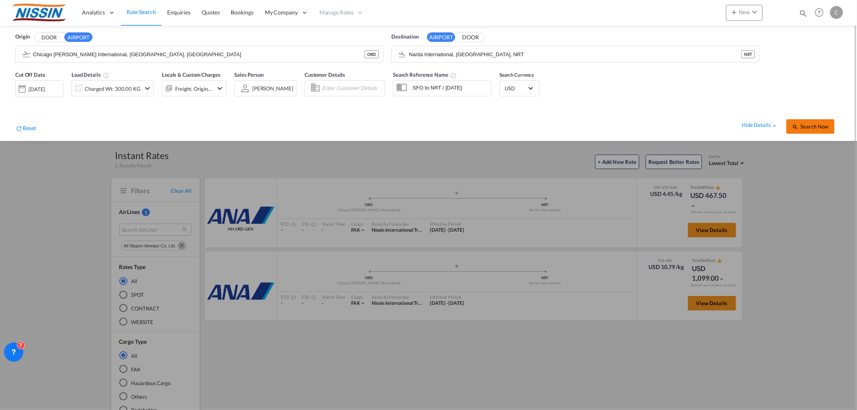
click at [830, 130] on button "Search Now" at bounding box center [810, 126] width 48 height 14
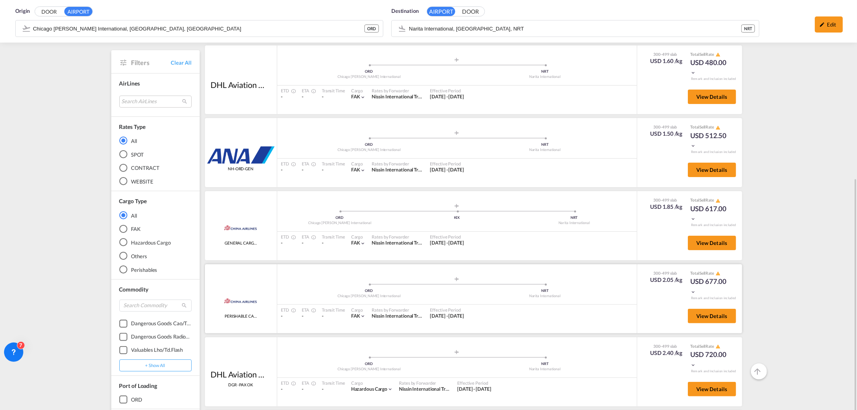
scroll to position [185, 0]
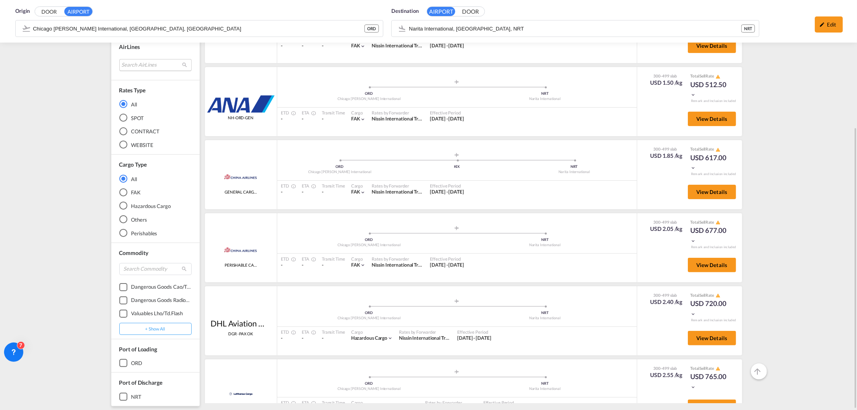
click at [157, 62] on md-select "Search AirLines air express s.a. cma cgm air cargo ddwl logistics fast logistic…" at bounding box center [155, 65] width 72 height 12
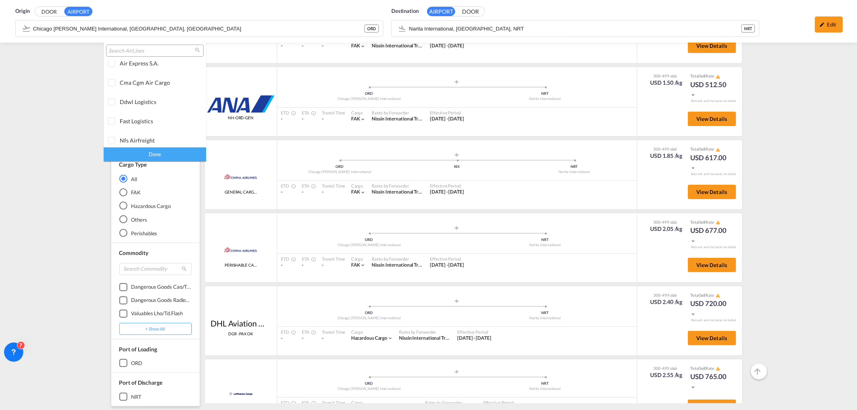
click at [162, 49] on input "search" at bounding box center [151, 50] width 86 height 7
type input "all"
click at [115, 107] on div at bounding box center [112, 108] width 8 height 8
click at [131, 154] on div "Done" at bounding box center [155, 154] width 102 height 14
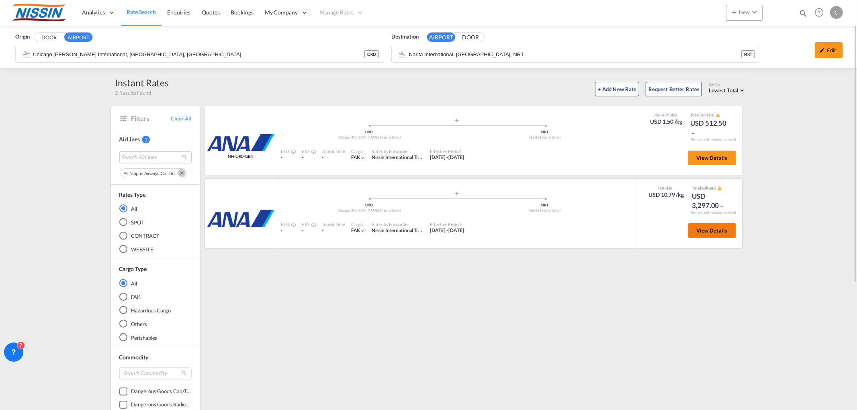
click at [713, 230] on span "View Details" at bounding box center [711, 230] width 31 height 6
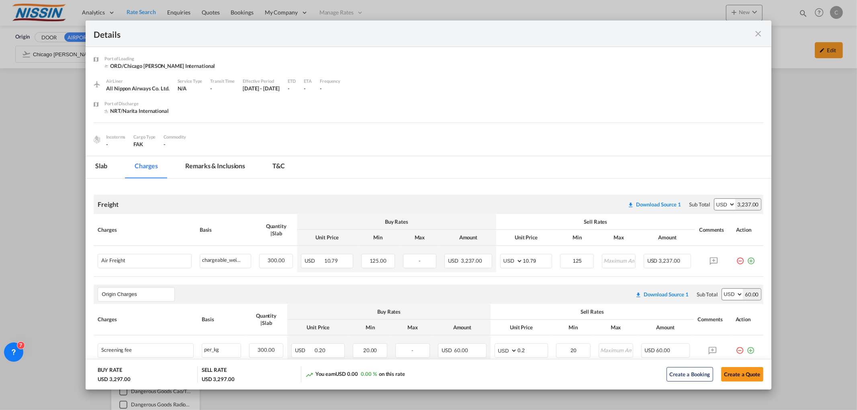
click at [760, 31] on md-icon "icon-close fg-AAA8AD m-0 cursor" at bounding box center [759, 34] width 10 height 10
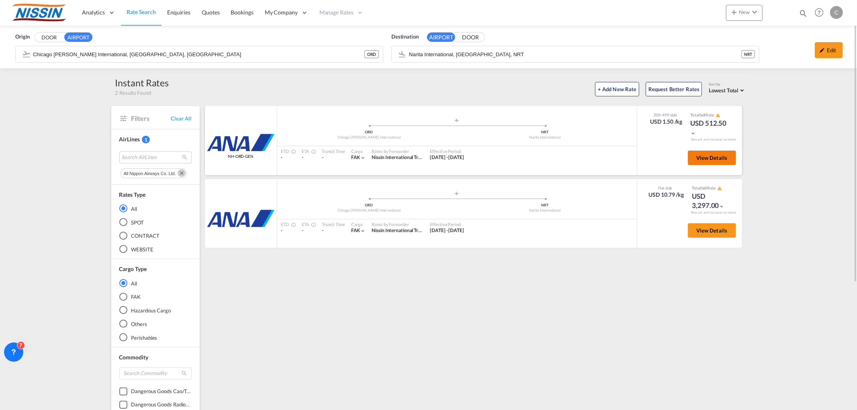
click at [711, 161] on button "View Details" at bounding box center [712, 158] width 48 height 14
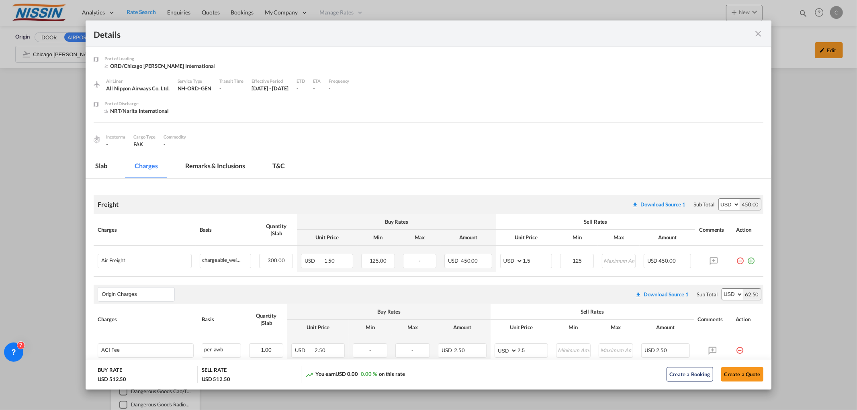
scroll to position [45, 0]
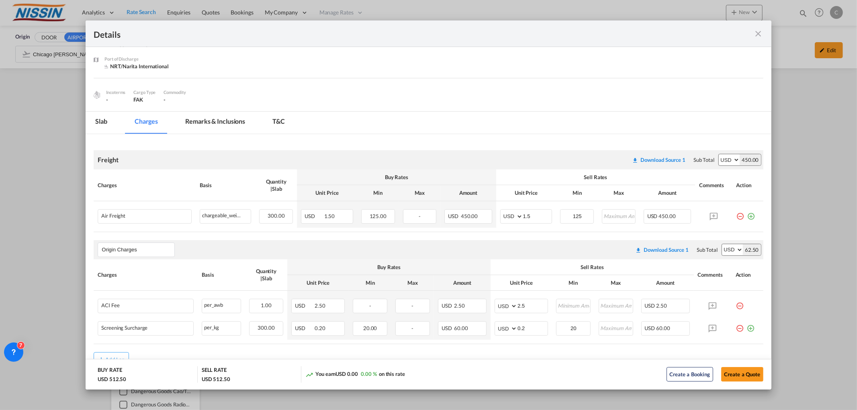
drag, startPoint x: 758, startPoint y: 33, endPoint x: 754, endPoint y: 41, distance: 8.8
click at [758, 33] on md-icon "icon-close fg-AAA8AD m-0 cursor" at bounding box center [759, 34] width 10 height 10
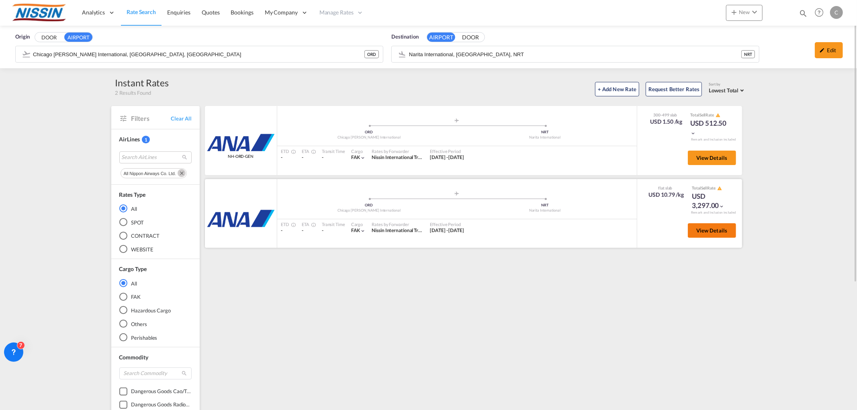
click at [709, 232] on span "View Details" at bounding box center [711, 230] width 31 height 6
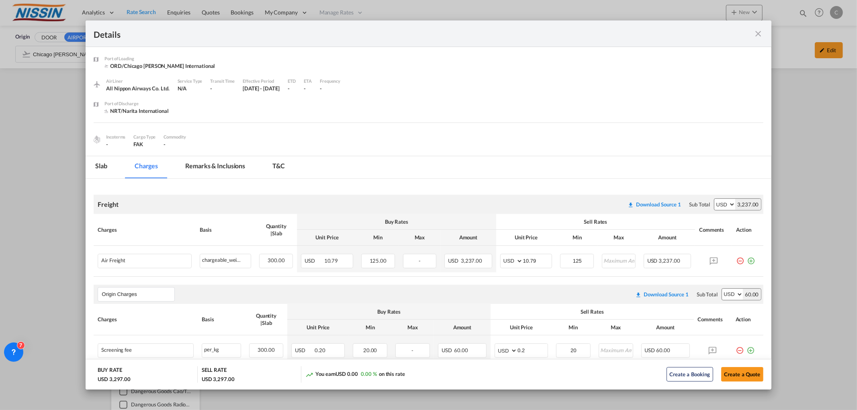
click at [760, 33] on md-icon "icon-close fg-AAA8AD m-0 cursor" at bounding box center [759, 34] width 10 height 10
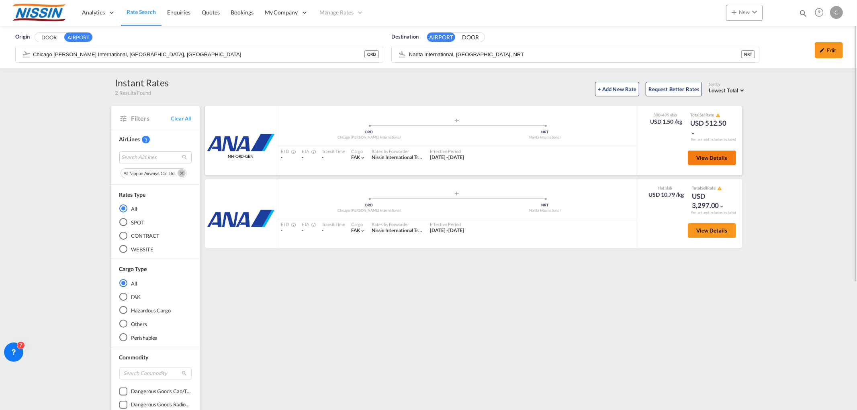
click at [715, 159] on span "View Details" at bounding box center [711, 158] width 31 height 6
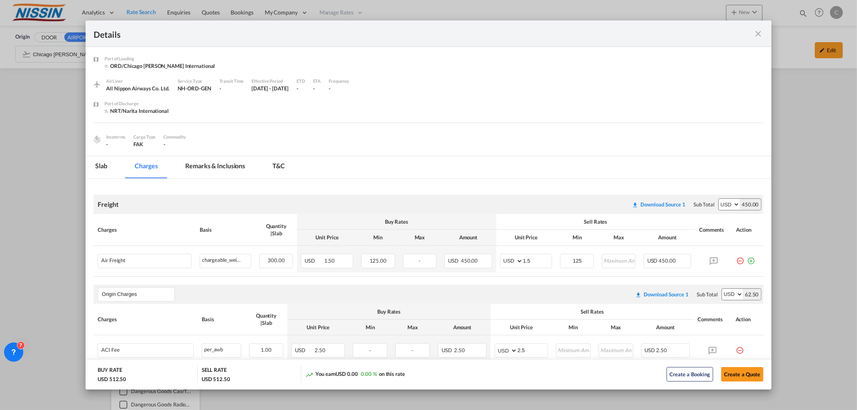
click at [762, 34] on md-icon "icon-close fg-AAA8AD m-0 cursor" at bounding box center [759, 34] width 10 height 10
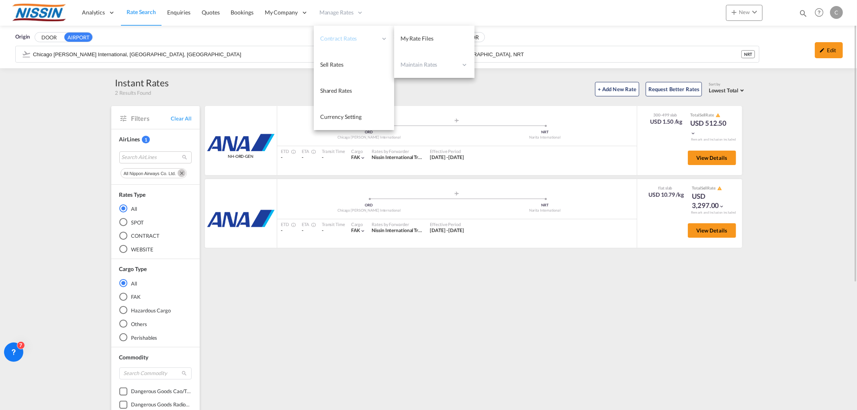
click at [339, 35] on span "Contract Rates" at bounding box center [348, 39] width 57 height 8
click at [419, 35] on span "My Rate Files" at bounding box center [416, 38] width 33 height 7
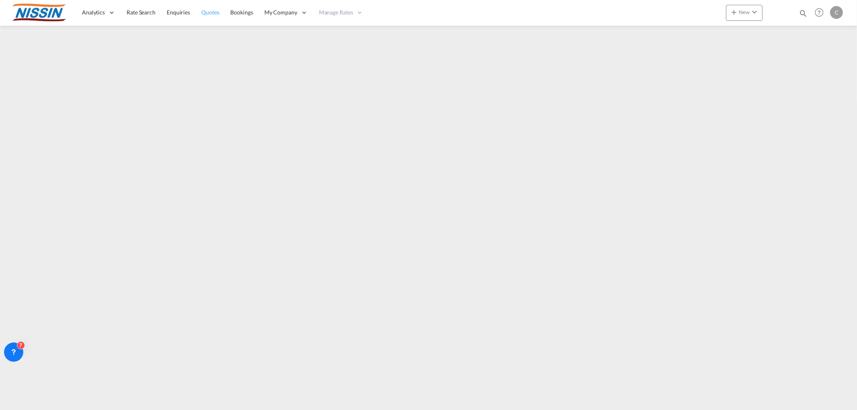
click at [214, 15] on span "Quotes" at bounding box center [210, 12] width 18 height 7
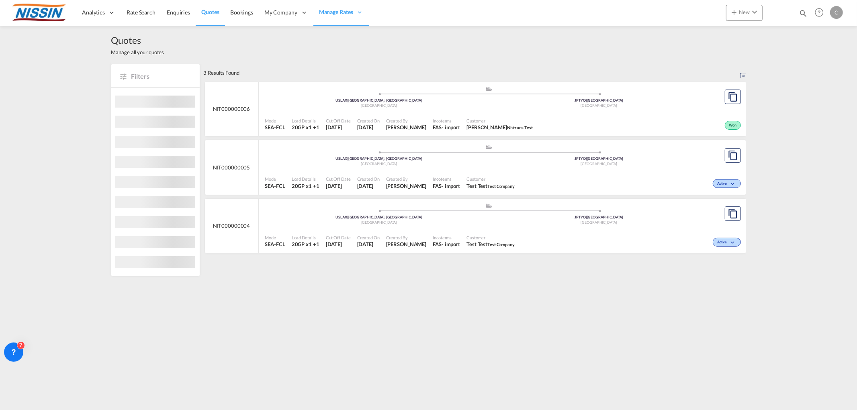
click at [145, 12] on span "Rate Search" at bounding box center [141, 12] width 29 height 7
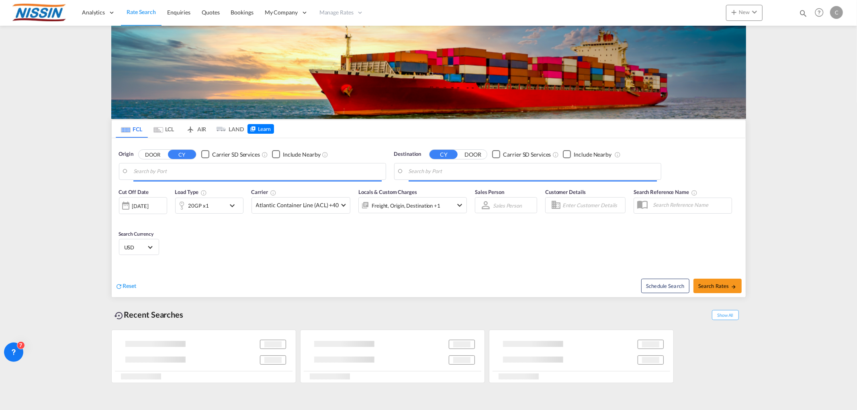
click at [199, 128] on md-tab-item "AIR" at bounding box center [196, 129] width 32 height 18
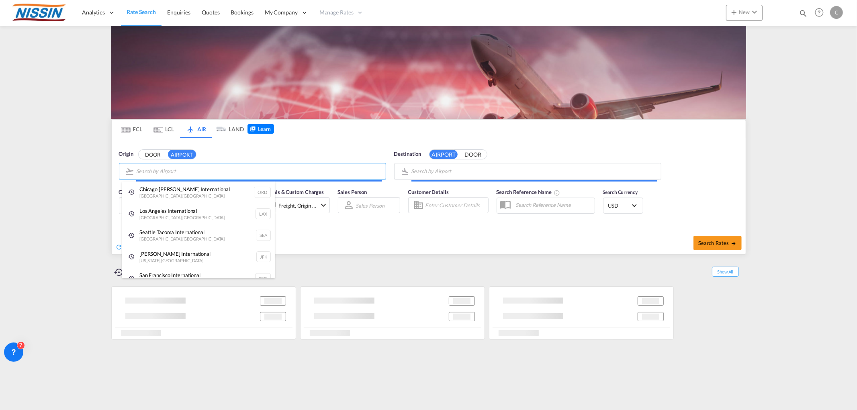
click at [285, 176] on body "Analytics Reports Dashboard Rate Search Enquiries Quotes Bookings" at bounding box center [428, 205] width 857 height 410
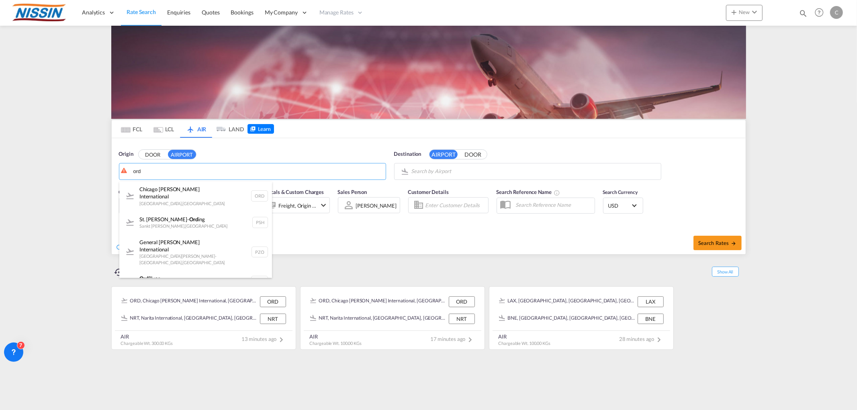
drag, startPoint x: 216, startPoint y: 191, endPoint x: 354, endPoint y: 186, distance: 138.3
click at [216, 191] on div "Chicago O'Hare International Chicago , United States ORD" at bounding box center [195, 196] width 153 height 29
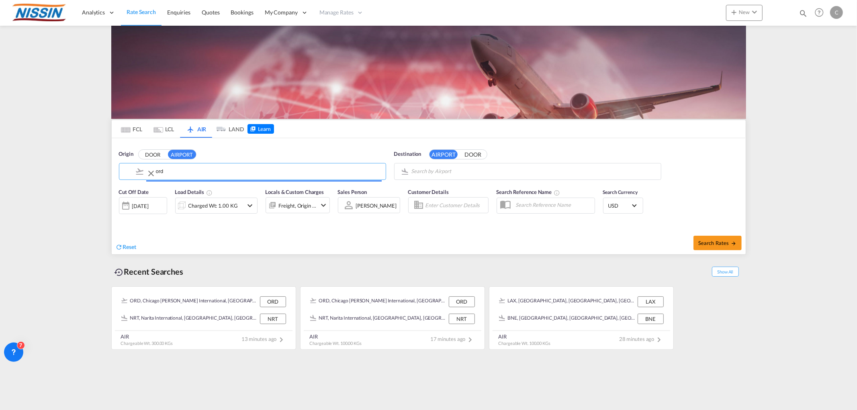
type input "Chicago O'Hare International, Chicago, ORD"
click at [447, 173] on body "Analytics Reports Dashboard Rate Search Enquiries Quotes Bookings" at bounding box center [428, 205] width 857 height 410
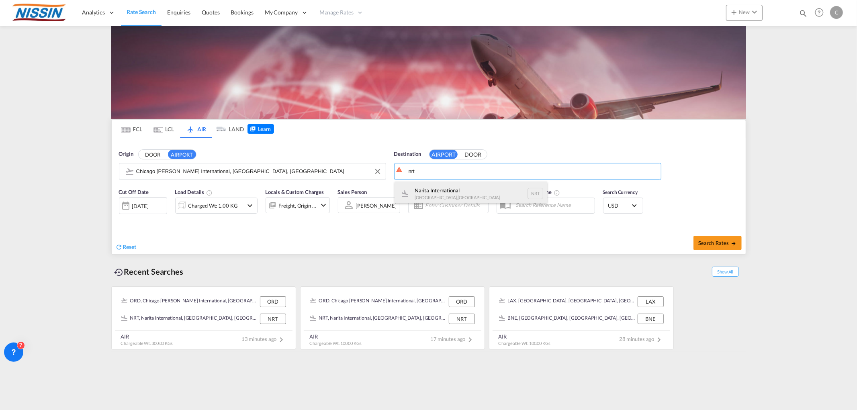
click at [443, 191] on div "Narita International [GEOGRAPHIC_DATA] , [GEOGRAPHIC_DATA] NRT" at bounding box center [470, 194] width 153 height 24
type input "Narita International, [GEOGRAPHIC_DATA], NRT"
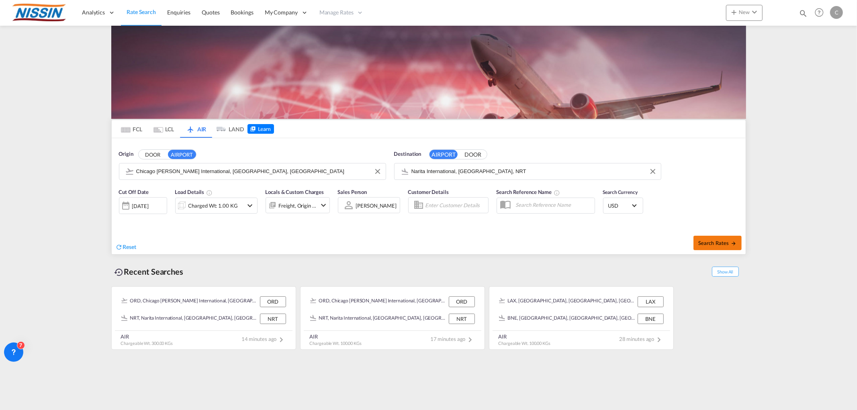
click at [722, 246] on button "Search Rates" at bounding box center [717, 243] width 48 height 14
click at [249, 203] on md-icon "icon-chevron-down" at bounding box center [250, 206] width 10 height 10
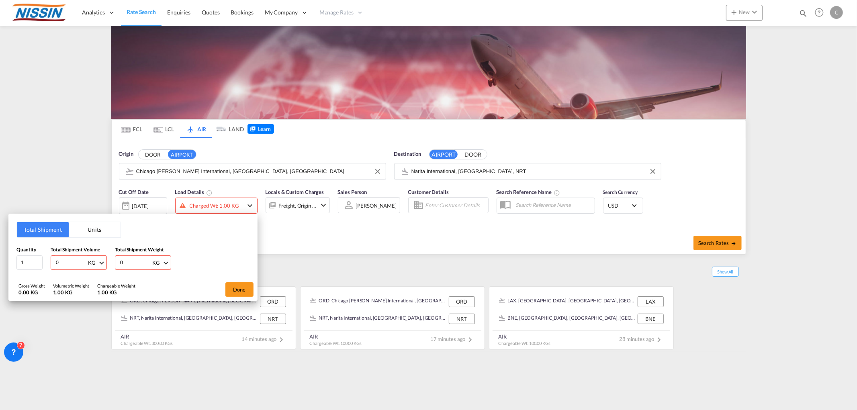
click at [100, 230] on button "Units" at bounding box center [95, 229] width 52 height 15
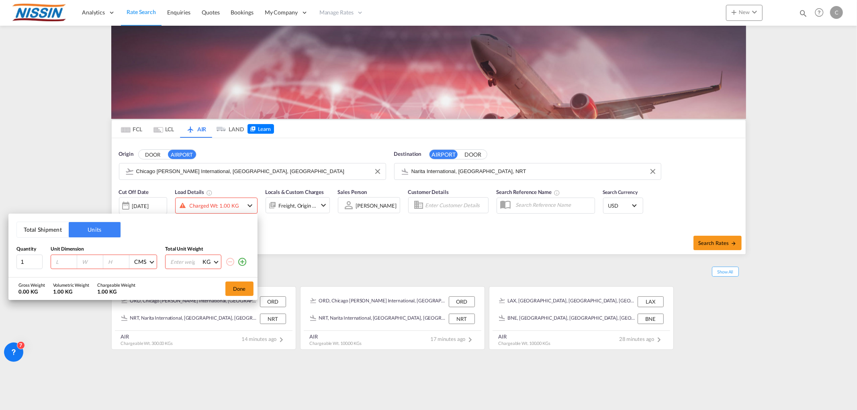
click at [66, 260] on input "number" at bounding box center [66, 261] width 22 height 7
type input "100"
type input "120"
click at [175, 260] on input "number" at bounding box center [186, 262] width 32 height 14
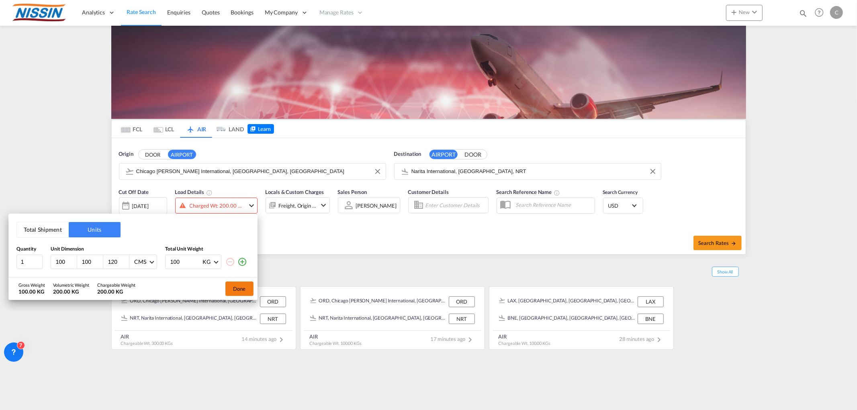
type input "100"
click at [240, 291] on button "Done" at bounding box center [239, 289] width 28 height 14
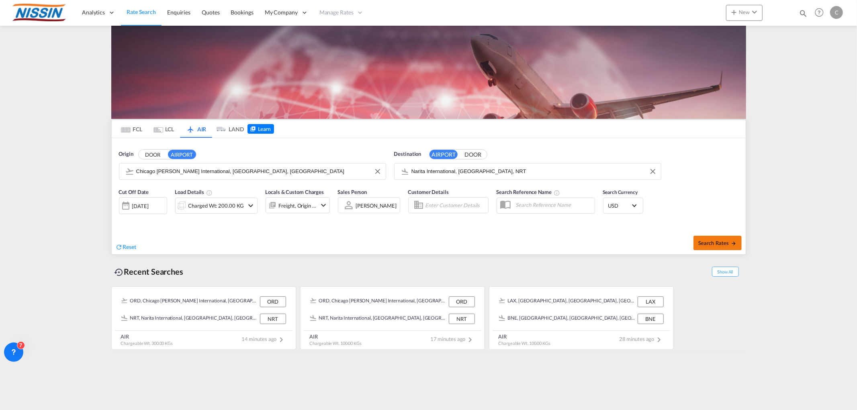
click at [713, 241] on span "Search Rates" at bounding box center [717, 243] width 39 height 6
type input "ORD to NRT / 15 Oct 2025"
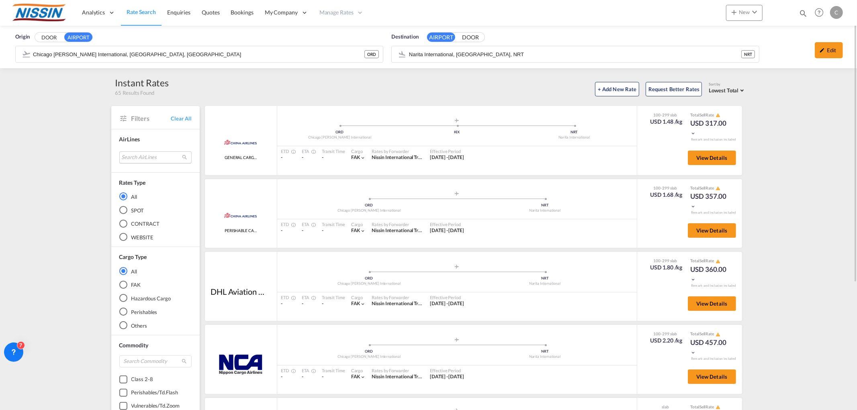
click at [150, 156] on md-select "Search AirLines air express s.a. cma cgm air cargo ddwl logistics fast logistic…" at bounding box center [155, 157] width 72 height 12
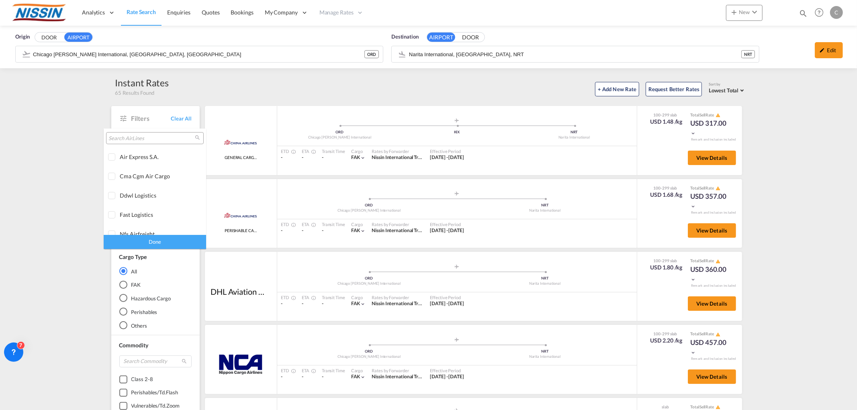
click at [145, 138] on input "search" at bounding box center [151, 138] width 86 height 7
type input "all"
click at [111, 175] on div at bounding box center [112, 174] width 8 height 8
click at [147, 244] on div "Done" at bounding box center [155, 242] width 102 height 14
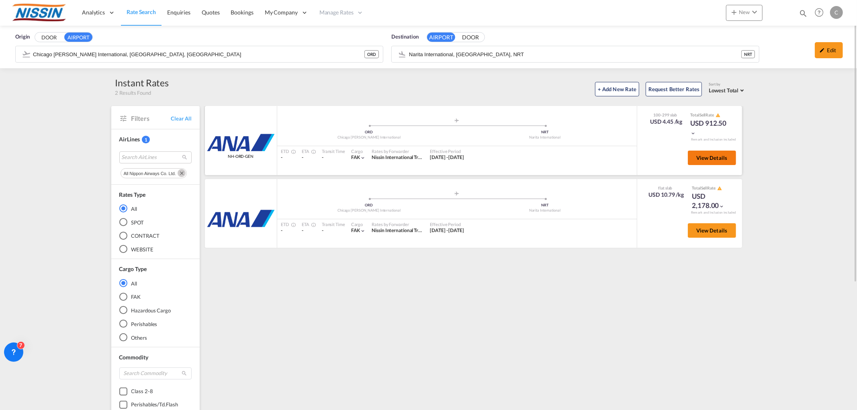
click at [710, 161] on button "View Details" at bounding box center [712, 158] width 48 height 14
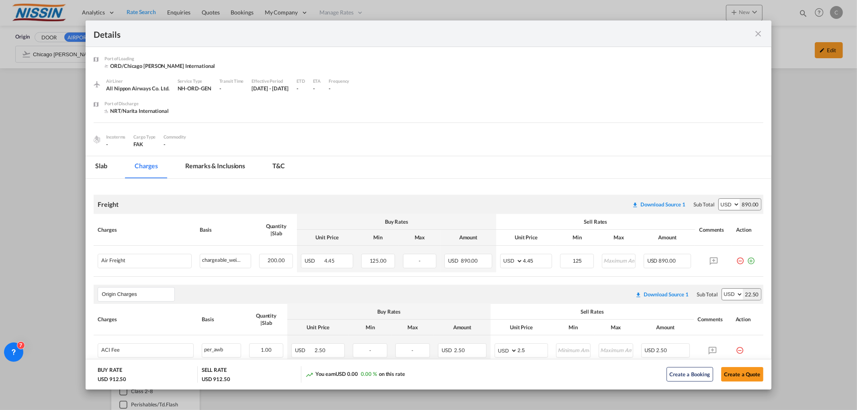
click at [760, 31] on md-icon "icon-close fg-AAA8AD m-0 cursor" at bounding box center [759, 34] width 10 height 10
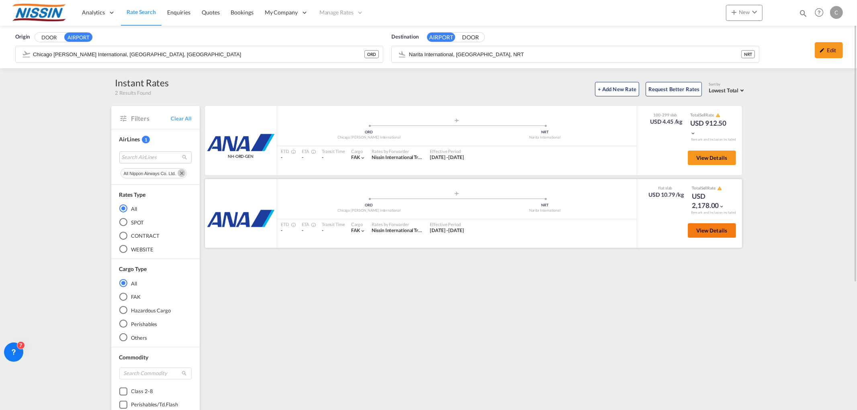
click at [713, 229] on span "View Details" at bounding box center [711, 230] width 31 height 6
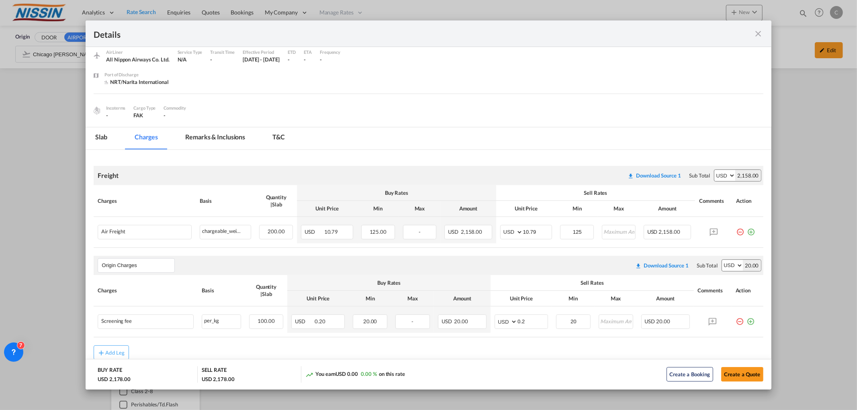
scroll to position [45, 0]
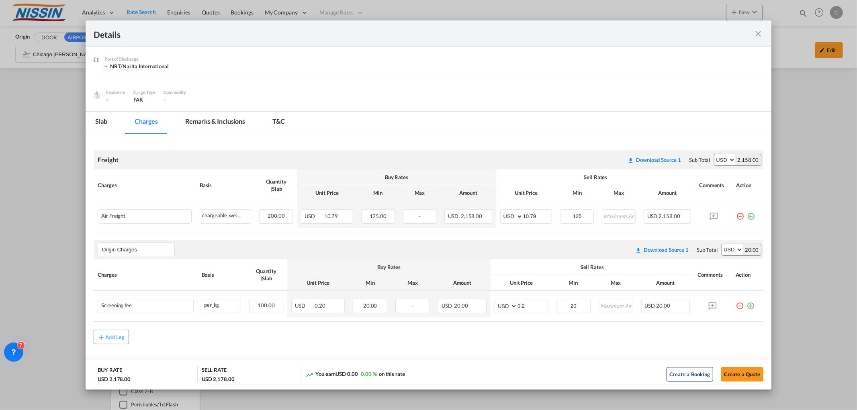
click at [762, 30] on md-icon "icon-close fg-AAA8AD m-0 cursor" at bounding box center [759, 34] width 10 height 10
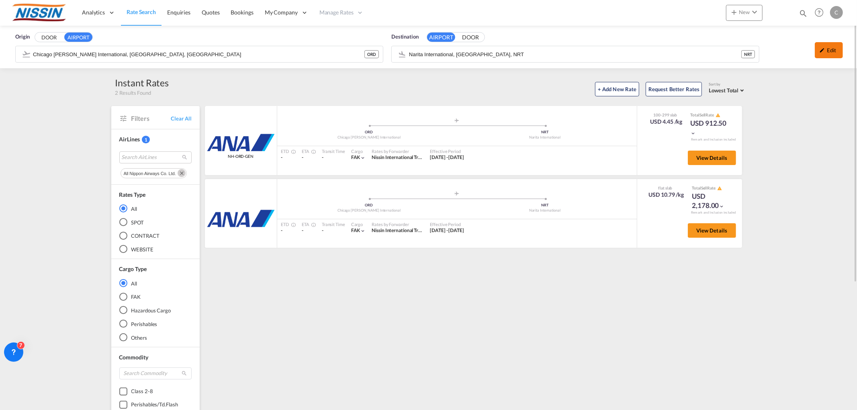
click at [825, 53] on md-icon "icon-pencil" at bounding box center [822, 50] width 6 height 6
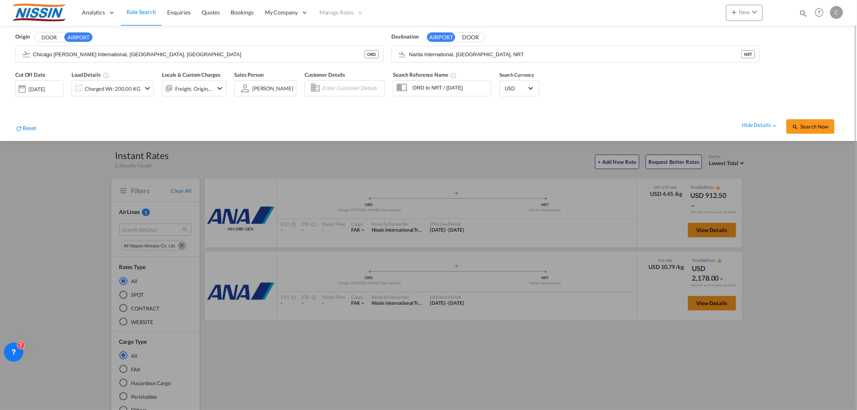
click at [147, 85] on md-icon "icon-chevron-down" at bounding box center [148, 89] width 10 height 10
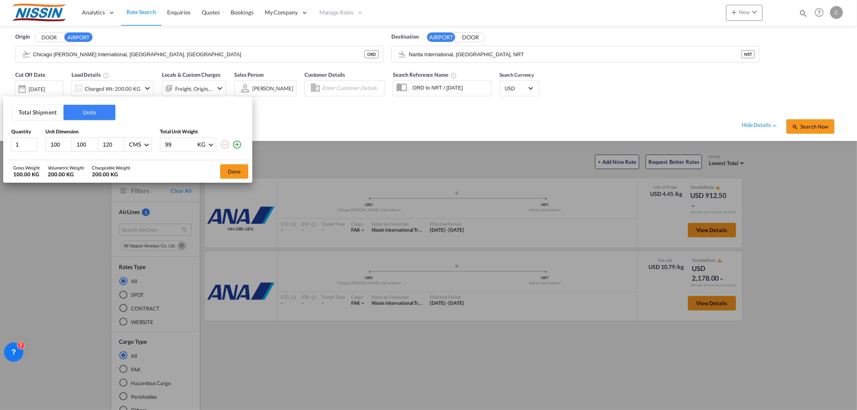
click at [190, 146] on input "99" at bounding box center [180, 145] width 32 height 14
type input "9"
type input "300"
click at [238, 171] on button "Done" at bounding box center [234, 171] width 28 height 14
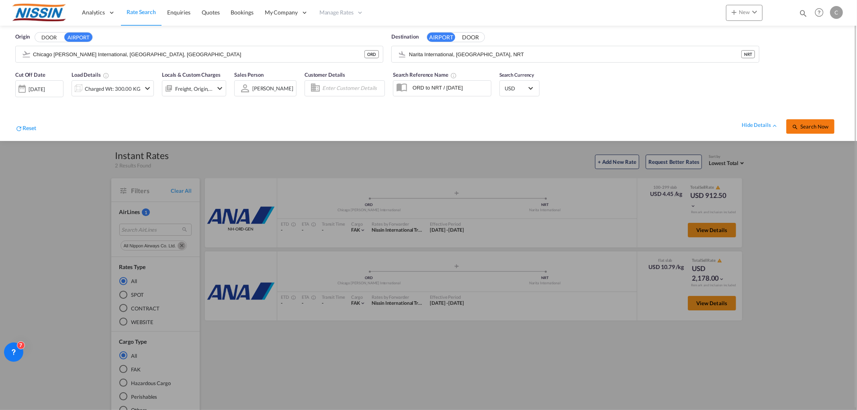
click at [812, 125] on span "Search Now" at bounding box center [810, 126] width 37 height 6
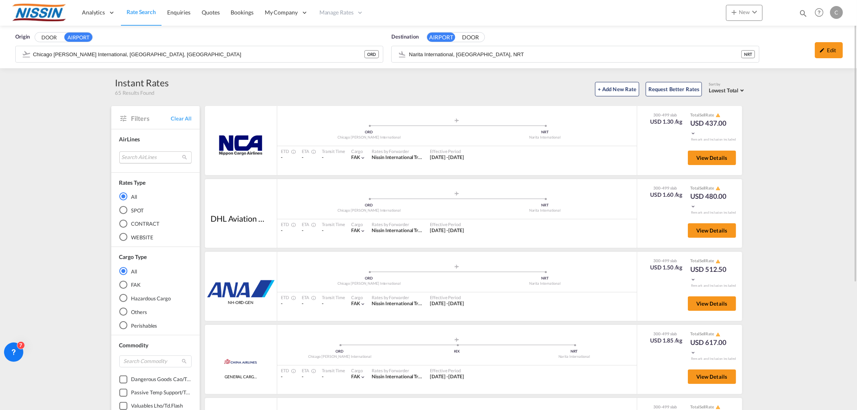
click at [151, 157] on md-select "Search AirLines air express s.a. cma cgm air cargo ddwl logistics fast logistic…" at bounding box center [155, 157] width 72 height 12
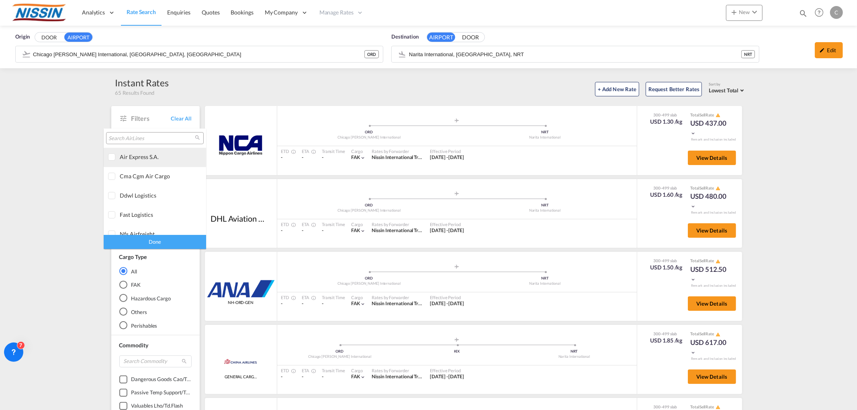
type md-option "[object Object]"
click at [175, 137] on input "search" at bounding box center [151, 138] width 86 height 7
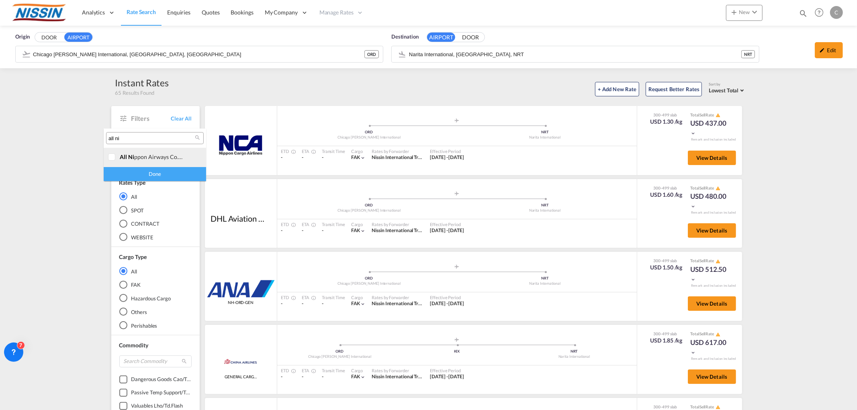
type input "all ni"
click at [113, 155] on div at bounding box center [112, 157] width 8 height 8
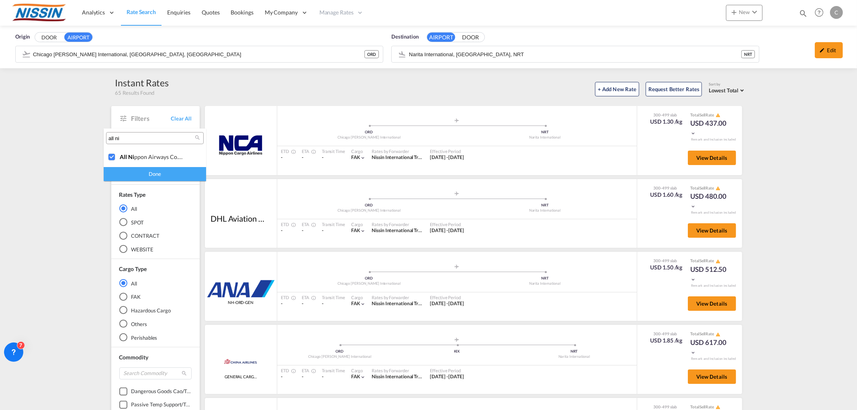
click at [143, 178] on div "Done" at bounding box center [155, 174] width 102 height 14
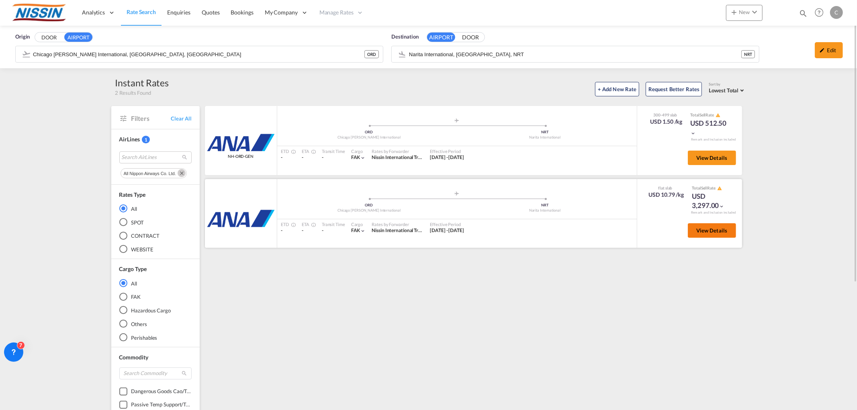
click at [719, 230] on span "View Details" at bounding box center [711, 230] width 31 height 6
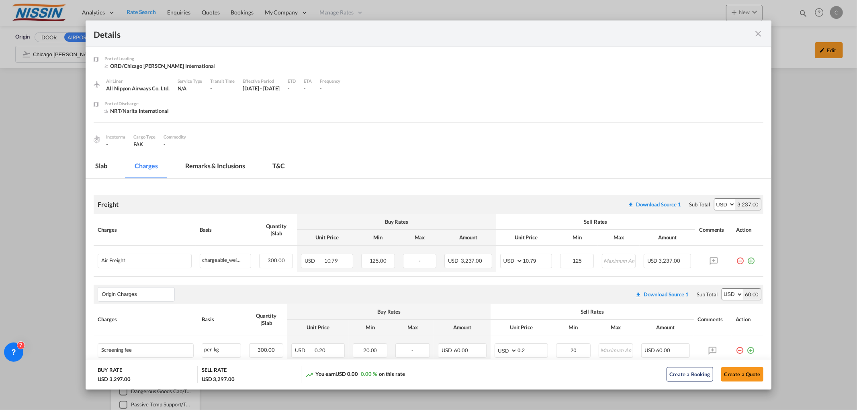
click at [758, 33] on md-icon "icon-close fg-AAA8AD m-0 cursor" at bounding box center [759, 34] width 10 height 10
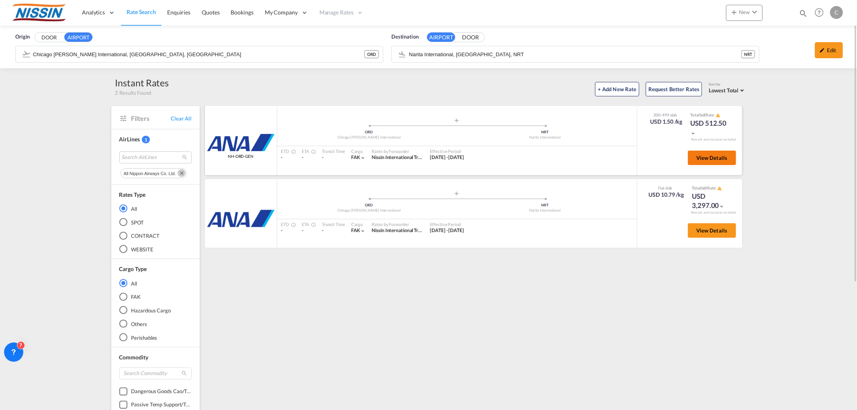
click at [719, 157] on span "View Details" at bounding box center [711, 158] width 31 height 6
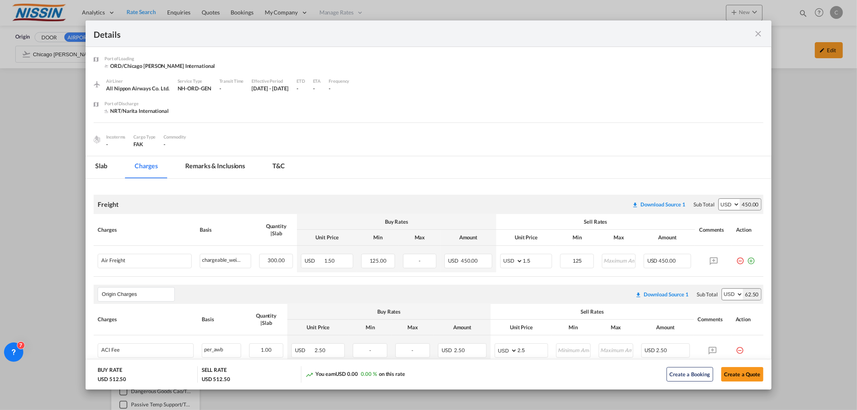
click at [760, 30] on md-icon "icon-close fg-AAA8AD m-0 cursor" at bounding box center [759, 34] width 10 height 10
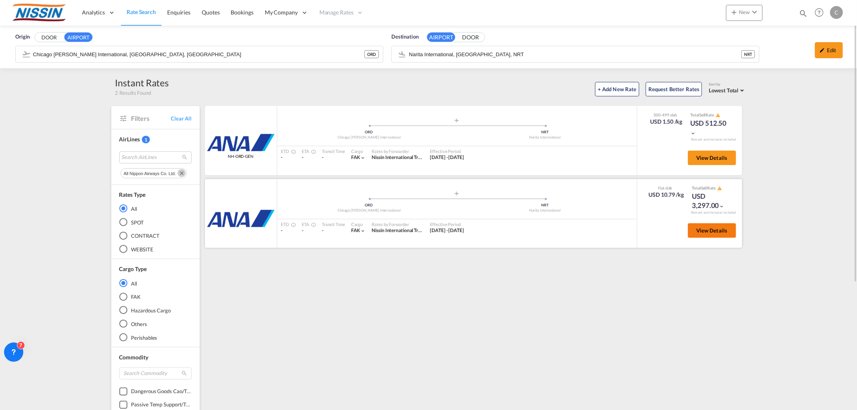
click at [714, 229] on span "View Details" at bounding box center [711, 230] width 31 height 6
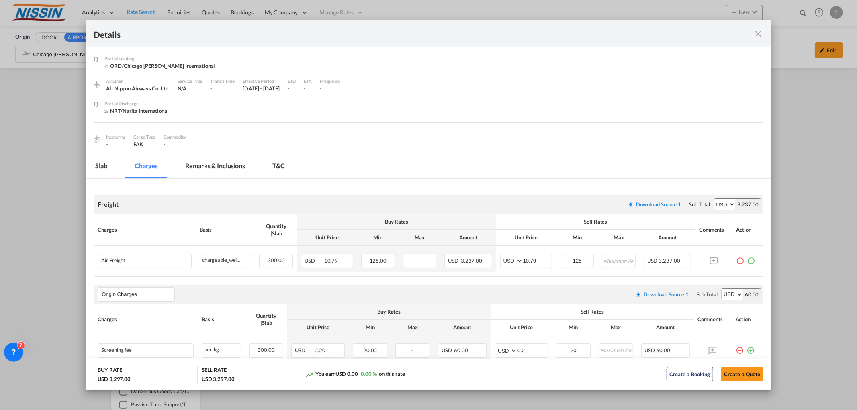
click at [756, 32] on md-icon "icon-close fg-AAA8AD m-0 cursor" at bounding box center [759, 34] width 10 height 10
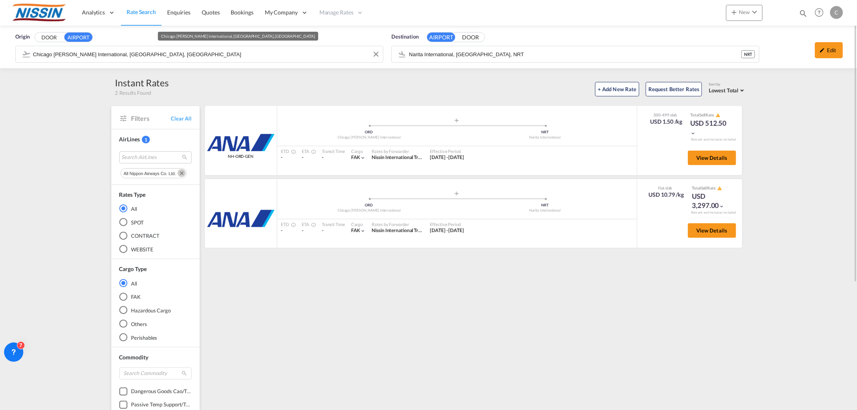
click at [221, 57] on input "Chicago O'Hare International, Chicago, ORD" at bounding box center [206, 54] width 346 height 12
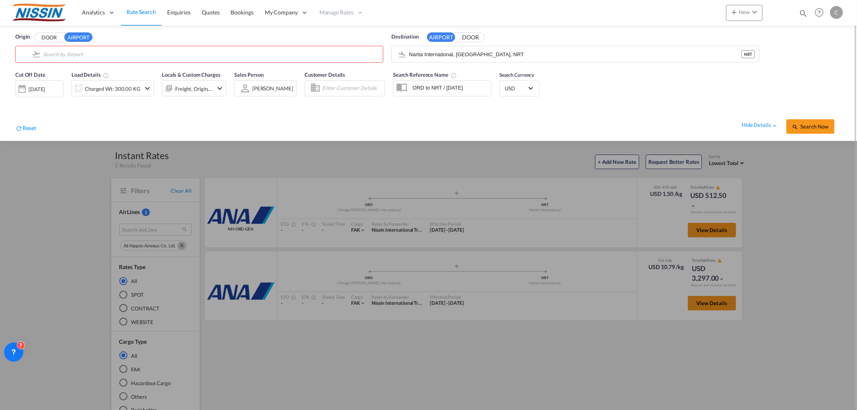
click at [187, 54] on body "Analytics Reports Dashboard Rate Search Enquiries Quotes Bookings" at bounding box center [428, 205] width 857 height 410
click at [117, 53] on body "Analytics Reports Dashboard Rate Search Enquiries Quotes Bookings" at bounding box center [428, 205] width 857 height 410
click at [77, 76] on div "Los Angeles International [GEOGRAPHIC_DATA] , [GEOGRAPHIC_DATA] LAX" at bounding box center [92, 76] width 153 height 24
type input "Los Angeles International, [GEOGRAPHIC_DATA], [GEOGRAPHIC_DATA]"
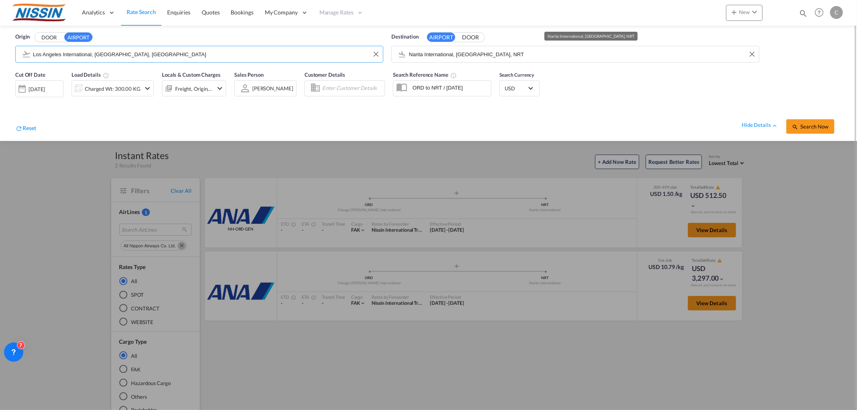
click at [514, 59] on input "Narita International, [GEOGRAPHIC_DATA], NRT" at bounding box center [582, 54] width 346 height 12
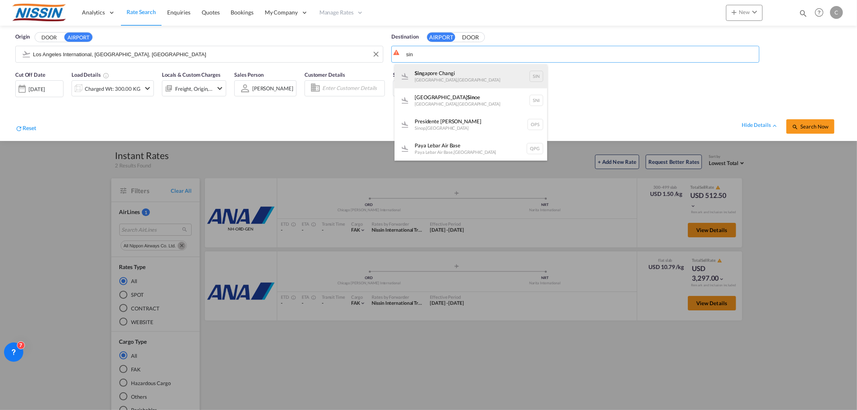
click at [462, 75] on div "Sin gapore Changi Singapore , Singapore SIN" at bounding box center [470, 76] width 153 height 24
type input "Singapore Changi, Singapore, SIN"
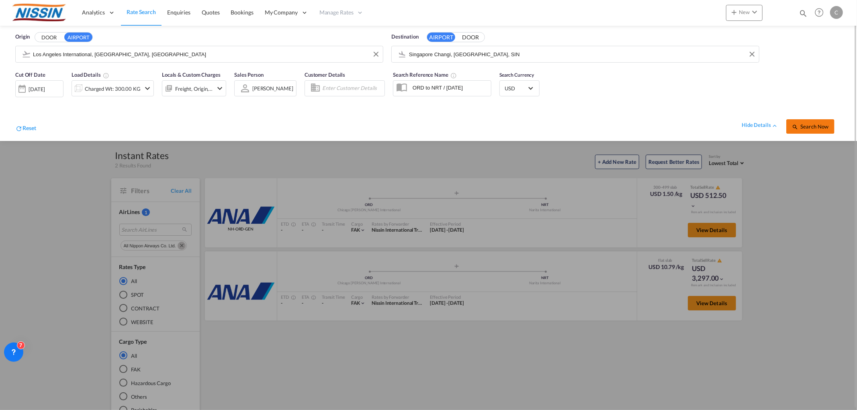
click at [814, 127] on span "Search Now" at bounding box center [810, 126] width 37 height 6
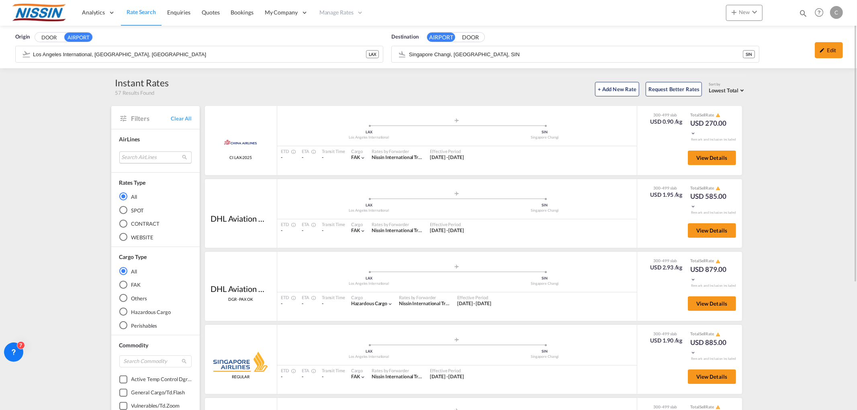
click at [154, 158] on md-select "Search AirLines air express s.a. cma cgm air cargo ddwl logistics fast logistic…" at bounding box center [155, 157] width 72 height 12
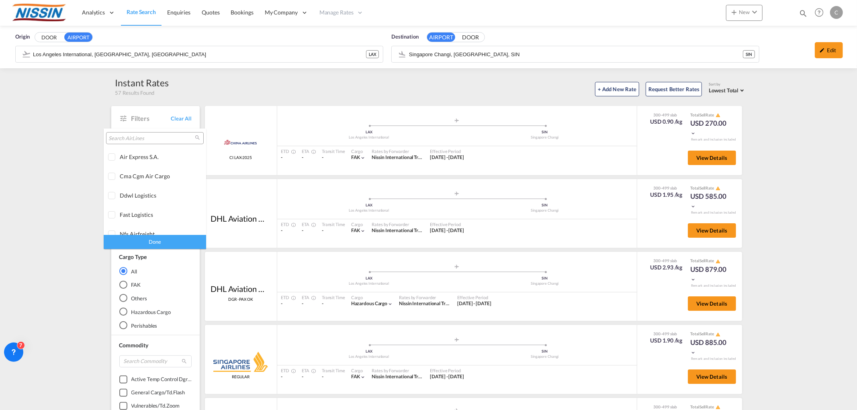
click at [149, 137] on input "search" at bounding box center [151, 138] width 86 height 7
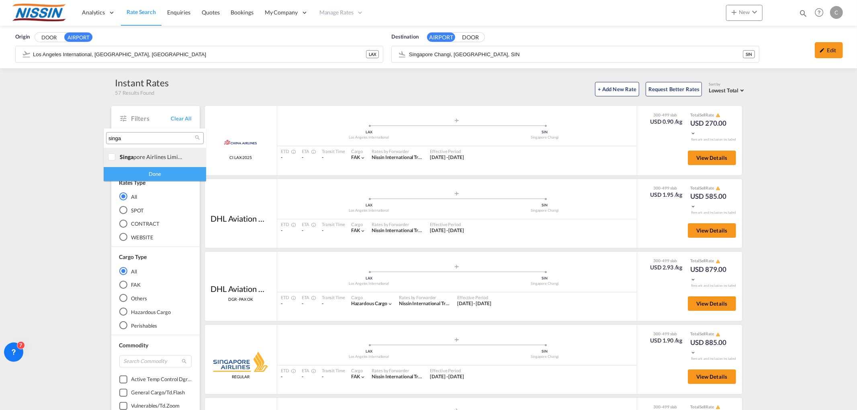
type input "singa"
click at [113, 155] on div at bounding box center [112, 157] width 8 height 8
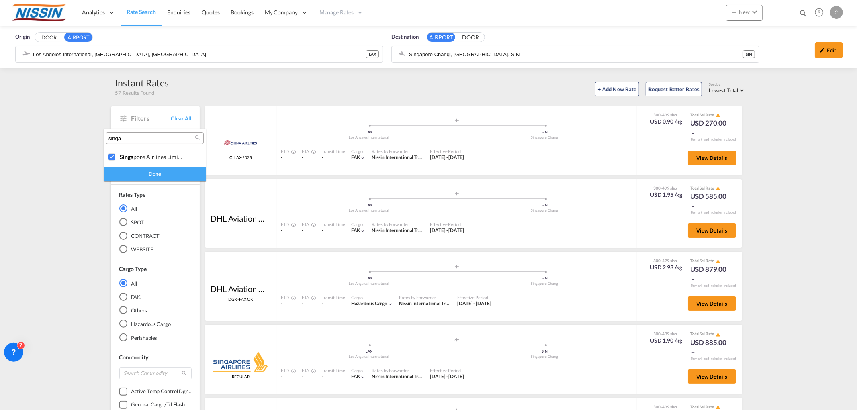
click at [142, 172] on div "Done" at bounding box center [155, 174] width 102 height 14
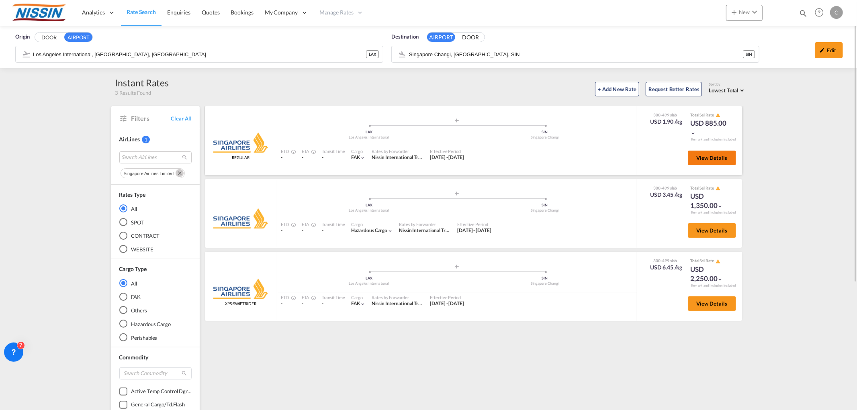
click at [719, 158] on span "View Details" at bounding box center [711, 158] width 31 height 6
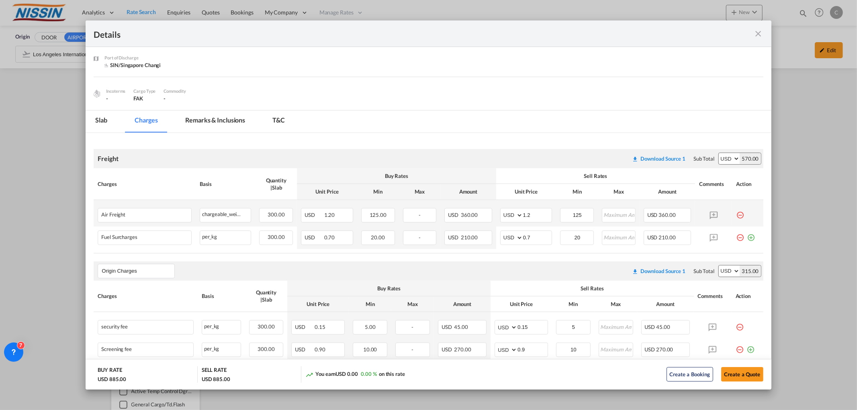
scroll to position [89, 0]
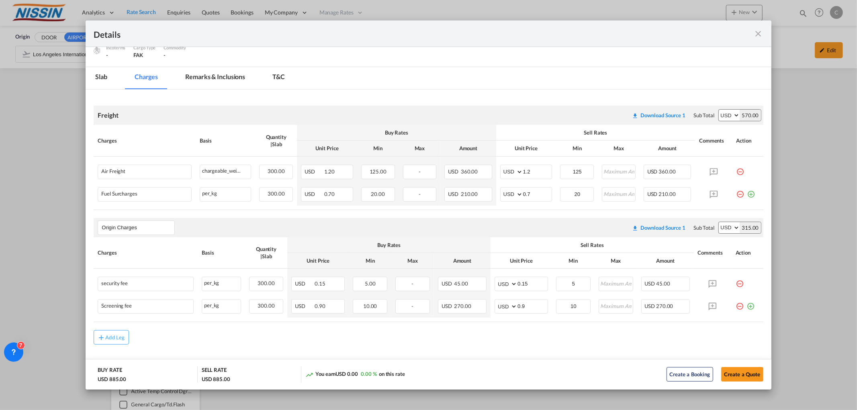
click at [758, 31] on md-icon "icon-close fg-AAA8AD m-0 cursor" at bounding box center [759, 34] width 10 height 10
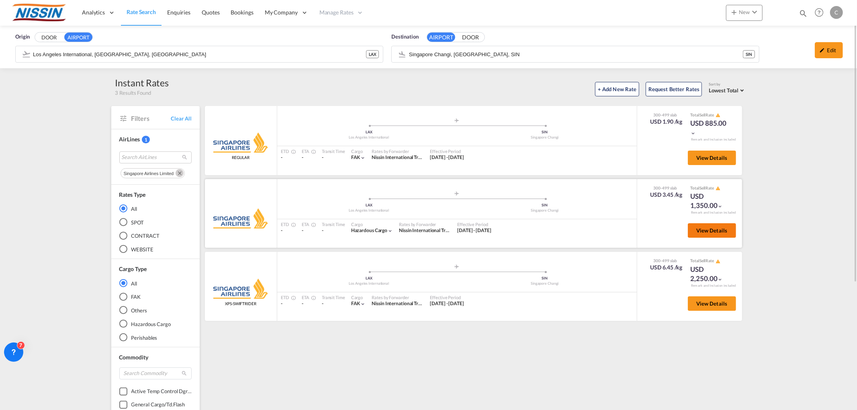
click at [709, 231] on span "View Details" at bounding box center [711, 230] width 31 height 6
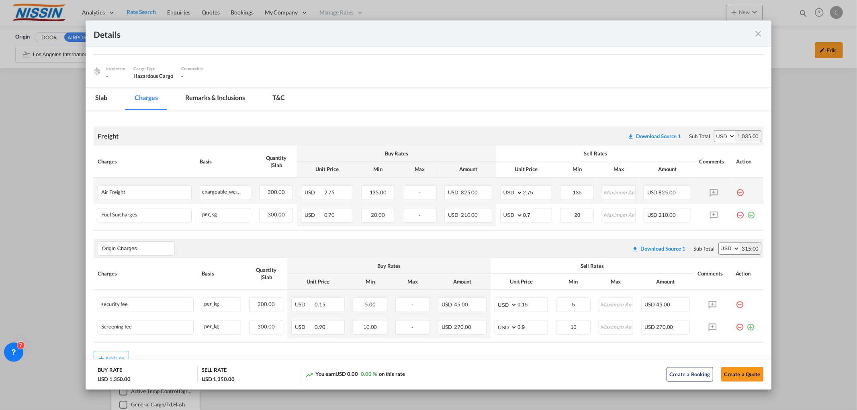
scroll to position [104, 0]
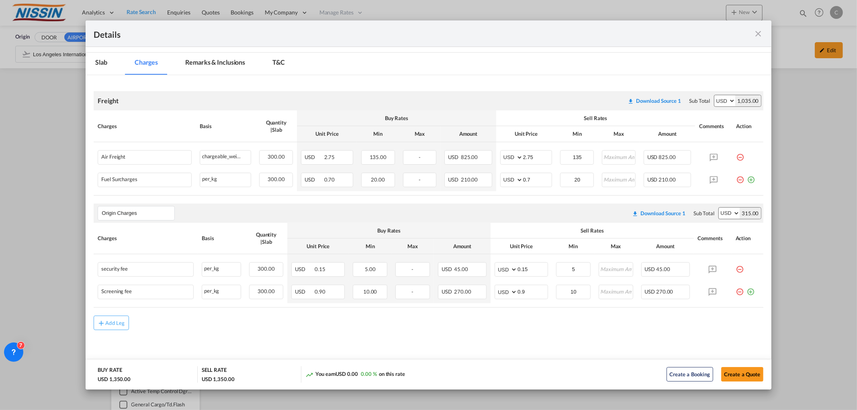
click at [760, 31] on md-icon "icon-close fg-AAA8AD m-0 cursor" at bounding box center [759, 34] width 10 height 10
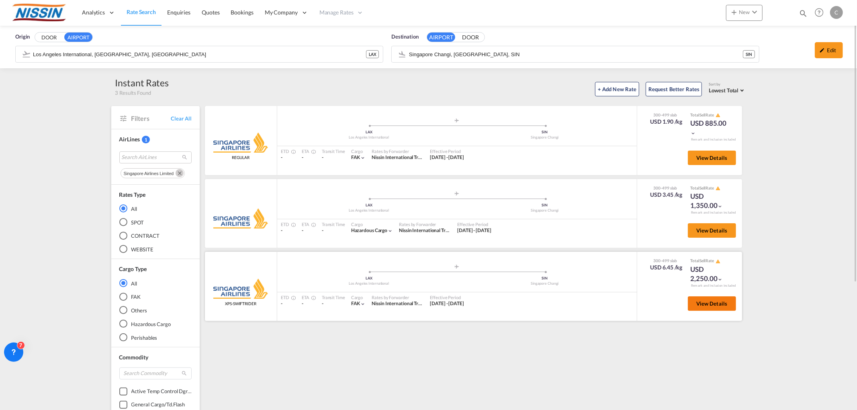
click at [700, 302] on span "View Details" at bounding box center [711, 303] width 31 height 6
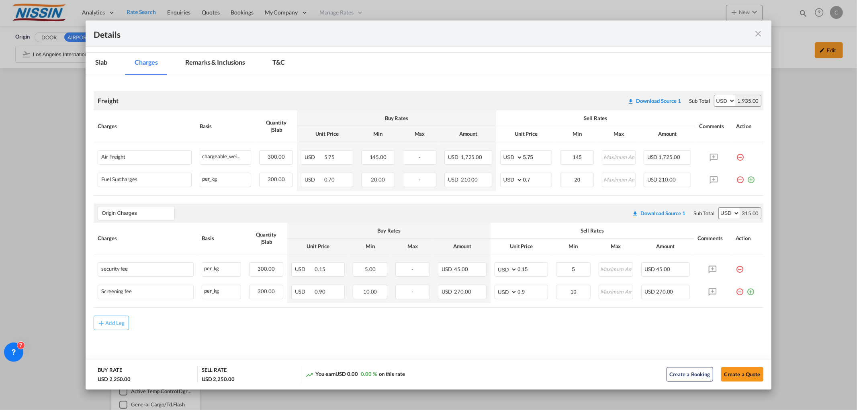
drag, startPoint x: 760, startPoint y: 31, endPoint x: 756, endPoint y: 35, distance: 5.1
click at [760, 31] on md-icon "icon-close fg-AAA8AD m-0 cursor" at bounding box center [759, 34] width 10 height 10
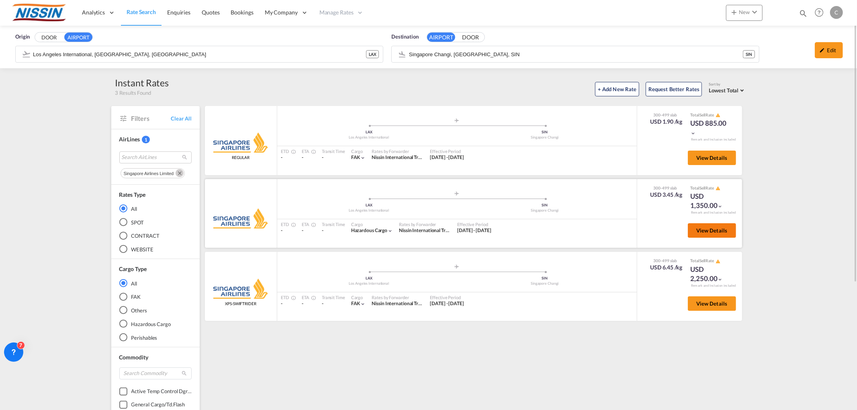
click at [714, 232] on span "View Details" at bounding box center [711, 230] width 31 height 6
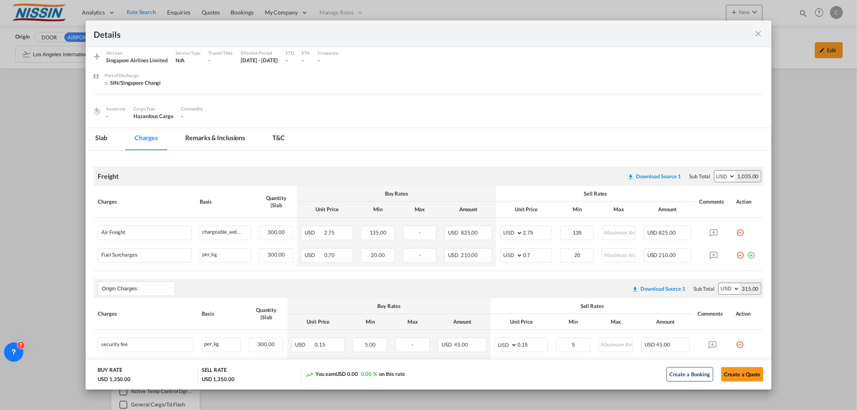
scroll to position [0, 0]
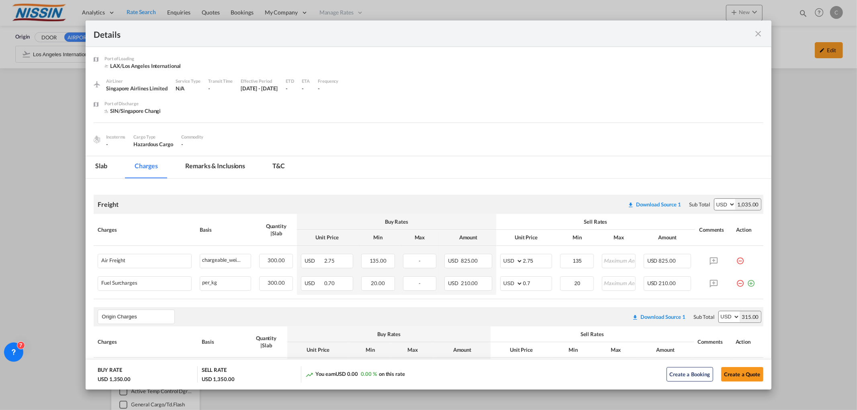
click at [758, 31] on md-icon "icon-close fg-AAA8AD m-0 cursor" at bounding box center [759, 34] width 10 height 10
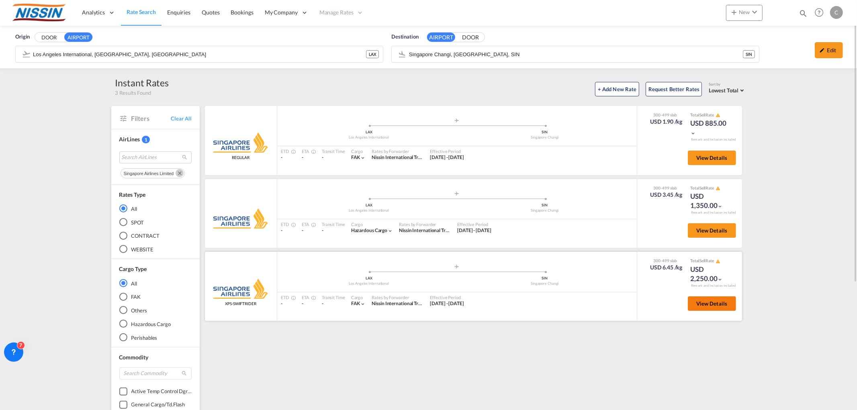
click at [712, 300] on span "View Details" at bounding box center [711, 303] width 31 height 6
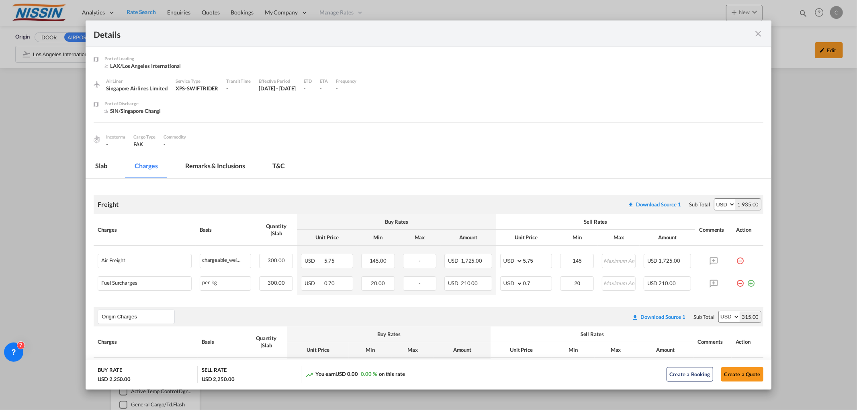
click at [761, 32] on md-icon "icon-close fg-AAA8AD m-0 cursor" at bounding box center [759, 34] width 10 height 10
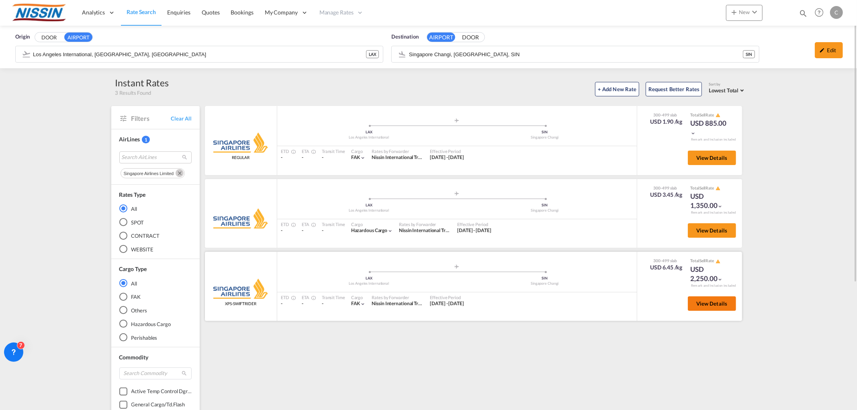
click at [706, 305] on button "View Details" at bounding box center [712, 303] width 48 height 14
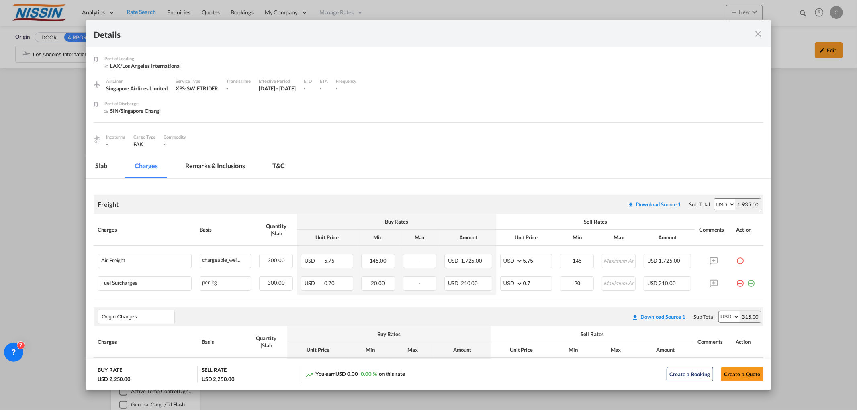
click at [760, 31] on md-icon "icon-close fg-AAA8AD m-0 cursor" at bounding box center [759, 34] width 10 height 10
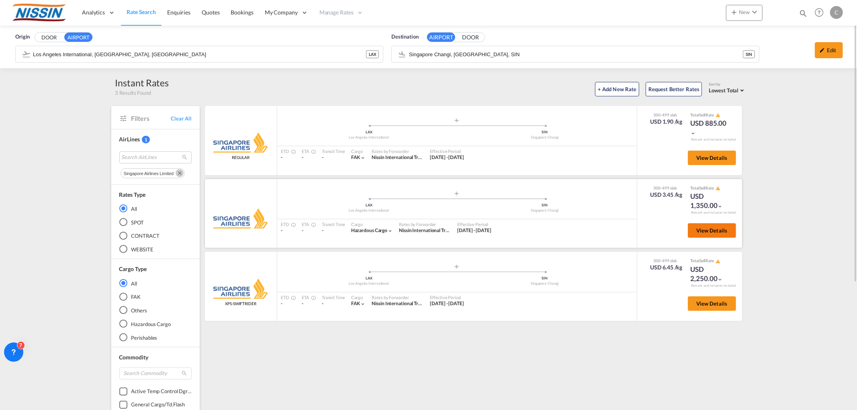
click at [711, 231] on span "View Details" at bounding box center [711, 230] width 31 height 6
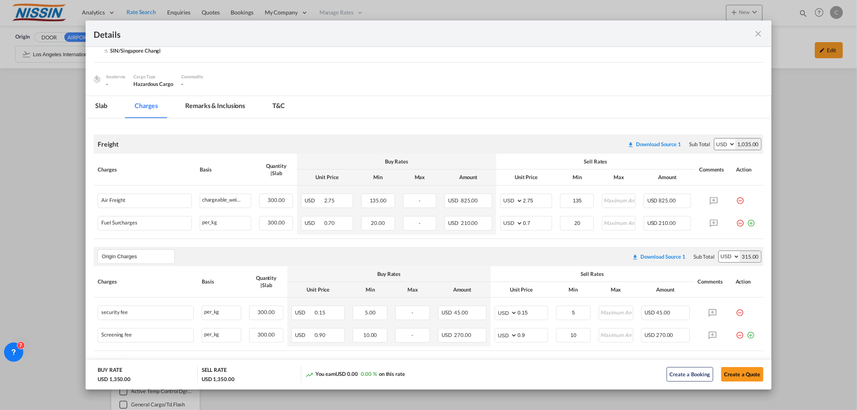
scroll to position [45, 0]
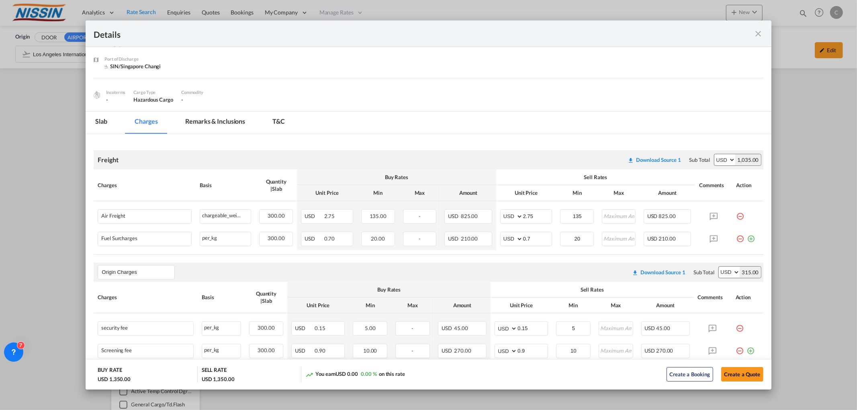
click at [761, 36] on md-icon "icon-close fg-AAA8AD m-0 cursor" at bounding box center [759, 34] width 10 height 10
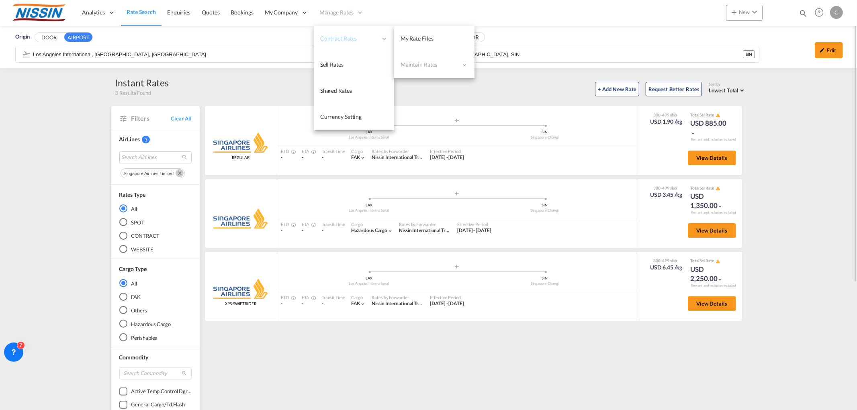
click at [338, 37] on span "Contract Rates" at bounding box center [348, 39] width 57 height 8
click at [411, 41] on span "My Rate Files" at bounding box center [416, 38] width 33 height 7
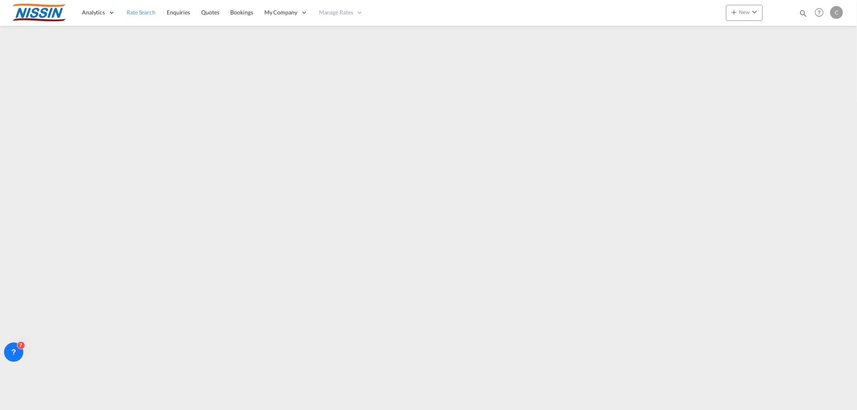
click at [149, 14] on span "Rate Search" at bounding box center [141, 12] width 29 height 7
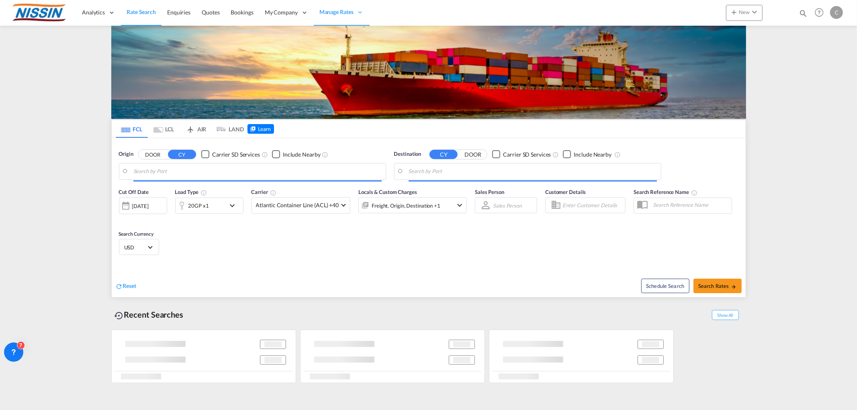
drag, startPoint x: 206, startPoint y: 129, endPoint x: 204, endPoint y: 134, distance: 5.2
click at [205, 129] on md-tab-item "AIR" at bounding box center [196, 129] width 32 height 18
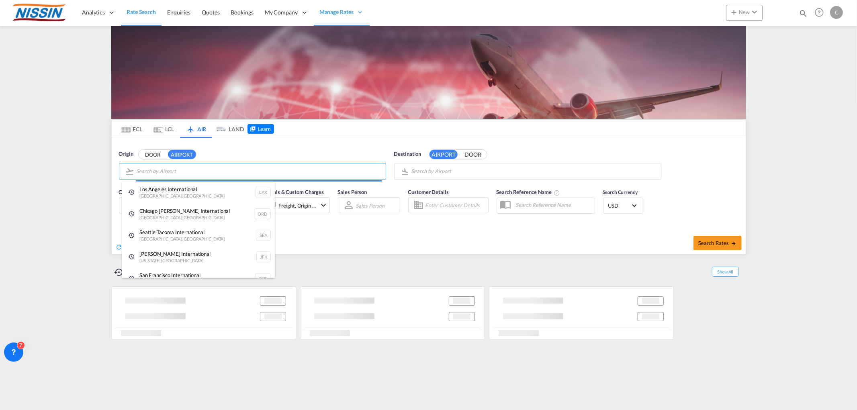
click at [207, 169] on body "Analytics Reports Dashboard Rate Search Enquiries Quotes Bookings" at bounding box center [428, 205] width 857 height 410
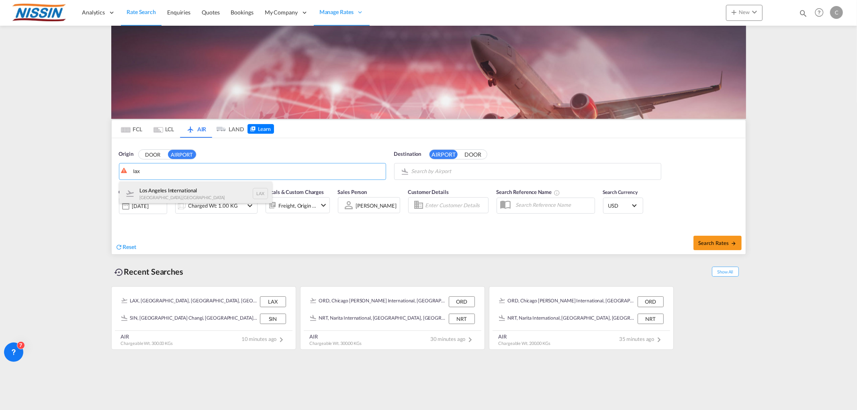
click at [183, 190] on div "Los Angeles International [GEOGRAPHIC_DATA] , [GEOGRAPHIC_DATA] LAX" at bounding box center [195, 194] width 153 height 24
type input "Los Angeles International, [GEOGRAPHIC_DATA], [GEOGRAPHIC_DATA]"
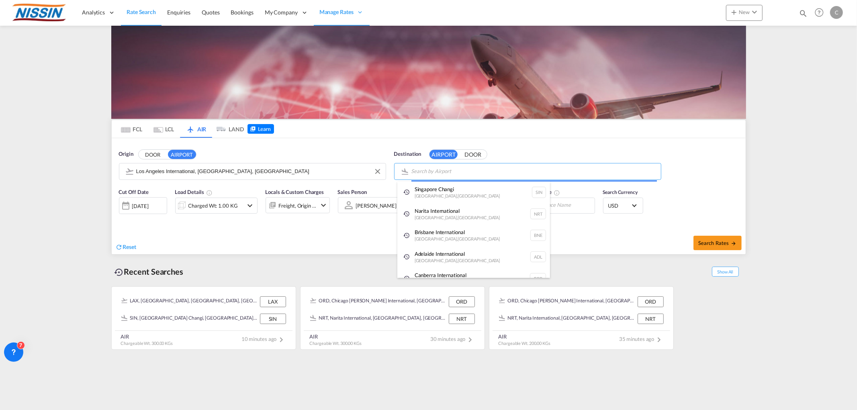
click at [497, 170] on body "Analytics Reports Dashboard Rate Search Enquiries Quotes Bookings" at bounding box center [428, 205] width 857 height 410
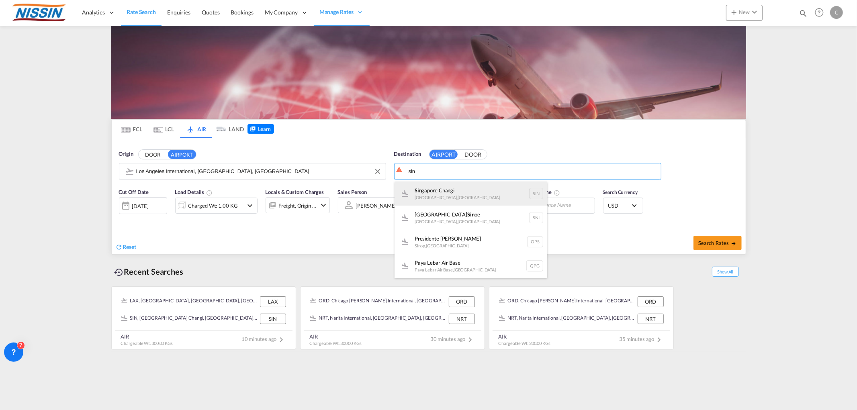
click at [466, 191] on div "Sin gapore Changi Singapore , Singapore SIN" at bounding box center [470, 194] width 153 height 24
type input "Singapore Changi, Singapore, SIN"
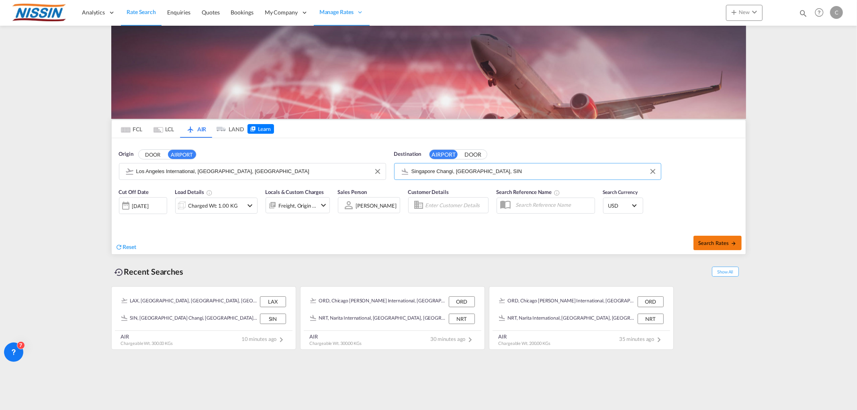
click at [717, 237] on button "Search Rates" at bounding box center [717, 243] width 48 height 14
click at [252, 207] on md-icon "icon-chevron-down" at bounding box center [250, 206] width 10 height 10
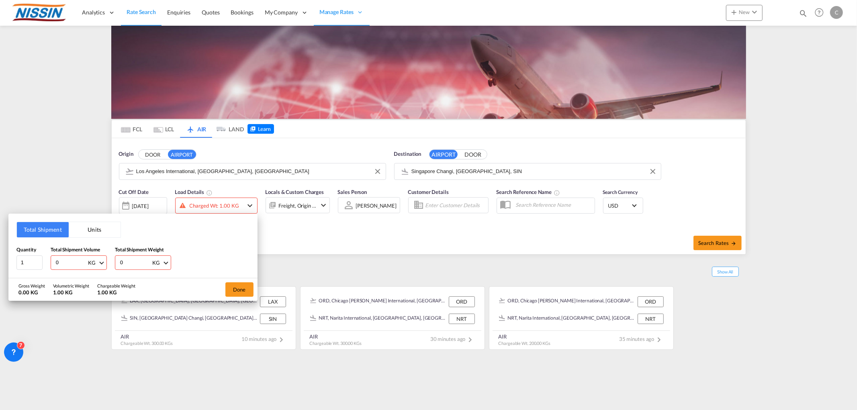
click at [98, 226] on button "Units" at bounding box center [95, 229] width 52 height 15
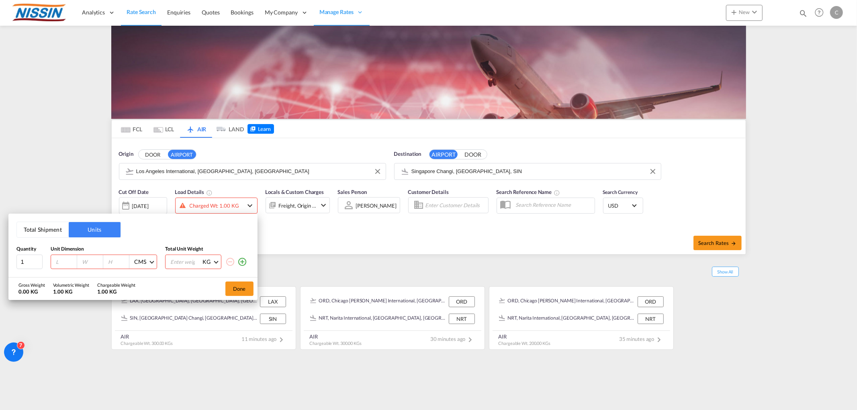
click at [69, 261] on input "number" at bounding box center [66, 261] width 22 height 7
type input "122"
type input "102"
type input "100"
click at [178, 268] on input "number" at bounding box center [186, 262] width 32 height 14
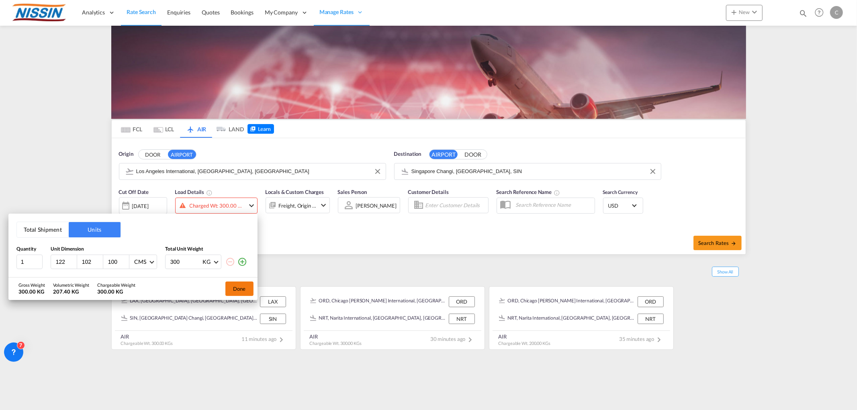
type input "300"
click at [243, 286] on button "Done" at bounding box center [239, 289] width 28 height 14
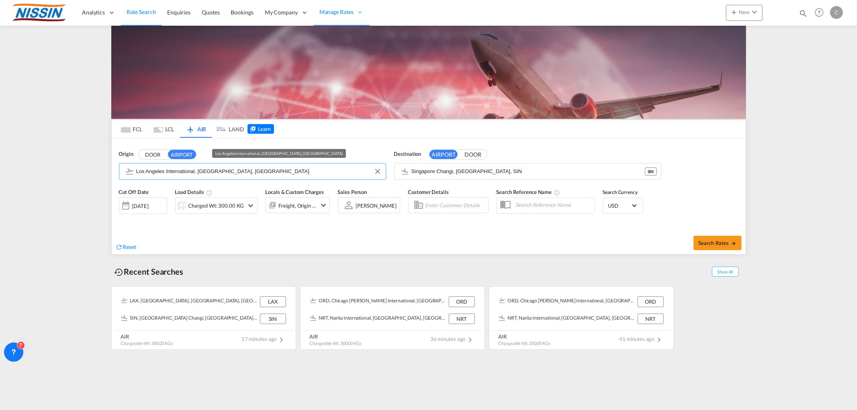
click at [308, 170] on input "Los Angeles International, [GEOGRAPHIC_DATA], [GEOGRAPHIC_DATA]" at bounding box center [258, 171] width 245 height 12
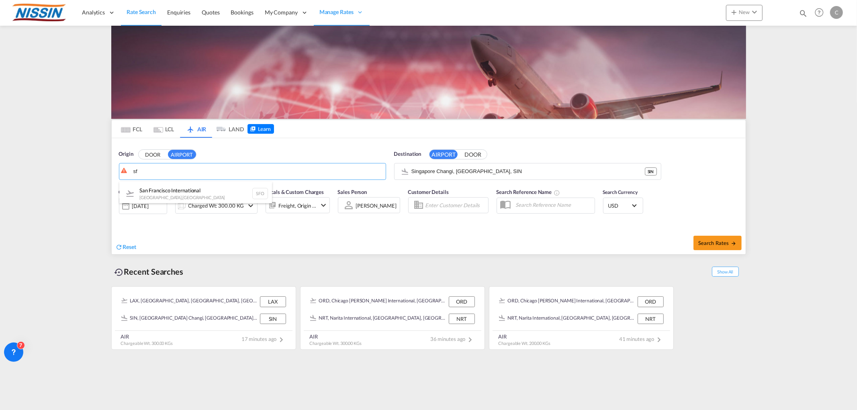
type input "s"
click at [200, 167] on body "Analytics Reports Dashboard Rate Search Enquiries Quotes Bookings" at bounding box center [428, 205] width 857 height 410
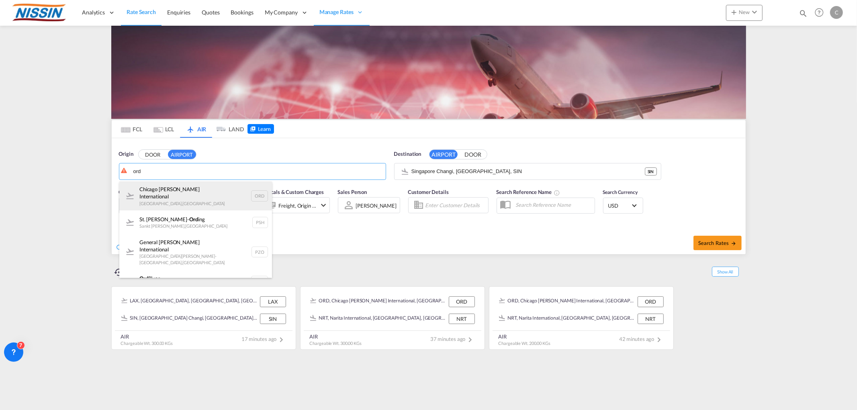
click at [187, 193] on div "Chicago O'Hare International Chicago , United States ORD" at bounding box center [195, 196] width 153 height 29
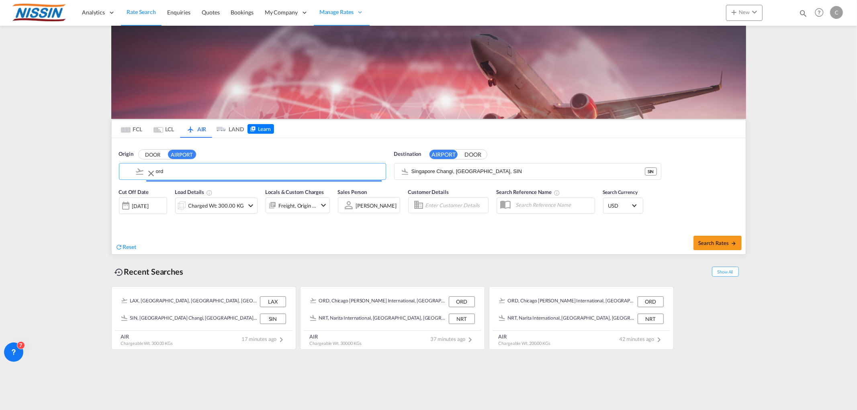
type input "Chicago O'Hare International, Chicago, ORD"
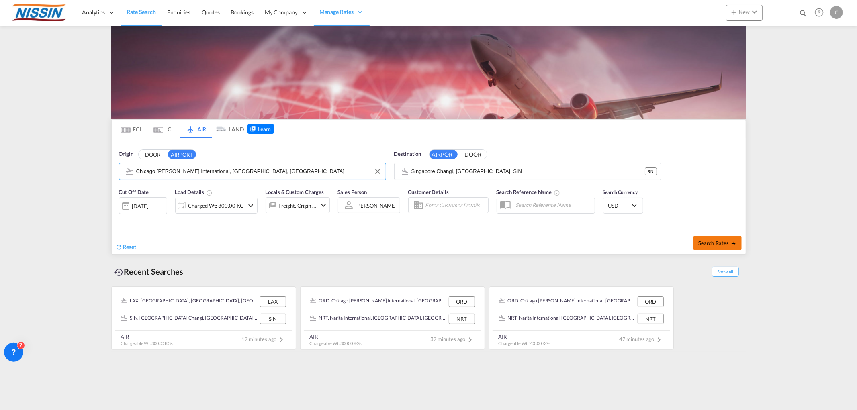
click at [729, 248] on button "Search Rates" at bounding box center [717, 243] width 48 height 14
type input "ORD to SIN / 15 Oct 2025"
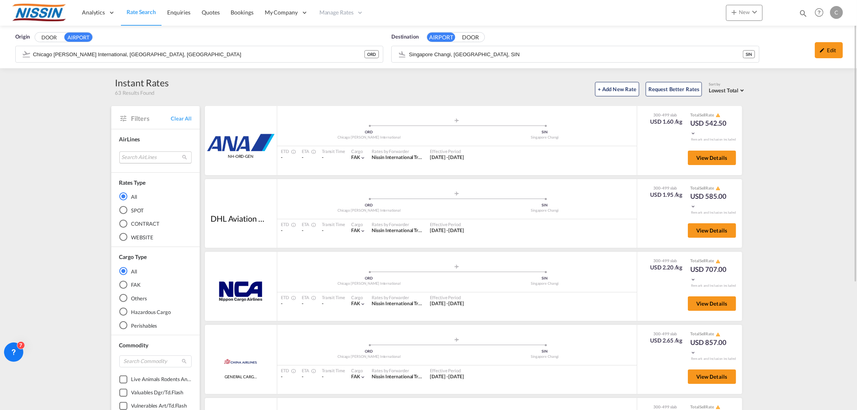
click at [143, 158] on md-select "Search AirLines air express s.a. cma cgm air cargo ddwl logistics fast logistic…" at bounding box center [155, 157] width 72 height 12
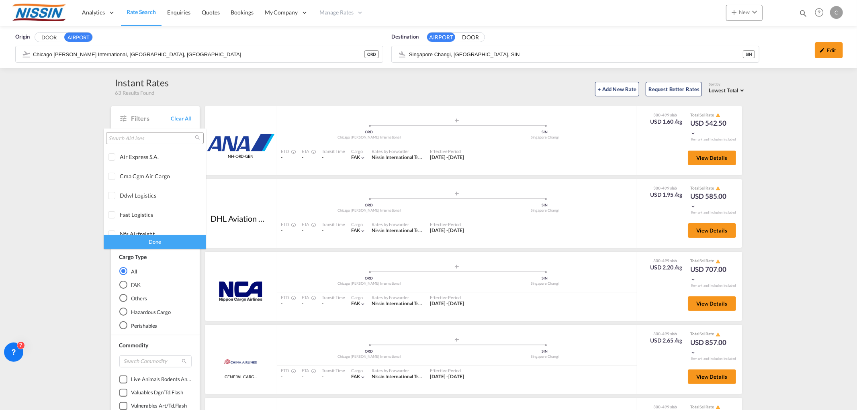
click at [149, 139] on input "search" at bounding box center [151, 138] width 86 height 7
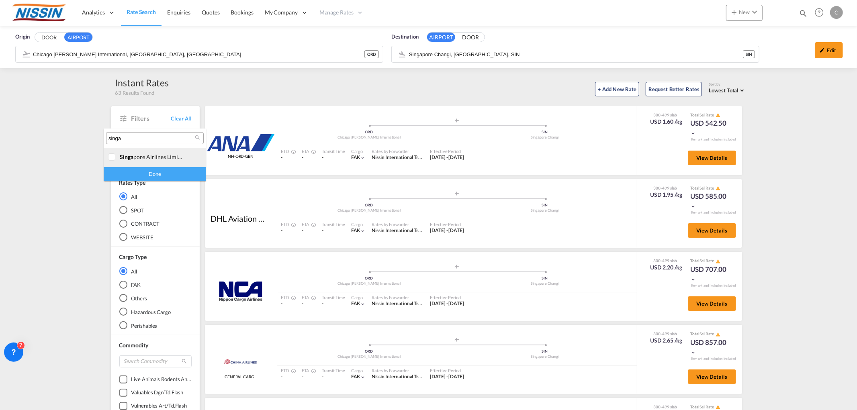
type input "singa"
click at [112, 159] on div at bounding box center [112, 157] width 8 height 8
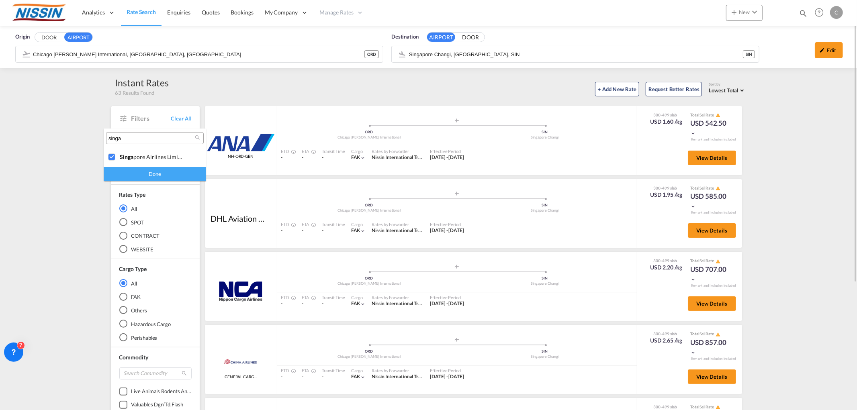
click at [135, 174] on div "Done" at bounding box center [155, 174] width 102 height 14
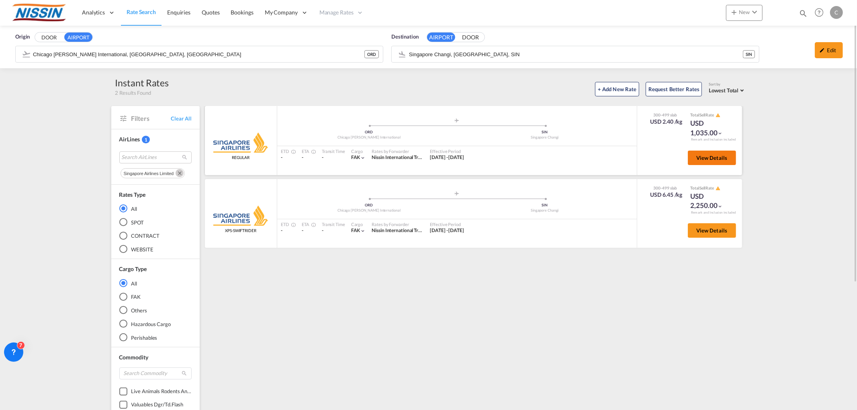
click at [717, 155] on span "View Details" at bounding box center [711, 158] width 31 height 6
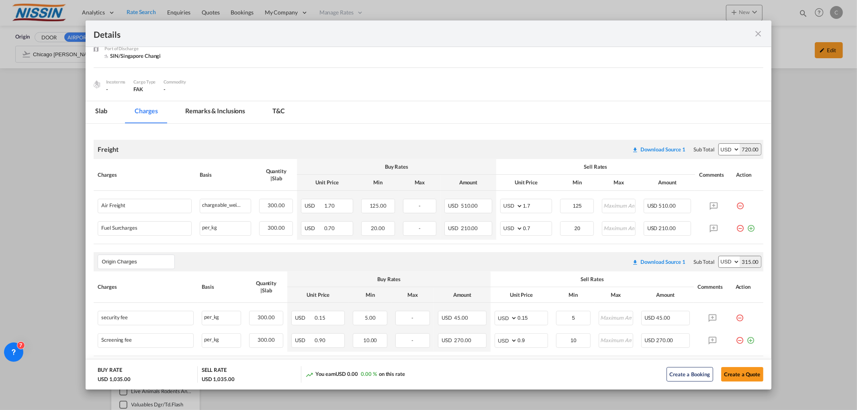
scroll to position [55, 0]
click at [761, 35] on md-icon "icon-close fg-AAA8AD m-0 cursor" at bounding box center [759, 34] width 10 height 10
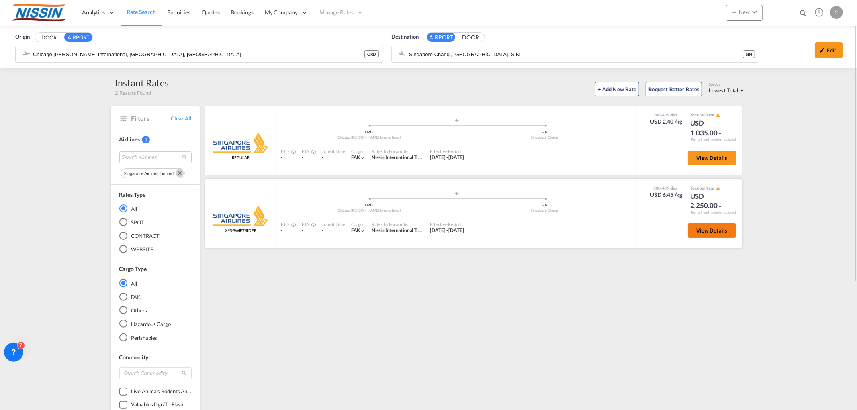
click at [725, 229] on span "View Details" at bounding box center [711, 230] width 31 height 6
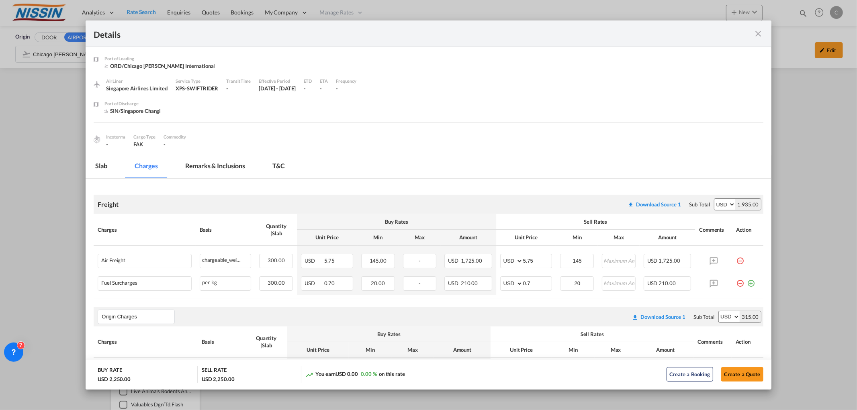
click at [759, 34] on md-icon "icon-close fg-AAA8AD m-0 cursor" at bounding box center [759, 34] width 10 height 10
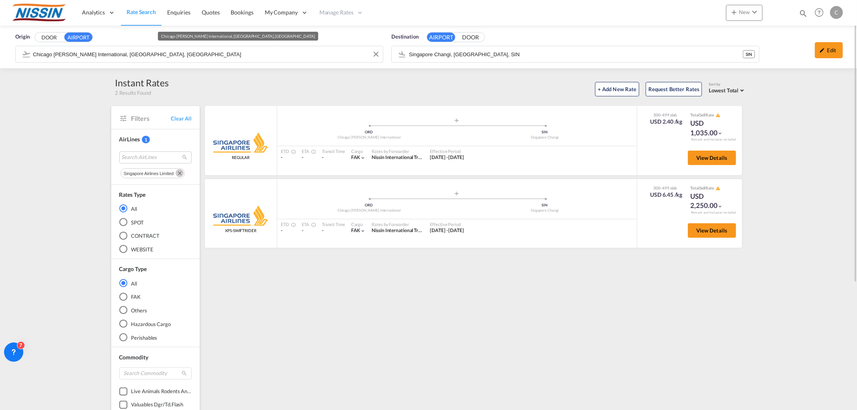
click at [175, 55] on input "Chicago O'Hare International, Chicago, ORD" at bounding box center [206, 54] width 346 height 12
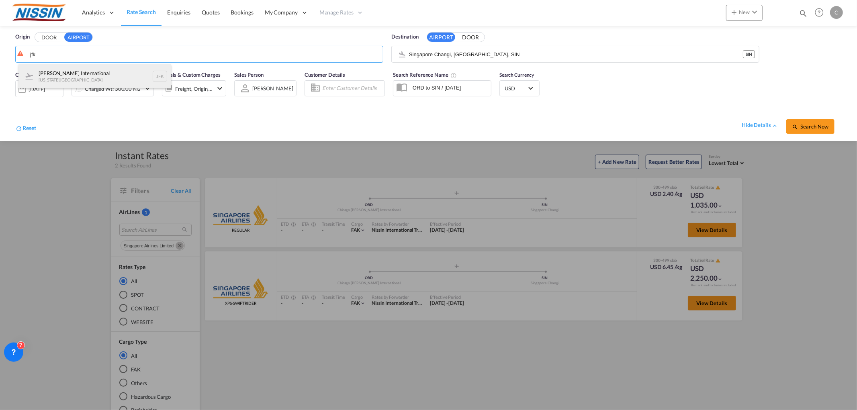
click at [138, 70] on div "[PERSON_NAME] International [US_STATE] , [GEOGRAPHIC_DATA]" at bounding box center [94, 76] width 153 height 24
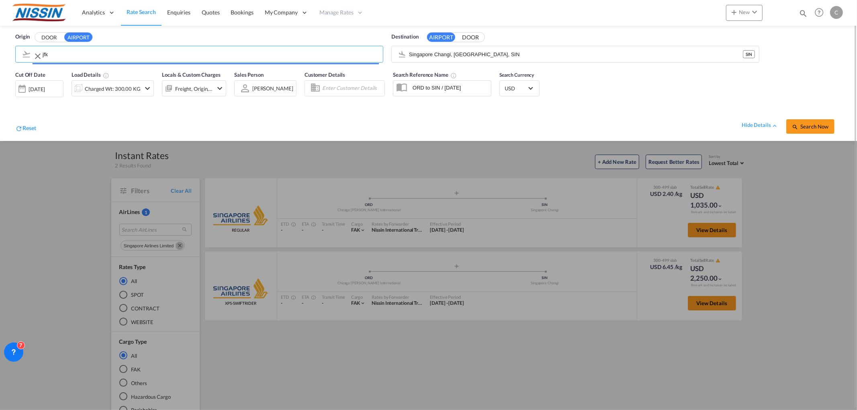
type input "[PERSON_NAME] International, [US_STATE], [GEOGRAPHIC_DATA]"
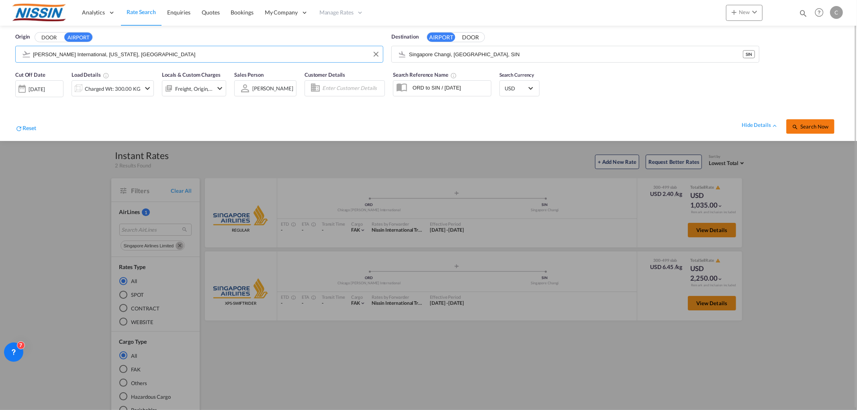
click at [810, 129] on button "Search Now" at bounding box center [810, 126] width 48 height 14
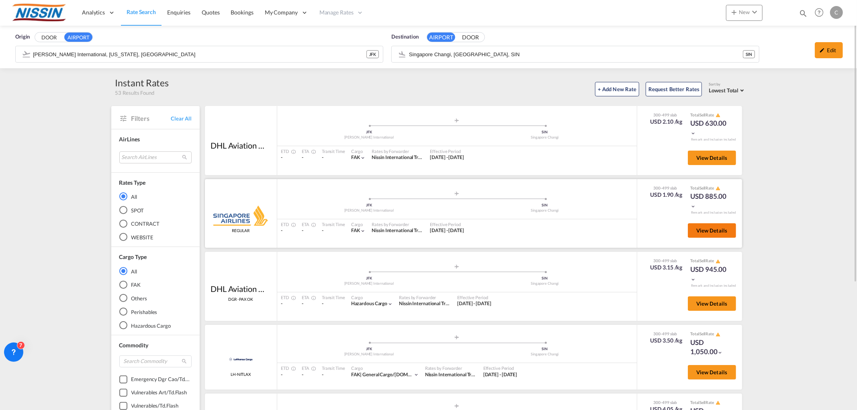
click at [717, 230] on span "View Details" at bounding box center [711, 230] width 31 height 6
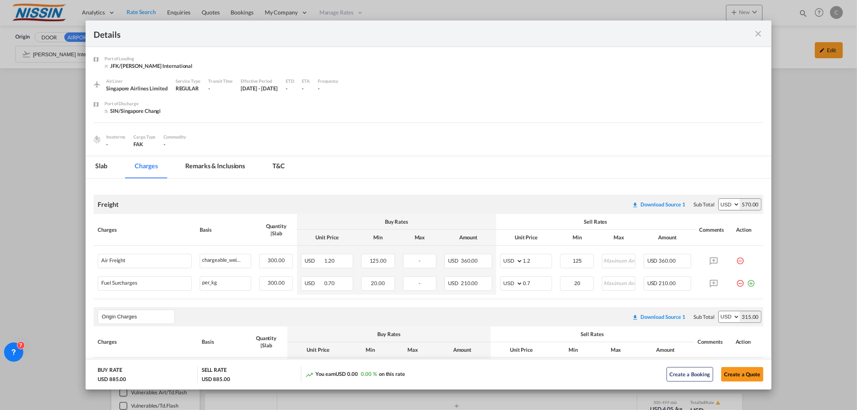
click at [757, 32] on md-icon "icon-close fg-AAA8AD m-0 cursor" at bounding box center [759, 34] width 10 height 10
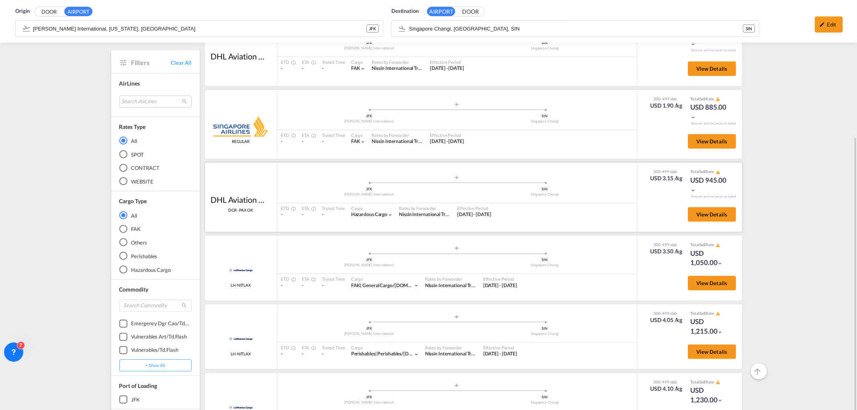
scroll to position [134, 0]
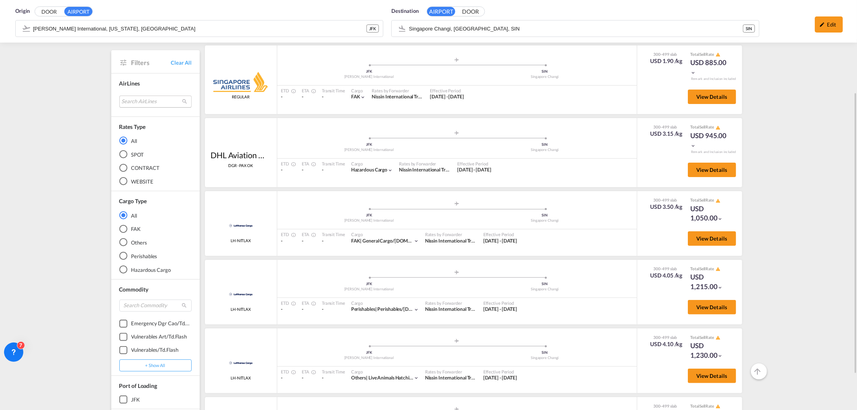
click at [166, 99] on md-select "Search AirLines air express s.a. cma cgm air cargo ddwl logistics fast logistic…" at bounding box center [155, 101] width 72 height 12
click at [163, 82] on input "search" at bounding box center [151, 82] width 86 height 7
type input "singa"
click at [114, 101] on div at bounding box center [112, 102] width 8 height 8
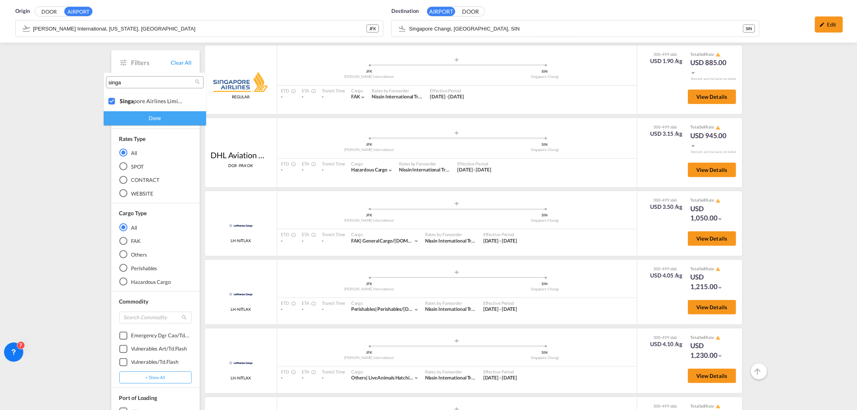
click at [139, 121] on div "Done" at bounding box center [155, 118] width 102 height 14
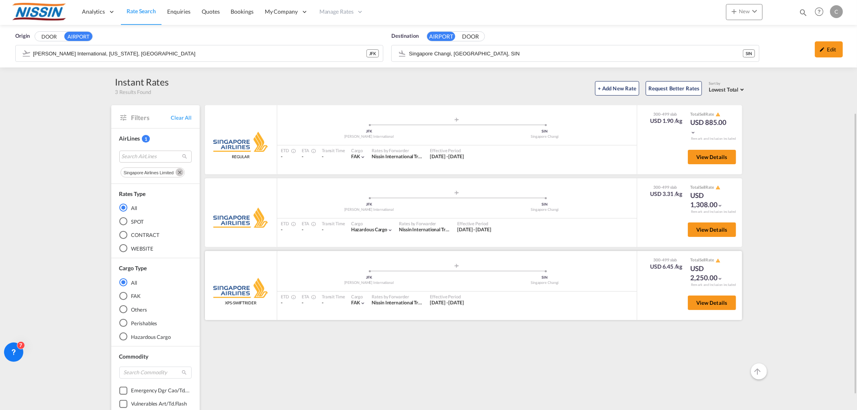
scroll to position [0, 0]
click at [725, 155] on span "View Details" at bounding box center [711, 158] width 31 height 6
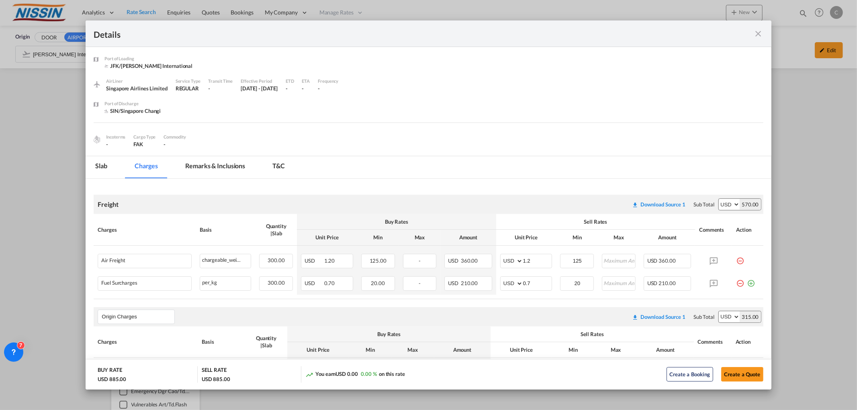
click at [761, 32] on md-icon "icon-close fg-AAA8AD m-0 cursor" at bounding box center [759, 34] width 10 height 10
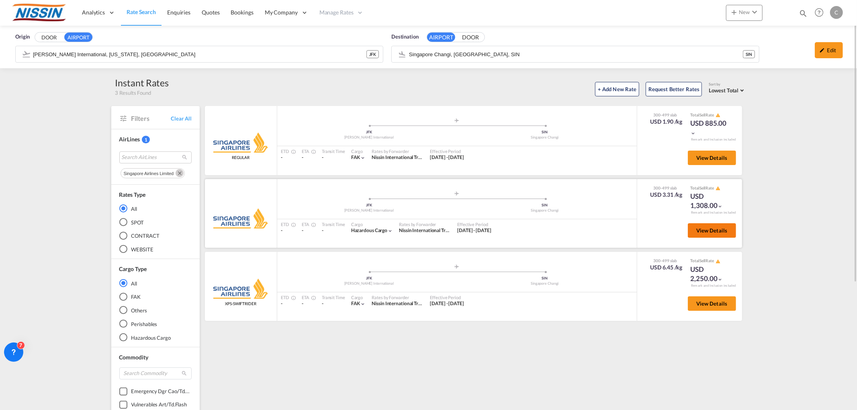
click at [713, 232] on span "View Details" at bounding box center [711, 230] width 31 height 6
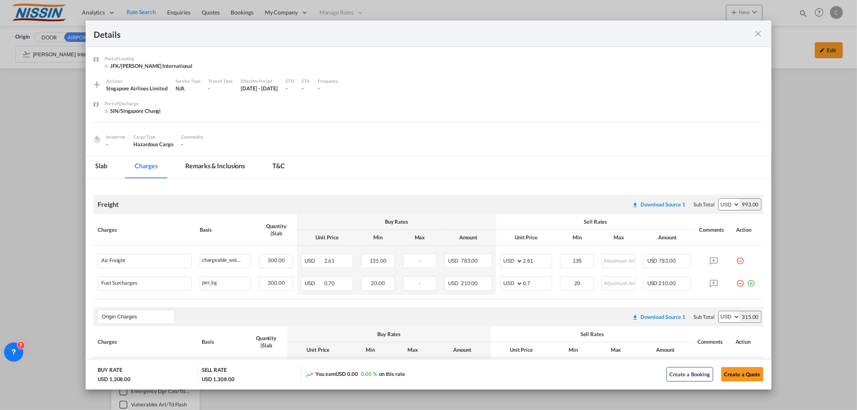
click at [758, 33] on md-icon "icon-close fg-AAA8AD m-0 cursor" at bounding box center [759, 34] width 10 height 10
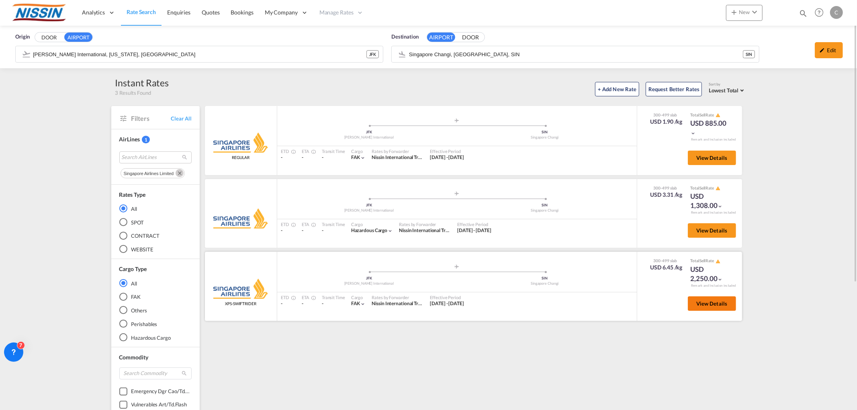
click at [707, 298] on button "View Details" at bounding box center [712, 303] width 48 height 14
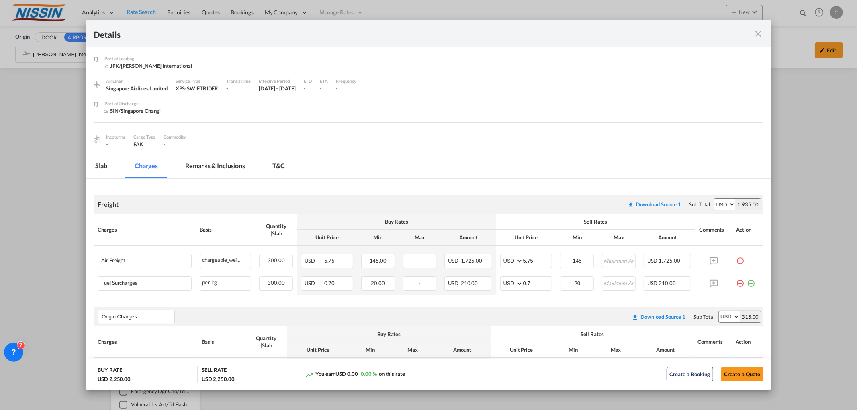
drag, startPoint x: 759, startPoint y: 34, endPoint x: 846, endPoint y: 53, distance: 88.9
click at [760, 34] on md-icon "icon-close fg-AAA8AD m-0 cursor" at bounding box center [759, 34] width 10 height 10
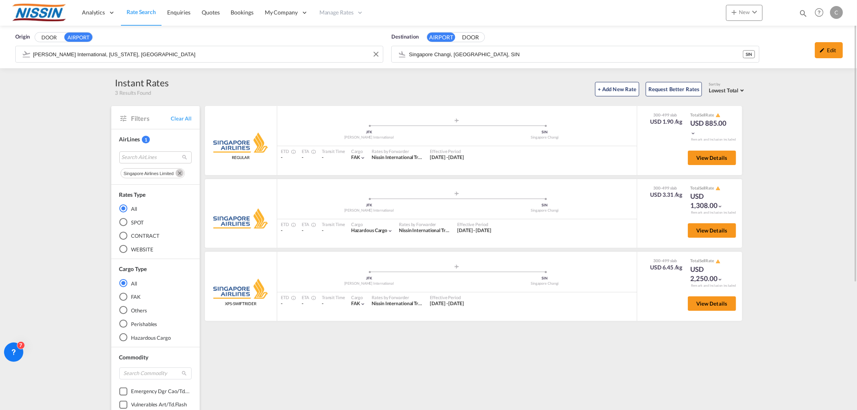
click at [286, 51] on input "[PERSON_NAME] International, [US_STATE], [GEOGRAPHIC_DATA]" at bounding box center [206, 54] width 346 height 12
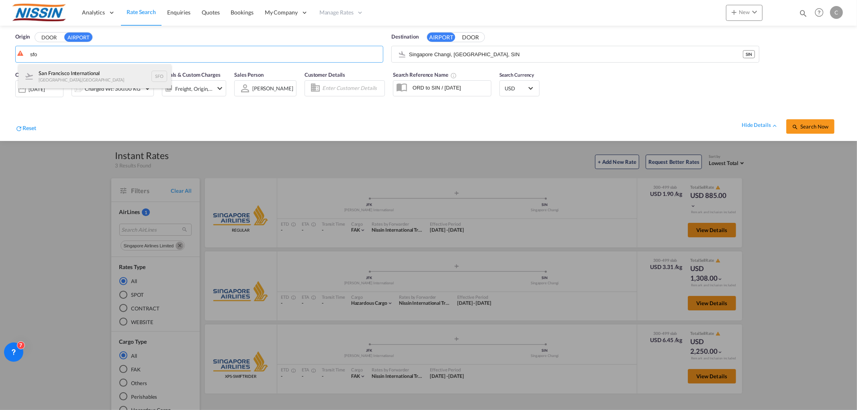
click at [98, 75] on div "San Francisco International [GEOGRAPHIC_DATA] , [GEOGRAPHIC_DATA] SFO" at bounding box center [94, 76] width 153 height 24
type input "San Francisco International, [GEOGRAPHIC_DATA], [GEOGRAPHIC_DATA]"
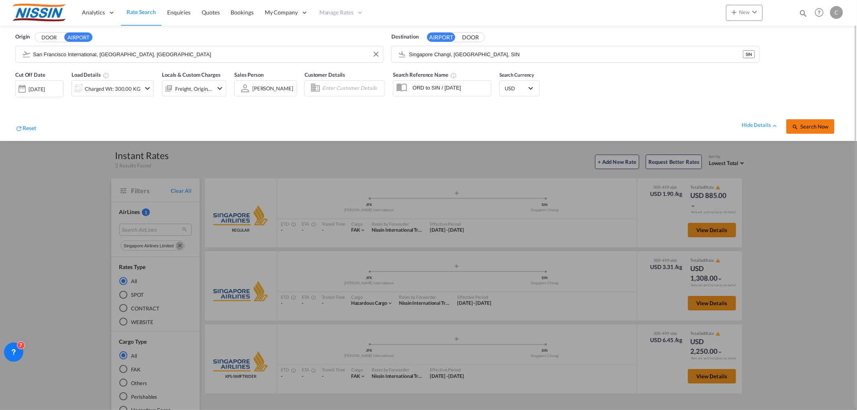
click at [798, 125] on md-icon "icon-magnify" at bounding box center [795, 127] width 6 height 6
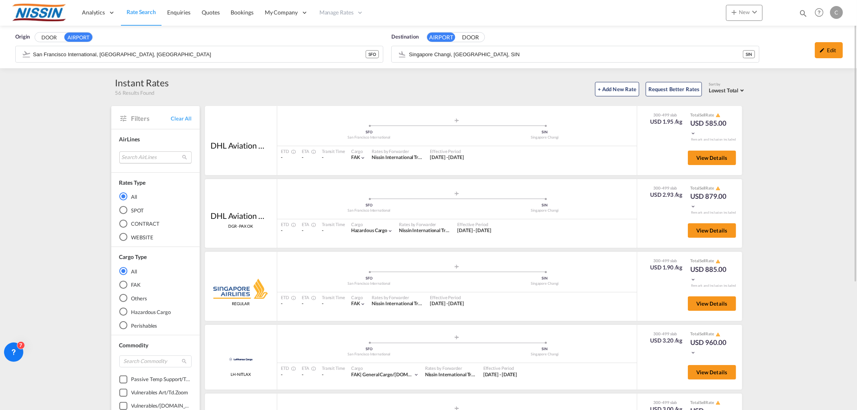
click at [161, 157] on md-select "Search AirLines air express s.a. cma cgm air cargo ddwl logistics fast logistic…" at bounding box center [155, 157] width 72 height 12
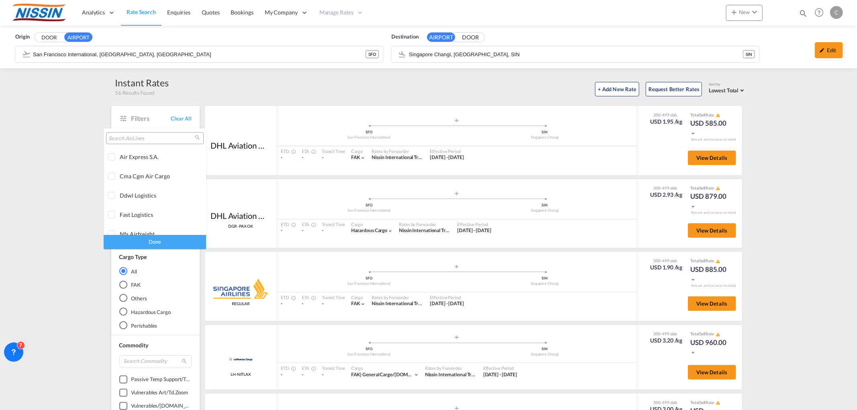
click at [161, 136] on input "search" at bounding box center [151, 138] width 86 height 7
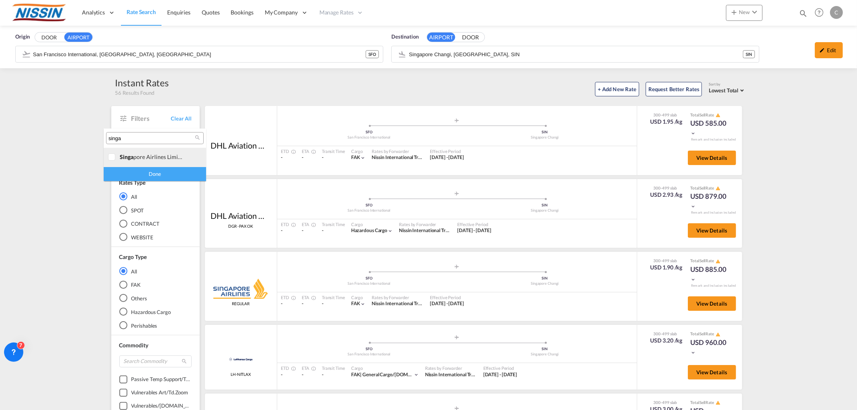
type input "singa"
click at [110, 156] on div at bounding box center [112, 157] width 8 height 8
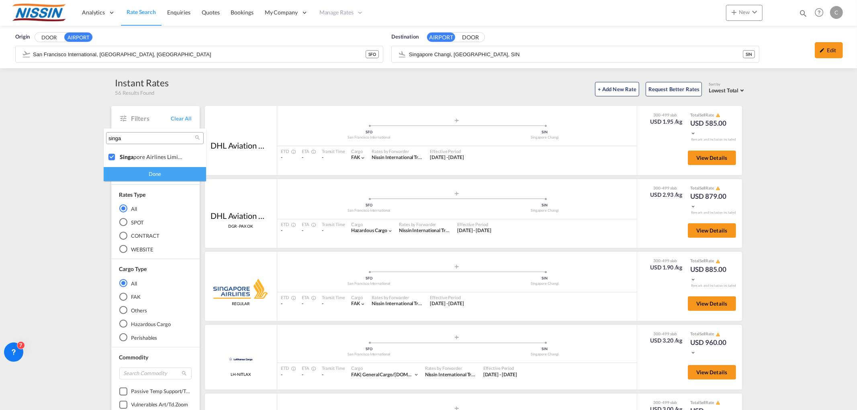
click at [174, 172] on div "Done" at bounding box center [155, 174] width 102 height 14
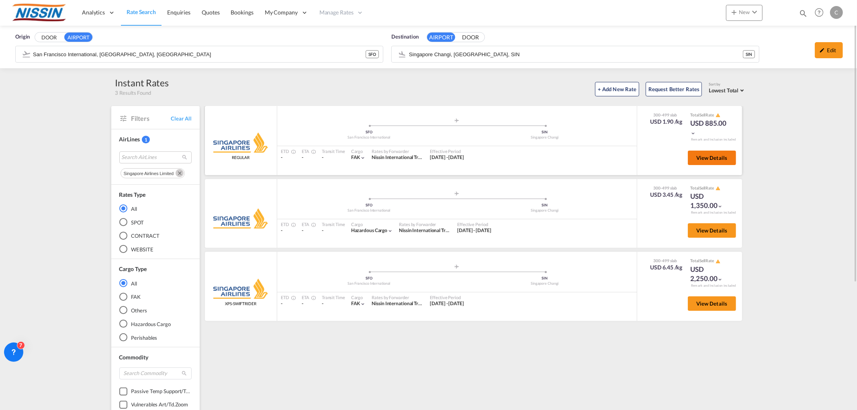
click at [706, 157] on span "View Details" at bounding box center [711, 158] width 31 height 6
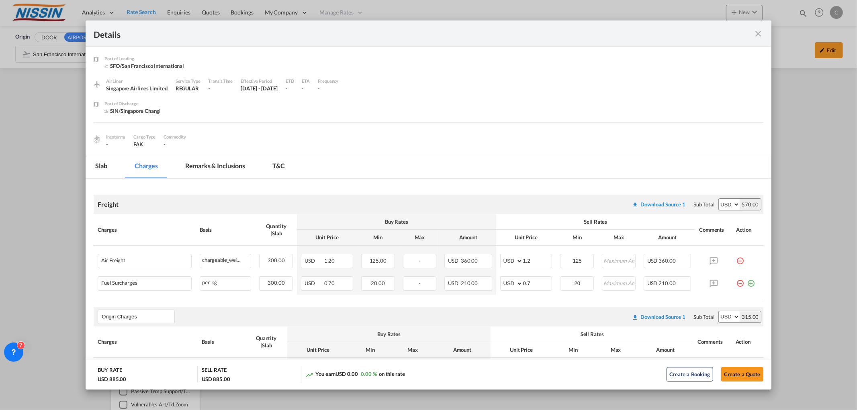
click at [762, 31] on md-icon "icon-close fg-AAA8AD m-0 cursor" at bounding box center [759, 34] width 10 height 10
